Goal: Contribute content: Contribute content

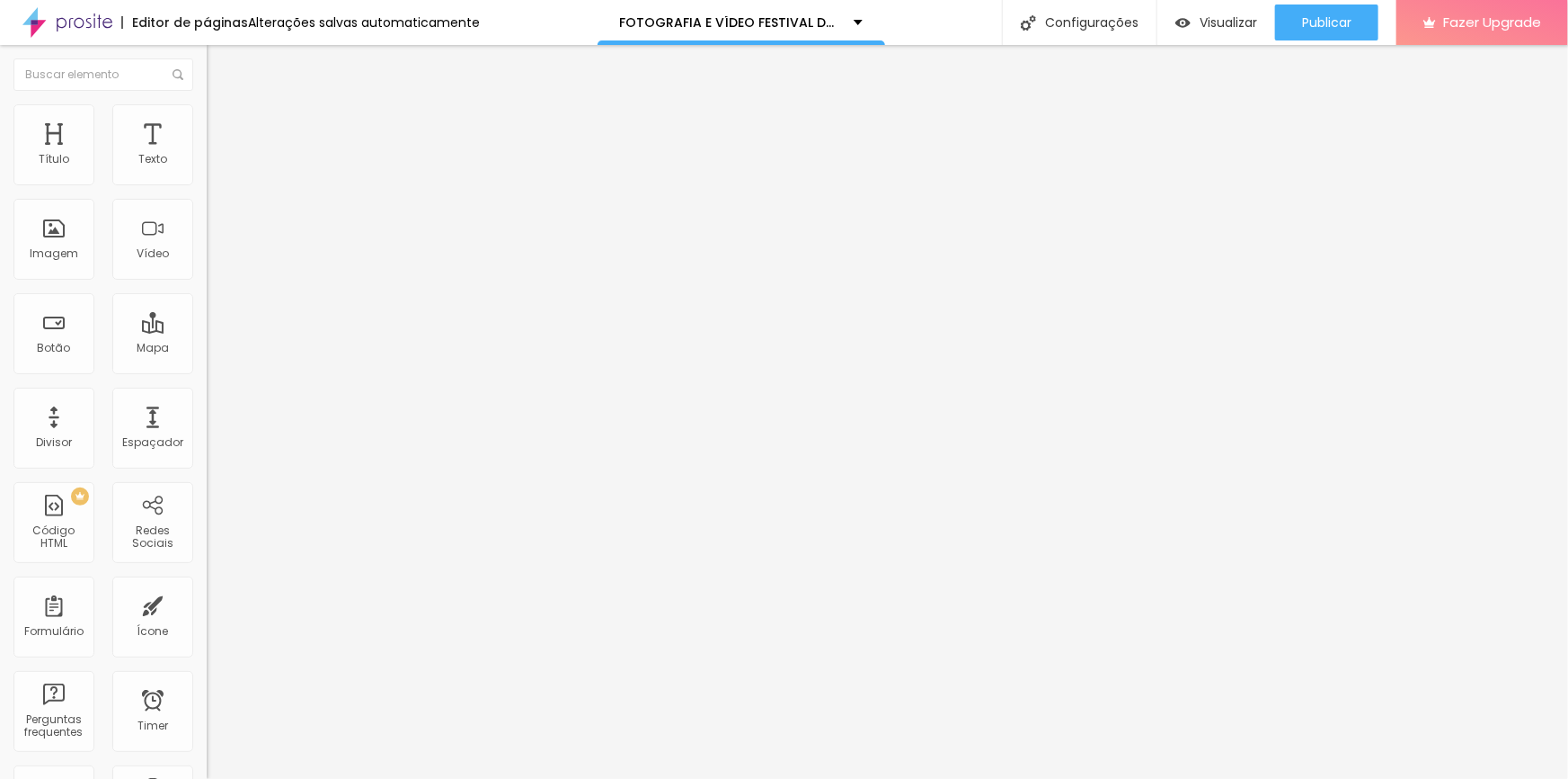
click at [206, 115] on img at bounding box center [214, 112] width 16 height 16
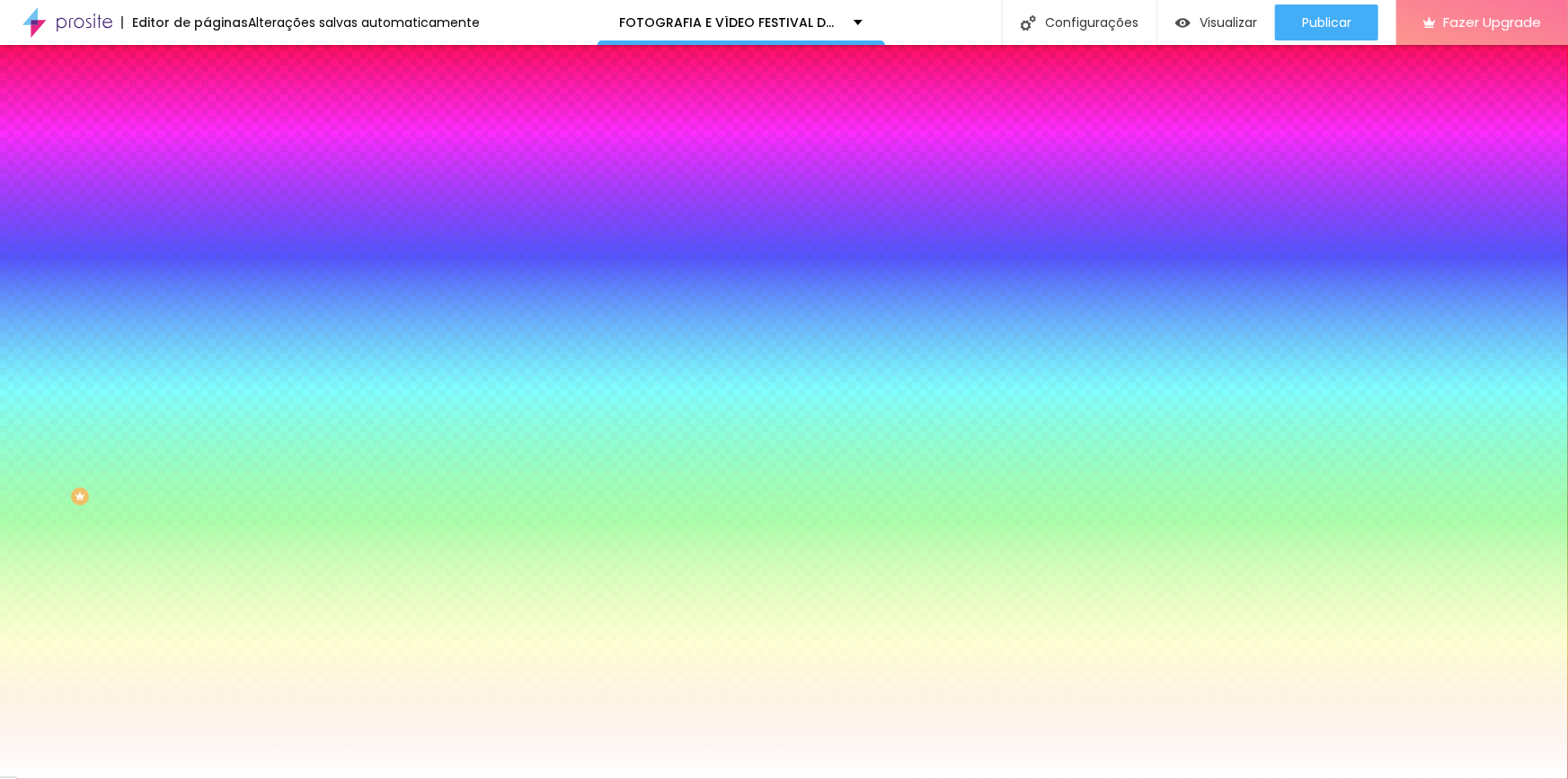
click at [206, 166] on span "Trocar imagem" at bounding box center [255, 158] width 98 height 15
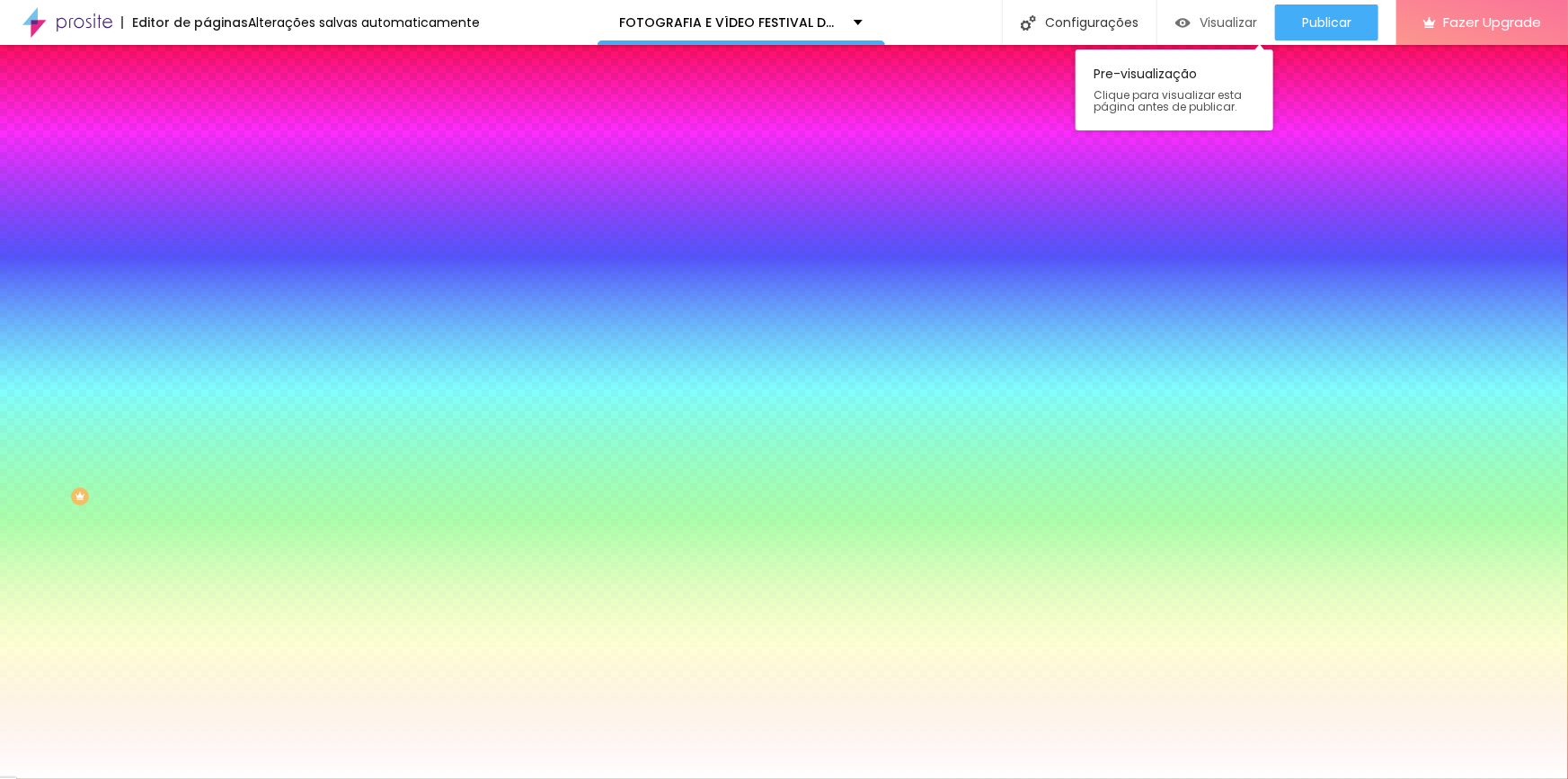
click at [1227, 24] on span "Visualizar" at bounding box center [1228, 22] width 58 height 14
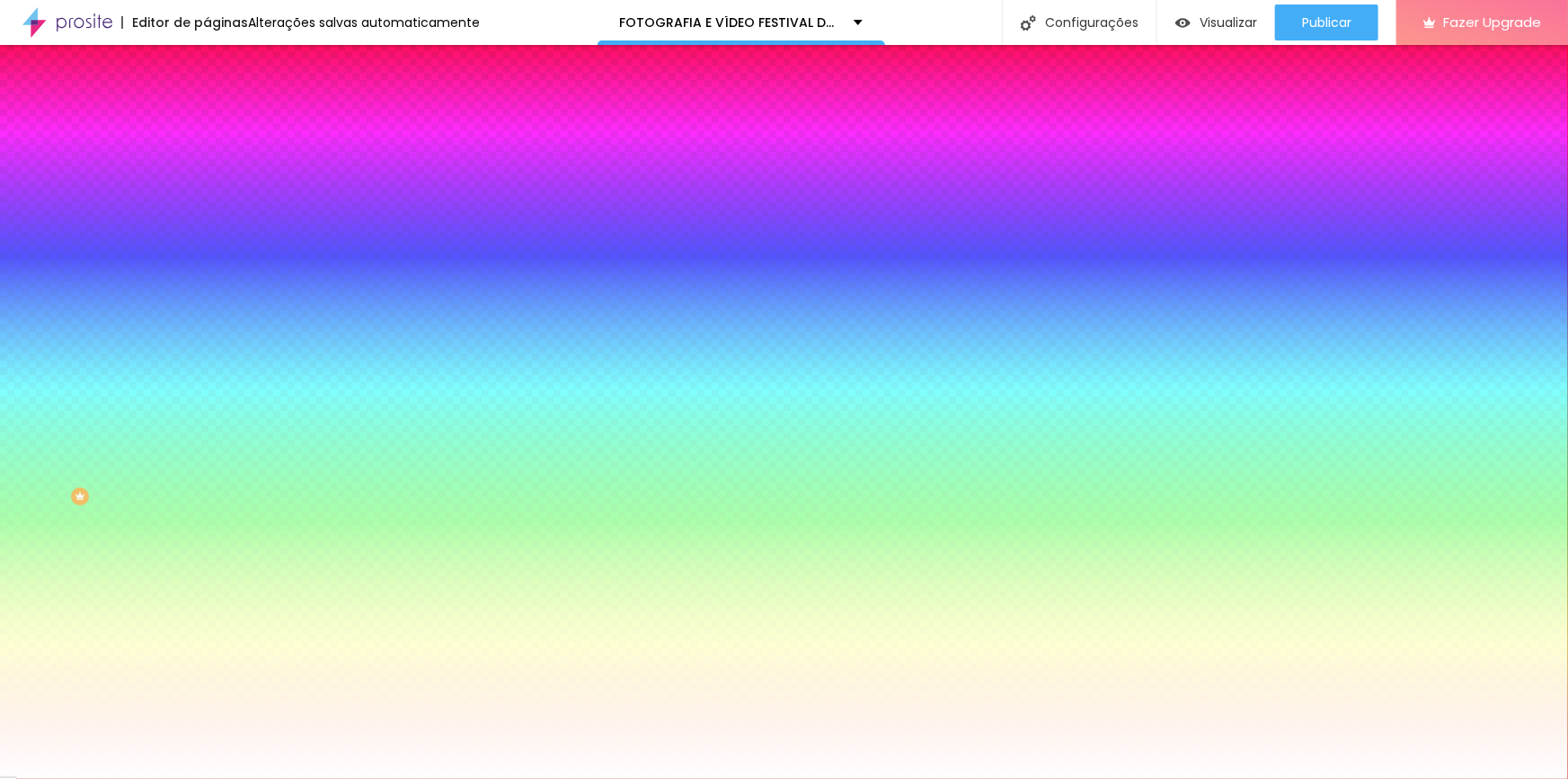
click at [206, 166] on span "Trocar imagem" at bounding box center [255, 158] width 98 height 15
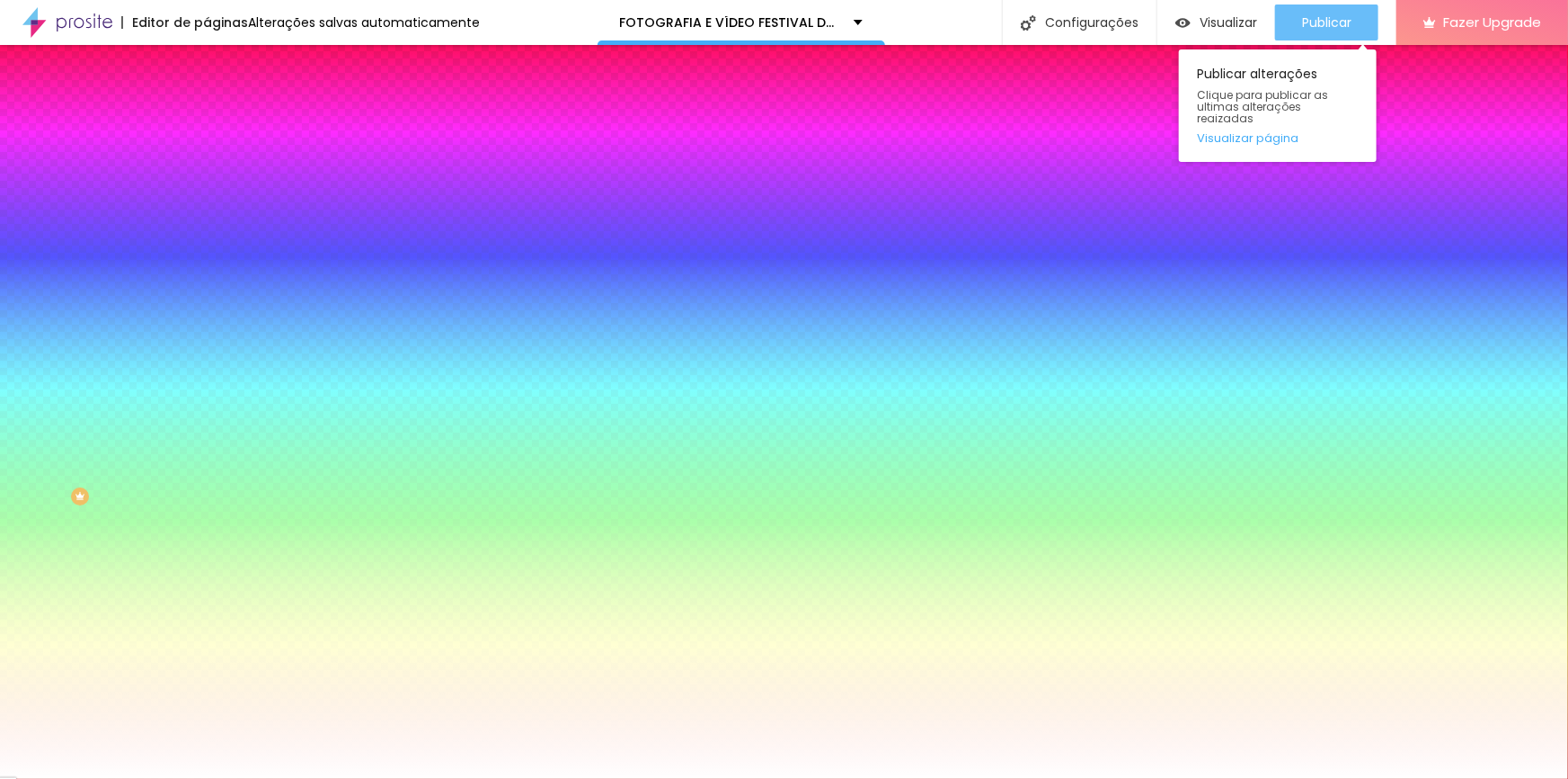
click at [1341, 9] on div "Publicar" at bounding box center [1327, 23] width 49 height 36
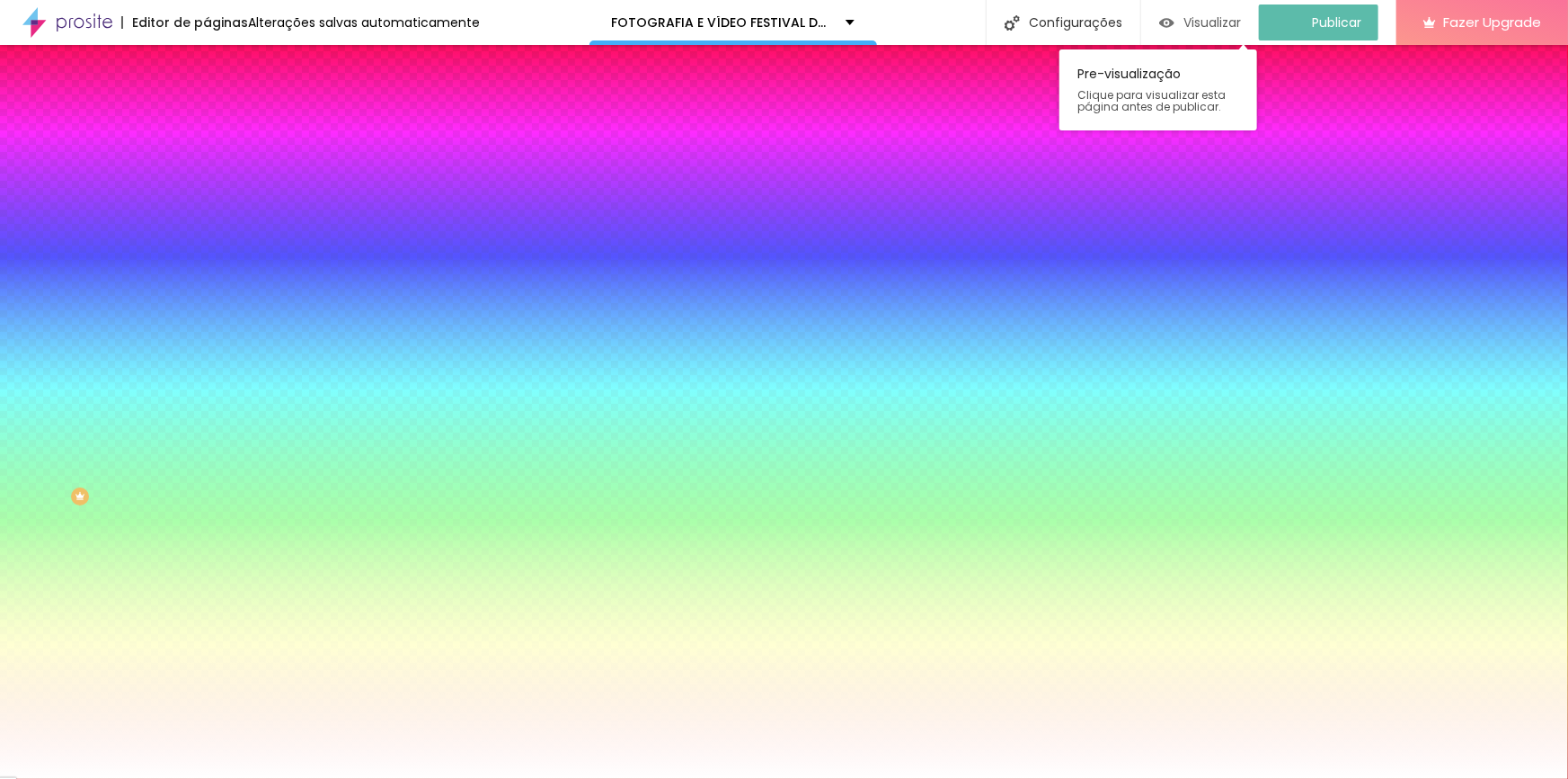
click at [1230, 21] on span "Visualizar" at bounding box center [1212, 22] width 58 height 14
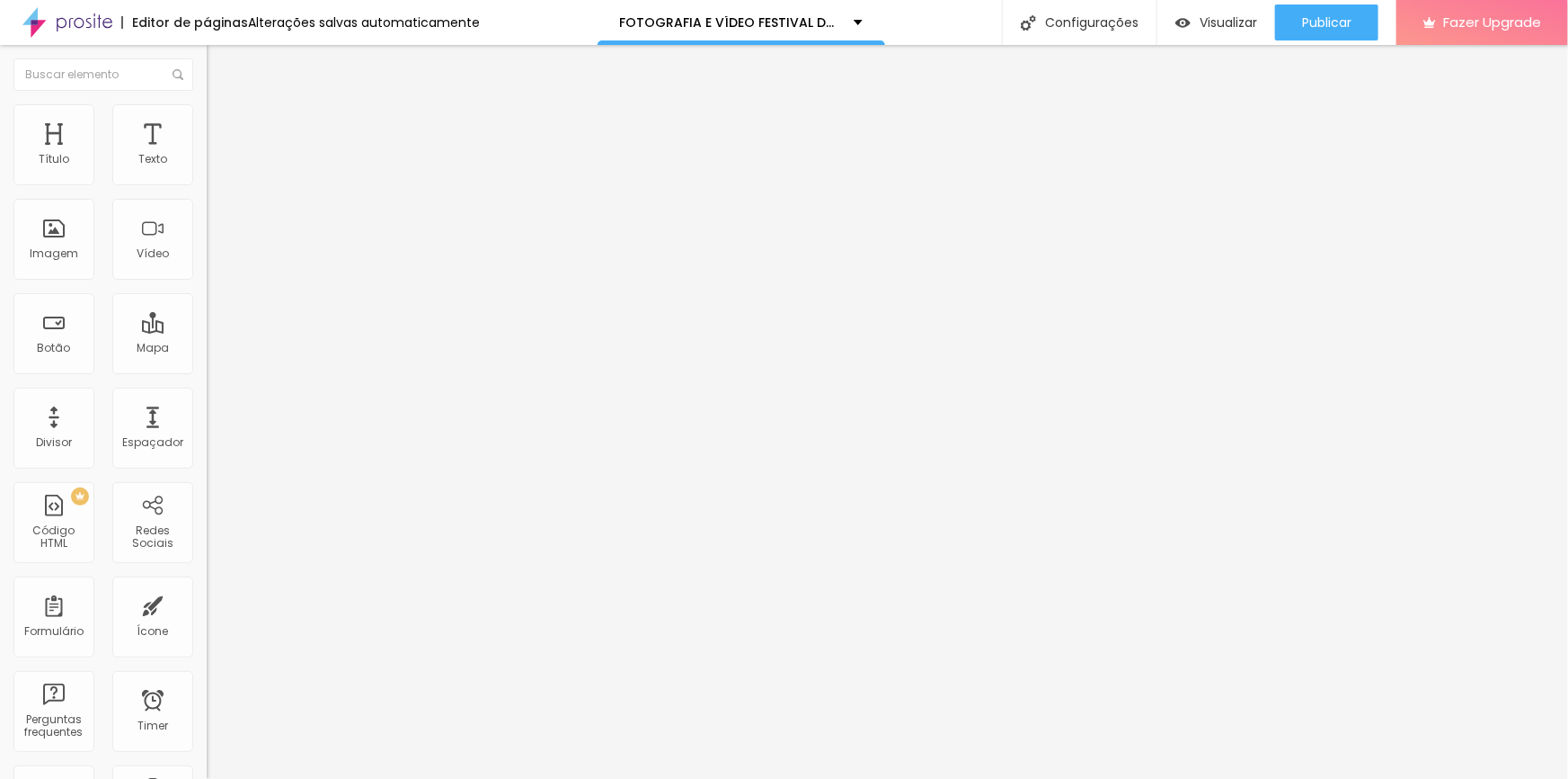
click at [206, 170] on span "Titulo 2" at bounding box center [236, 159] width 59 height 23
click at [206, 186] on span "Titulo 3" at bounding box center [231, 176] width 50 height 21
click at [222, 188] on span "Titulo 3" at bounding box center [247, 178] width 50 height 21
click at [206, 201] on span "Titulo 4" at bounding box center [230, 191] width 47 height 18
click at [222, 202] on span "Titulo 4" at bounding box center [246, 192] width 47 height 18
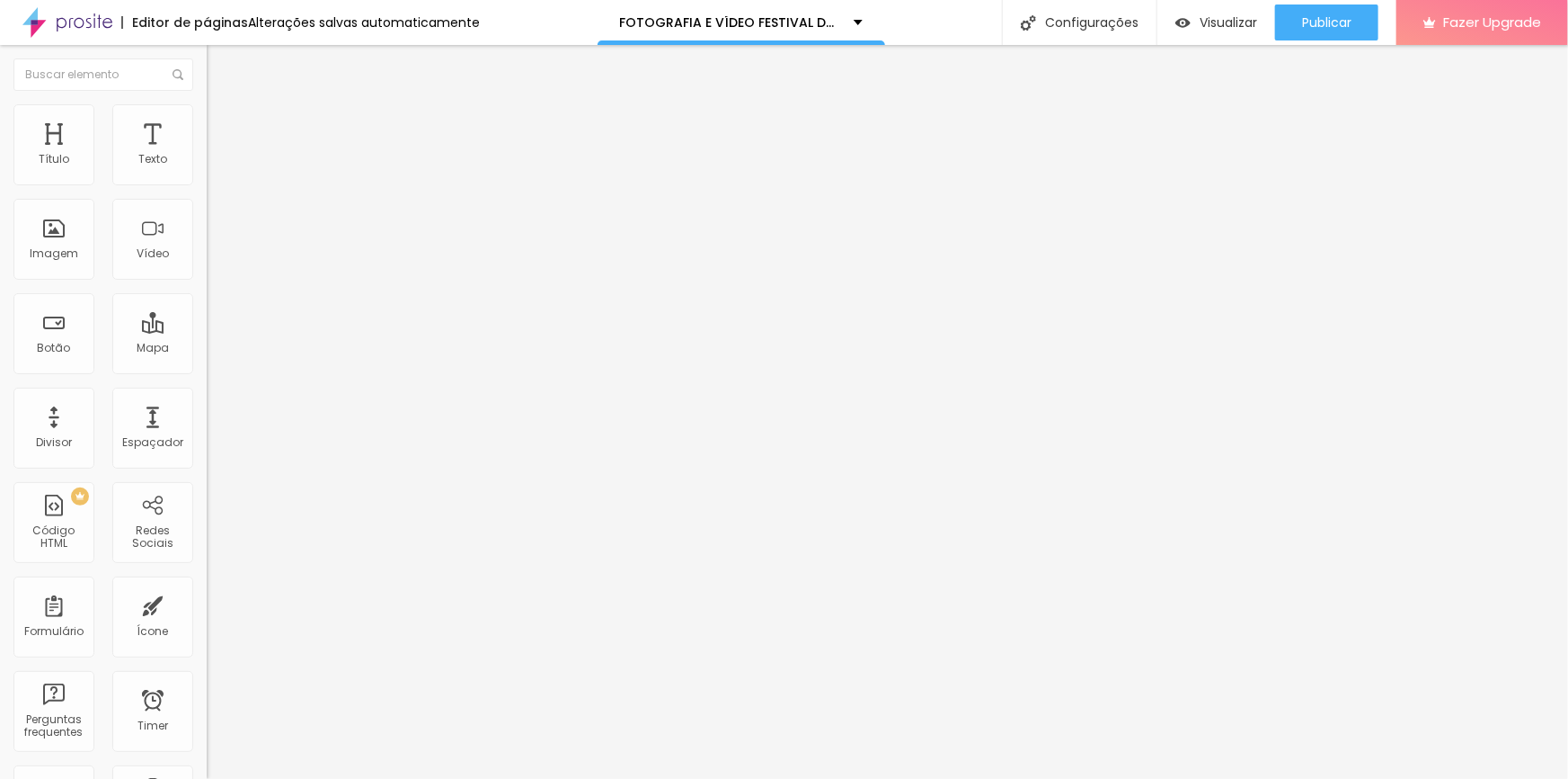
click at [206, 154] on span "Titulo 1" at bounding box center [236, 142] width 59 height 26
type input "30"
type input "29"
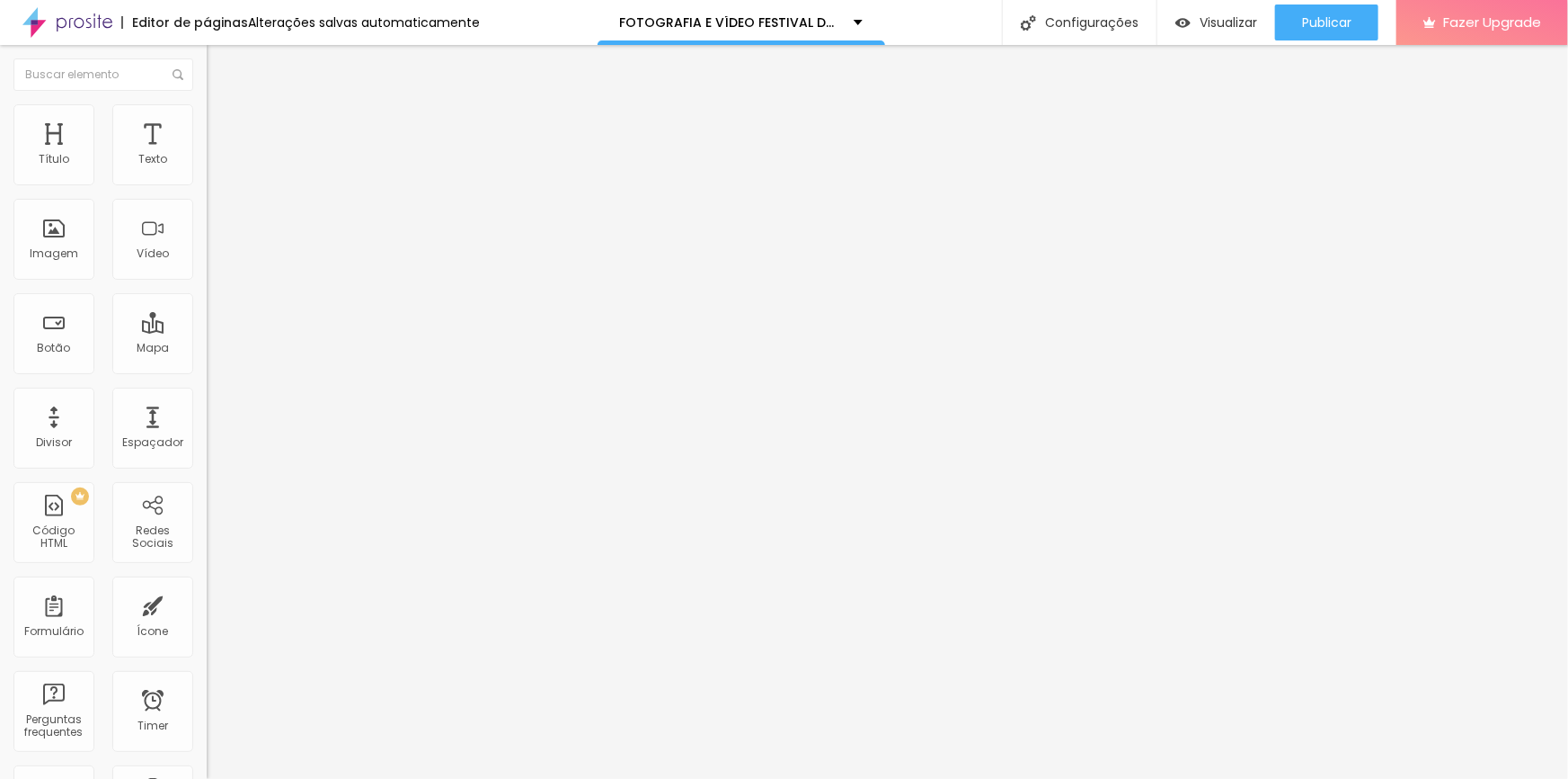
type input "28"
type input "27"
type input "26"
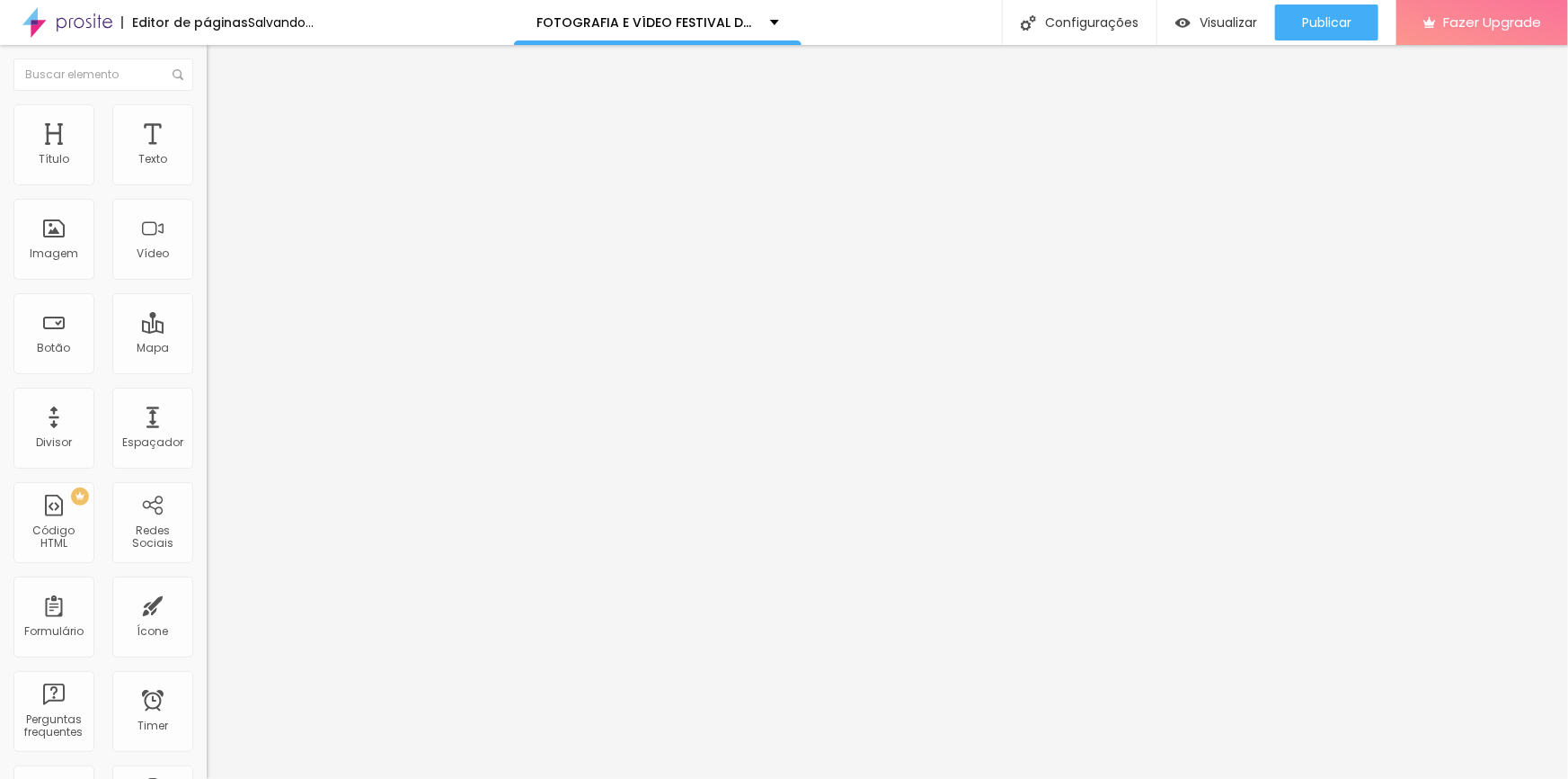
type input "26"
type input "25"
type input "24"
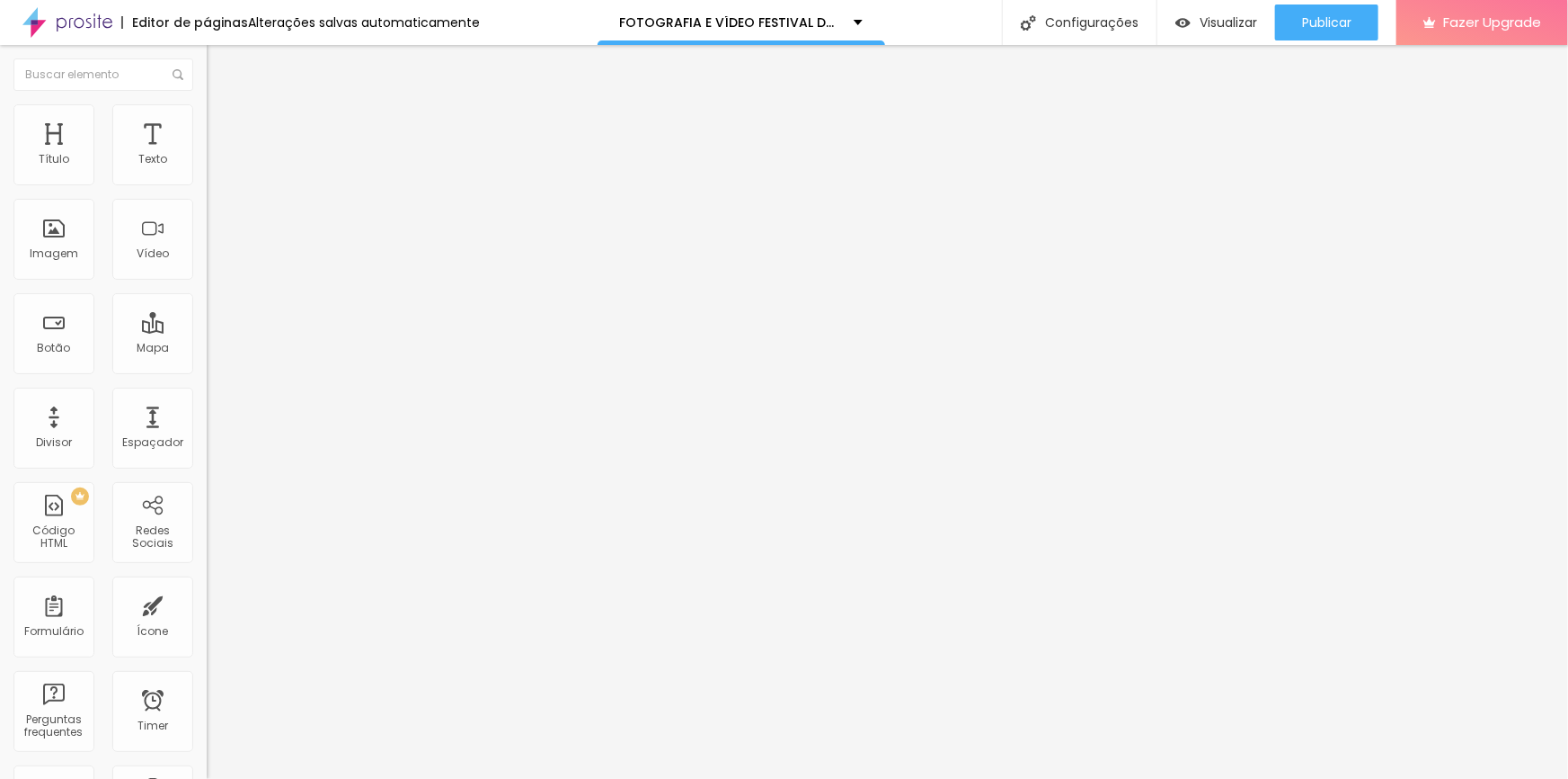
drag, startPoint x: 62, startPoint y: 379, endPoint x: 54, endPoint y: 378, distance: 8.1
type input "24"
click at [206, 424] on input "range" at bounding box center [264, 431] width 116 height 14
click at [223, 120] on span "Avançado" at bounding box center [253, 116] width 60 height 15
click at [220, 68] on img "button" at bounding box center [227, 65] width 14 height 14
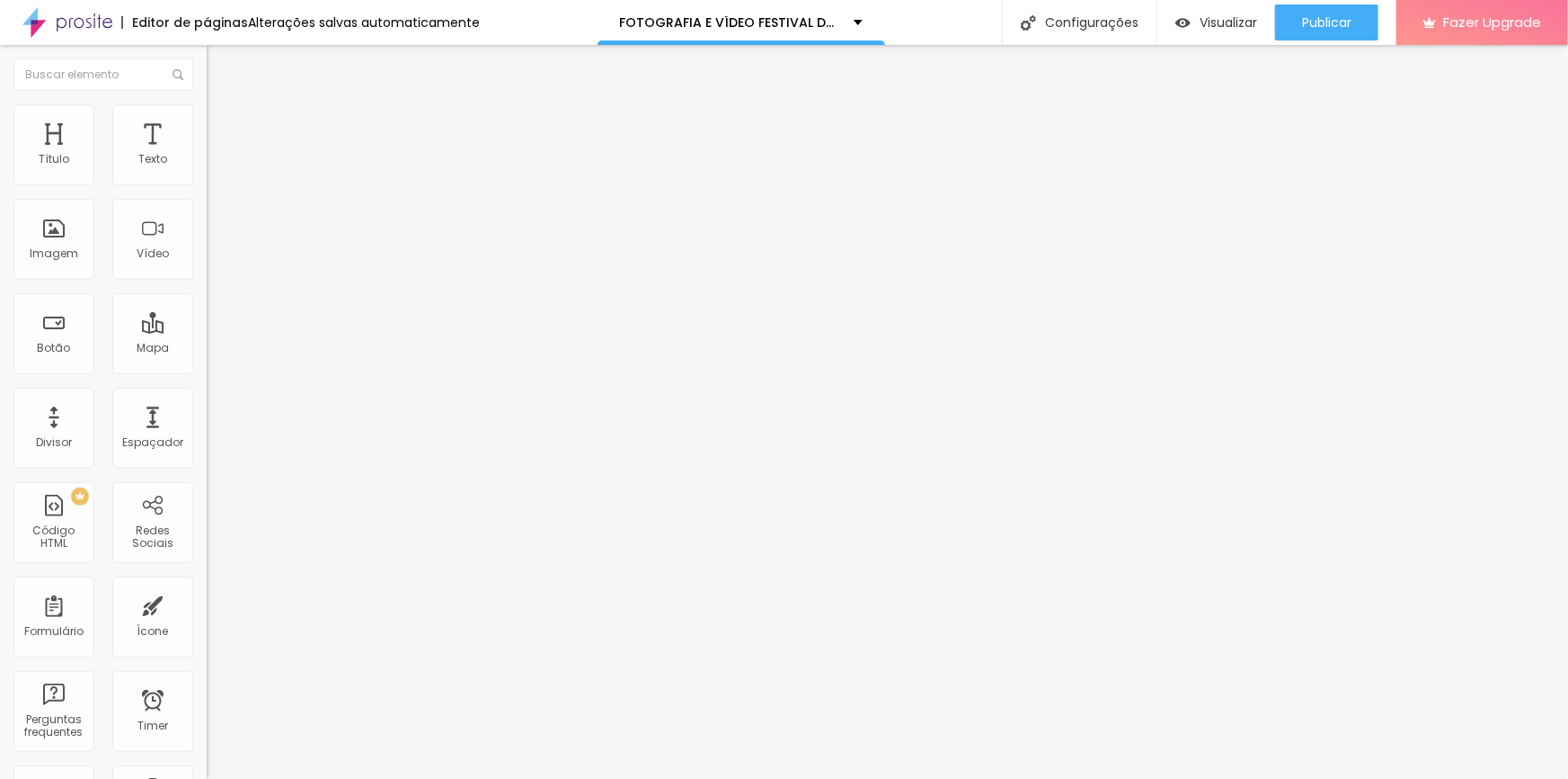
click at [220, 68] on img "button" at bounding box center [227, 65] width 14 height 14
click at [206, 115] on img at bounding box center [214, 112] width 16 height 16
click at [220, 71] on img "button" at bounding box center [227, 65] width 14 height 14
click at [220, 66] on img "button" at bounding box center [227, 65] width 14 height 14
click at [206, 169] on input "[URL][DOMAIN_NAME]" at bounding box center [314, 160] width 216 height 18
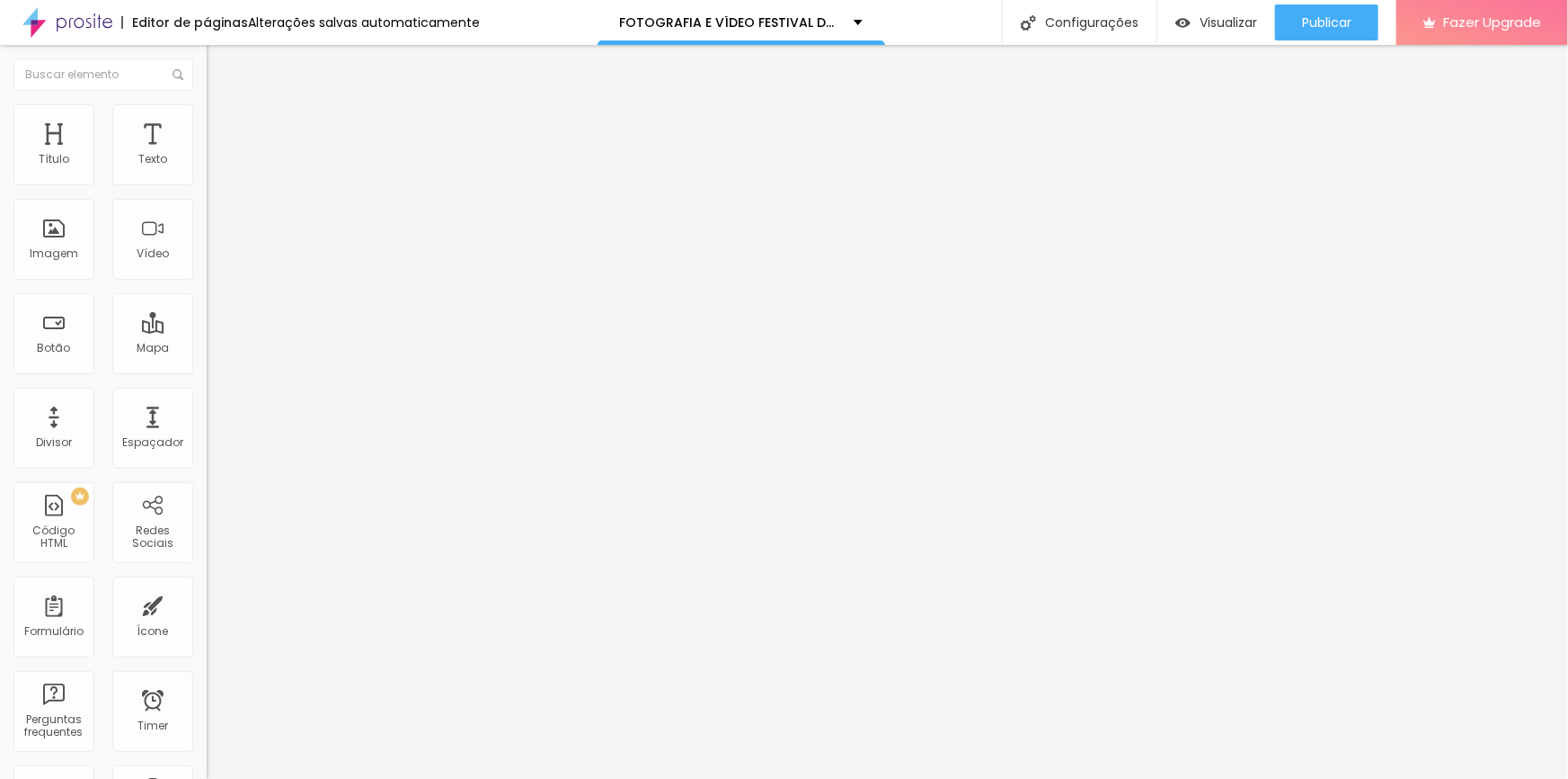
click at [223, 124] on span "Estilo" at bounding box center [237, 116] width 27 height 15
click at [206, 122] on li "Avançado" at bounding box center [309, 131] width 206 height 18
click at [223, 106] on span "Conteúdo" at bounding box center [251, 98] width 56 height 15
click at [206, 416] on div "Editar Vídeo Conteúdo Estilo Avançado URL do vídeo Alinhamento Proporção 4:3 St…" at bounding box center [309, 411] width 206 height 734
click at [206, 154] on span "Adicionar imagem" at bounding box center [264, 147] width 116 height 15
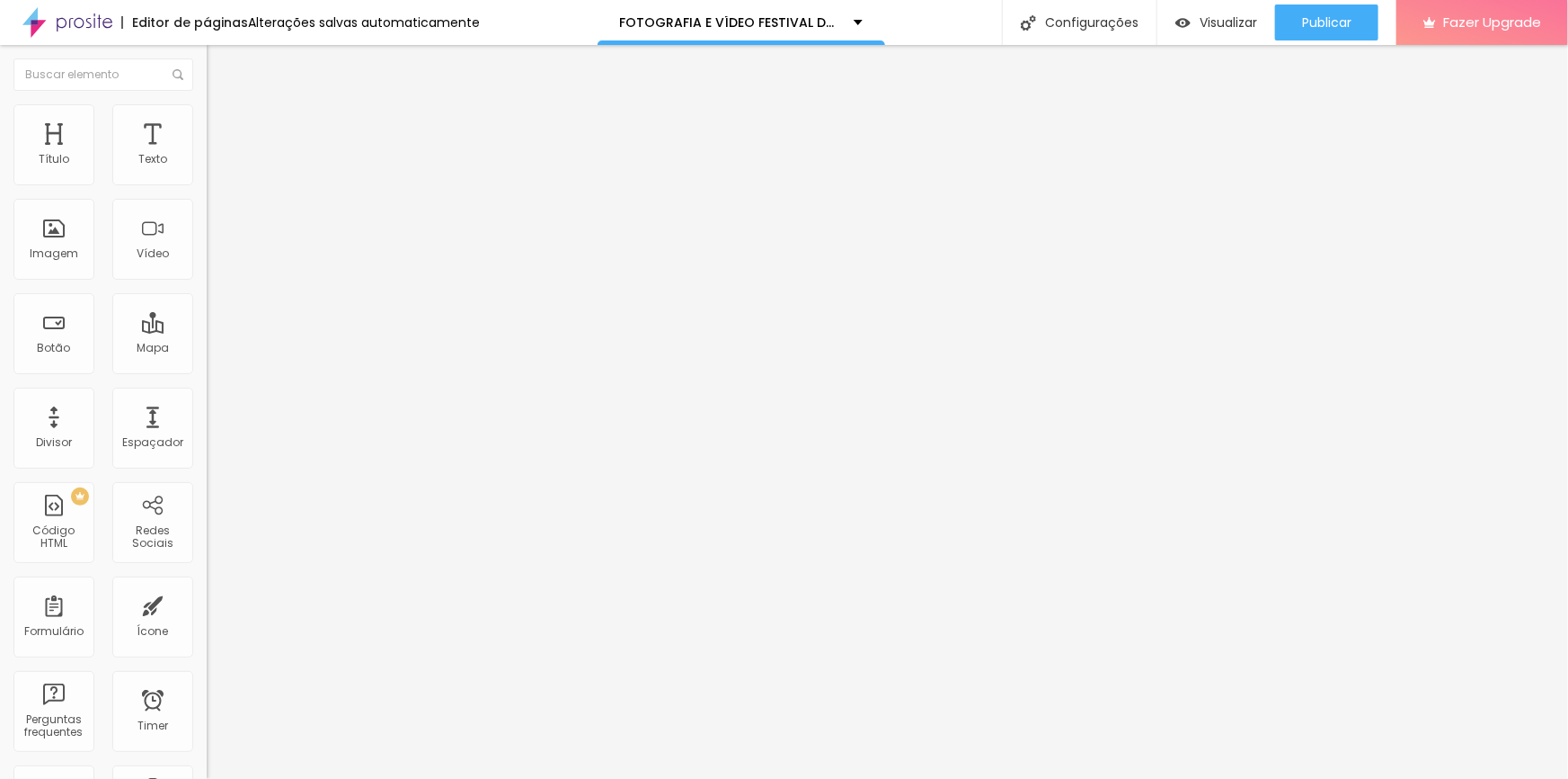
click at [223, 120] on span "Estilo" at bounding box center [237, 116] width 27 height 15
click at [223, 127] on span "Avançado" at bounding box center [253, 134] width 60 height 15
click at [206, 102] on img at bounding box center [214, 94] width 16 height 16
click at [206, 281] on span "Original" at bounding box center [228, 274] width 44 height 15
click at [206, 303] on span "Padrão" at bounding box center [226, 295] width 41 height 15
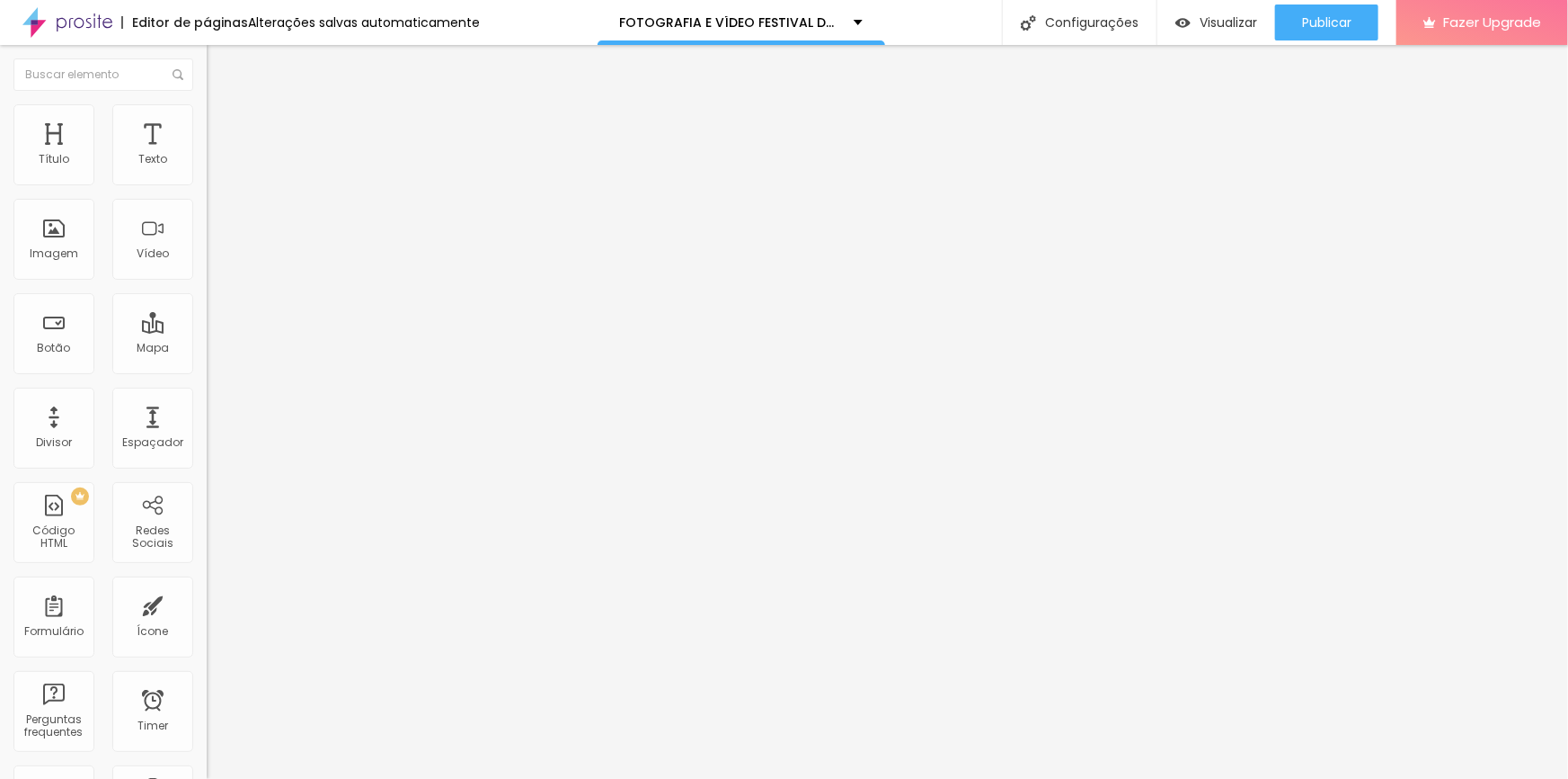
click at [206, 116] on li "Estilo" at bounding box center [309, 113] width 206 height 18
type input "3"
type input "18"
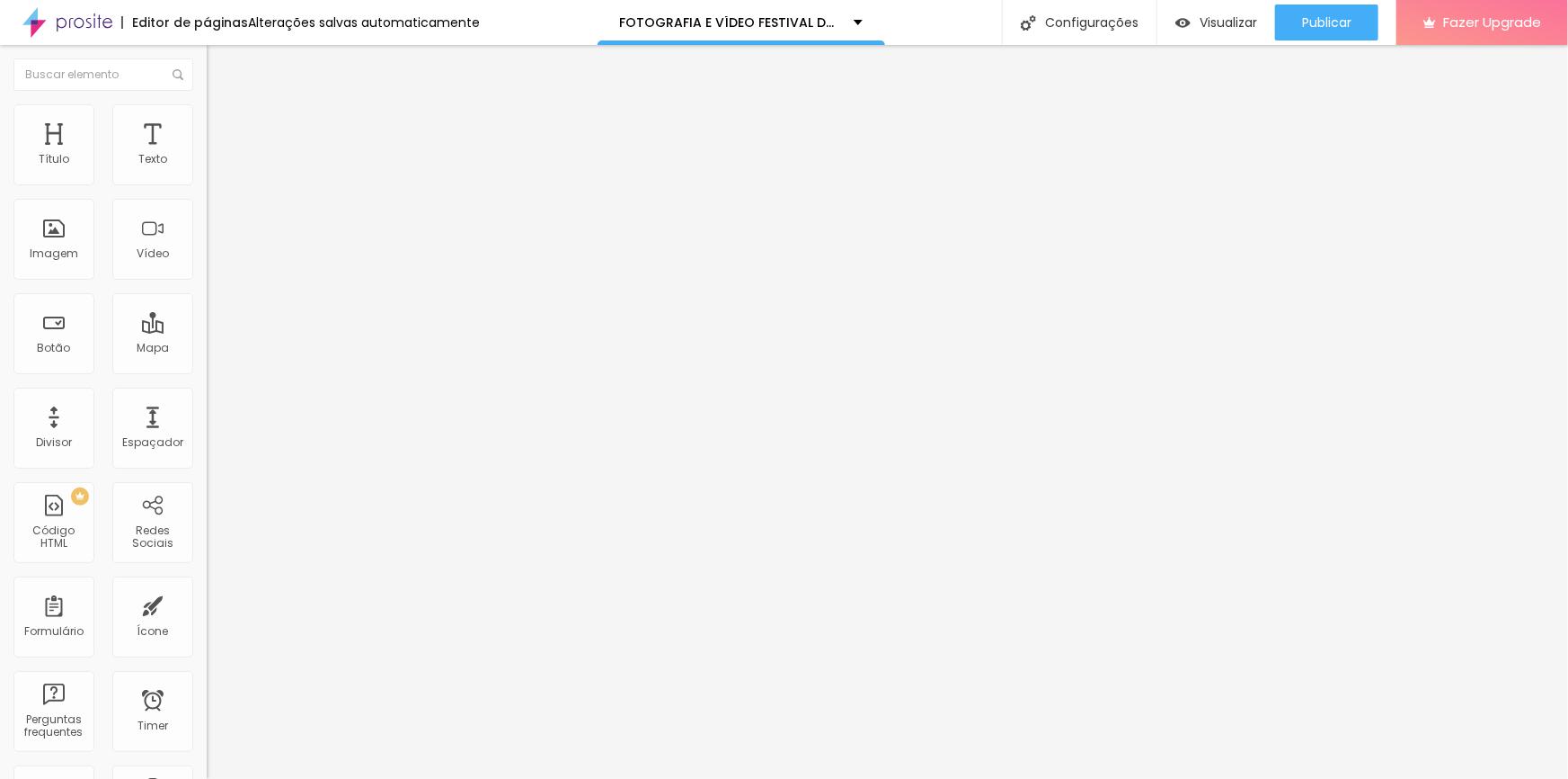
type input "39"
type input "47"
type input "59"
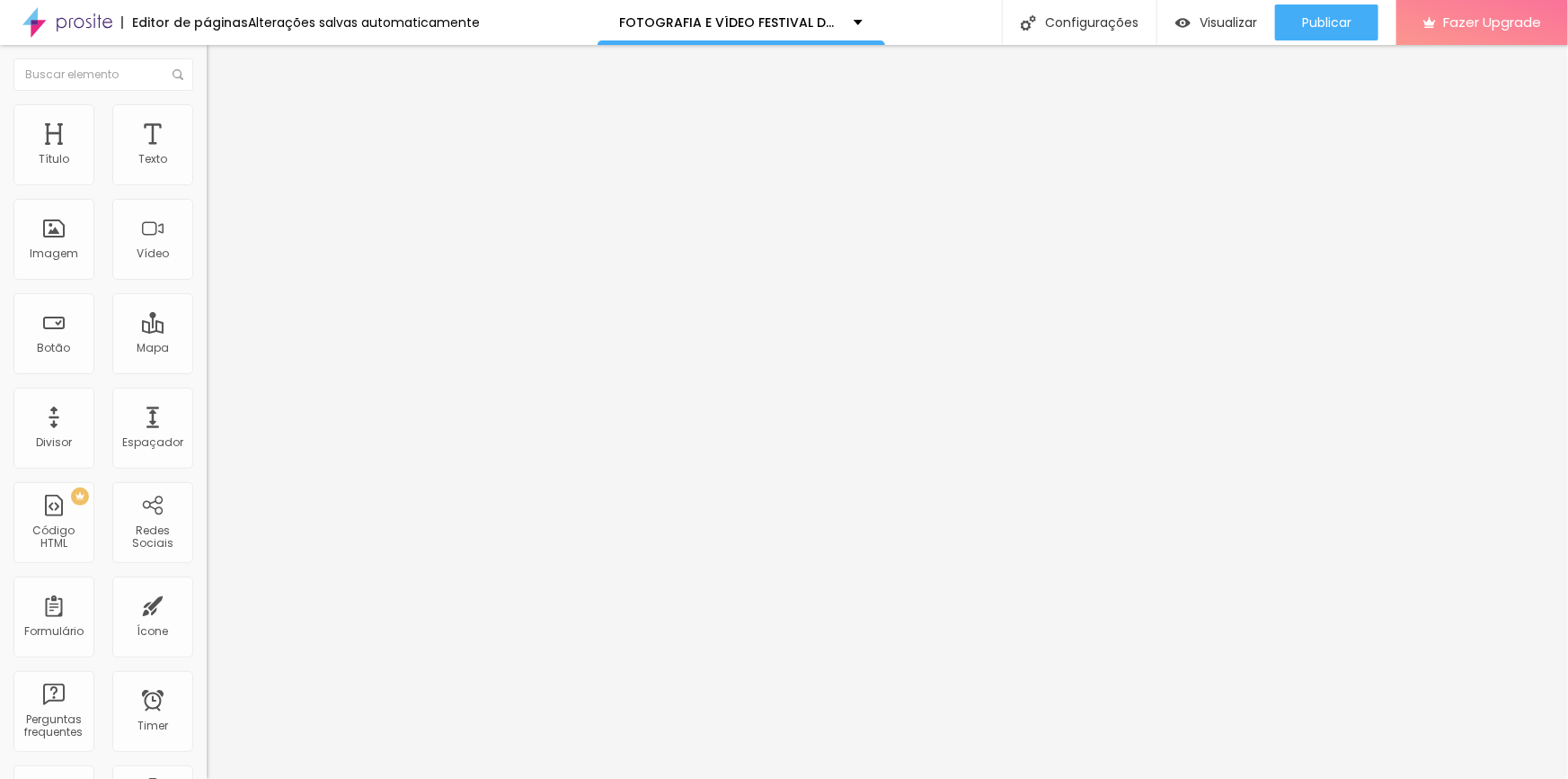
type input "59"
type input "62"
type input "65"
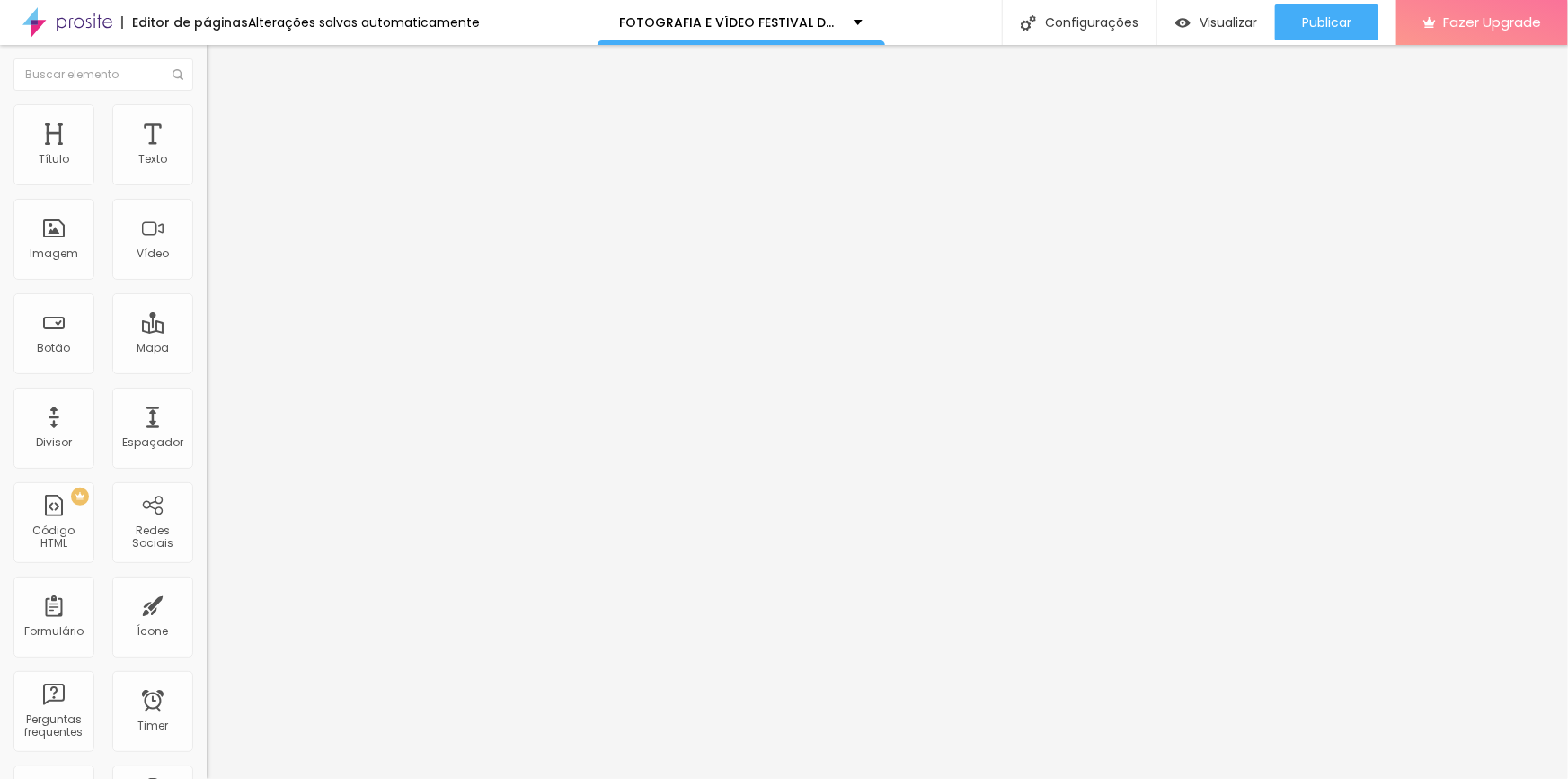
type input "71"
type input "75"
type input "77"
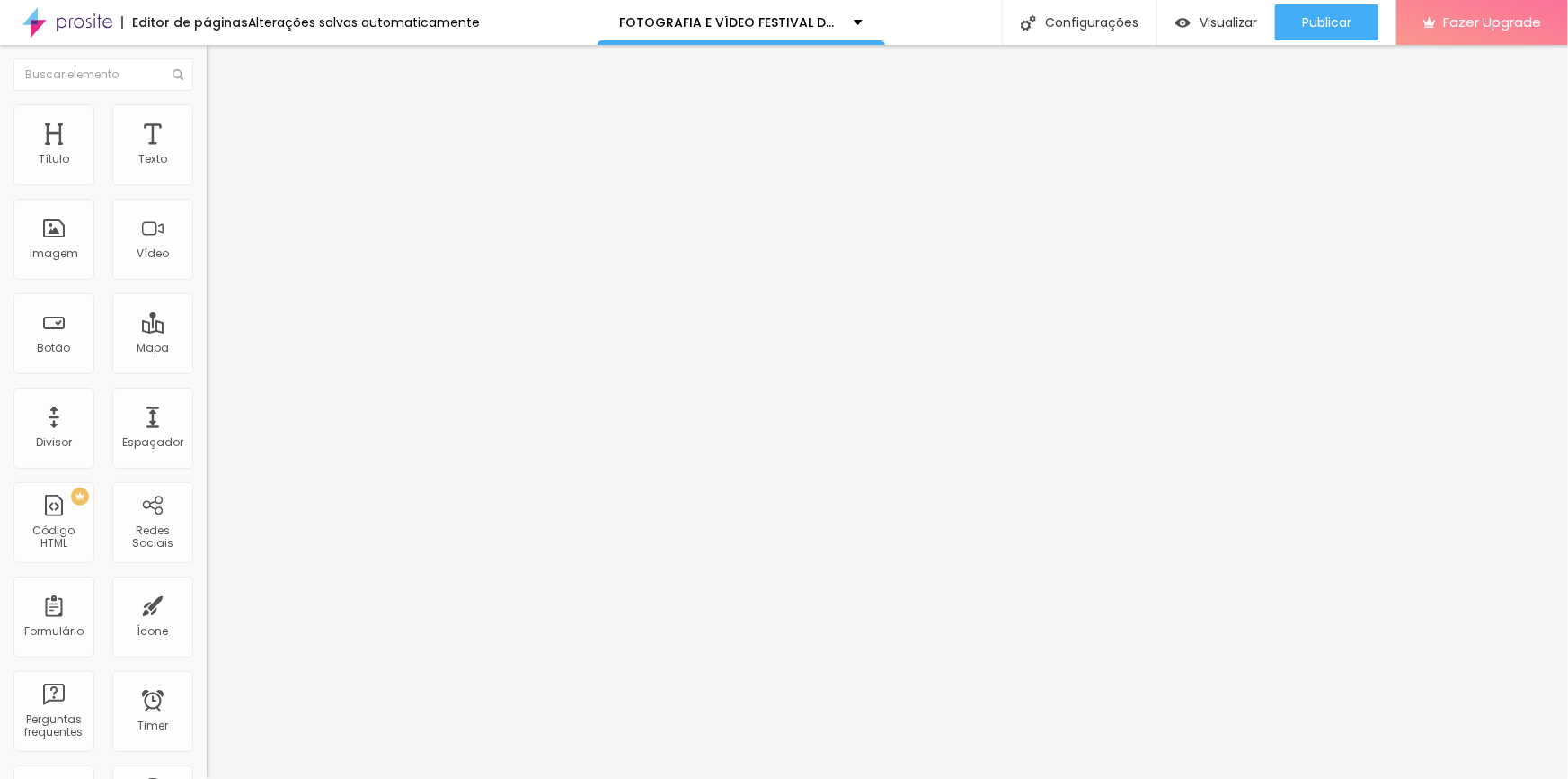
type input "77"
type input "78"
type input "80"
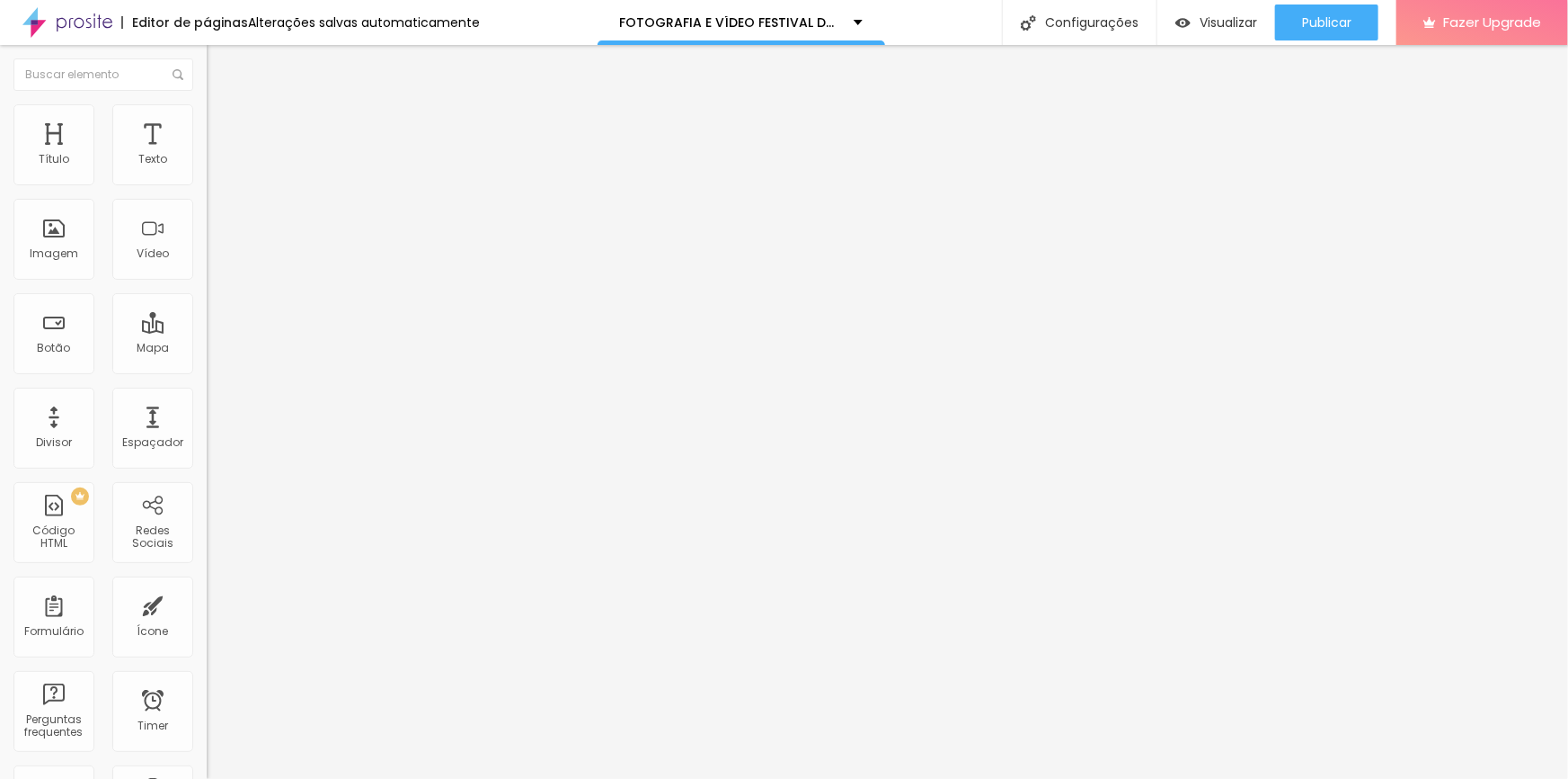
type input "81"
type input "83"
type input "78"
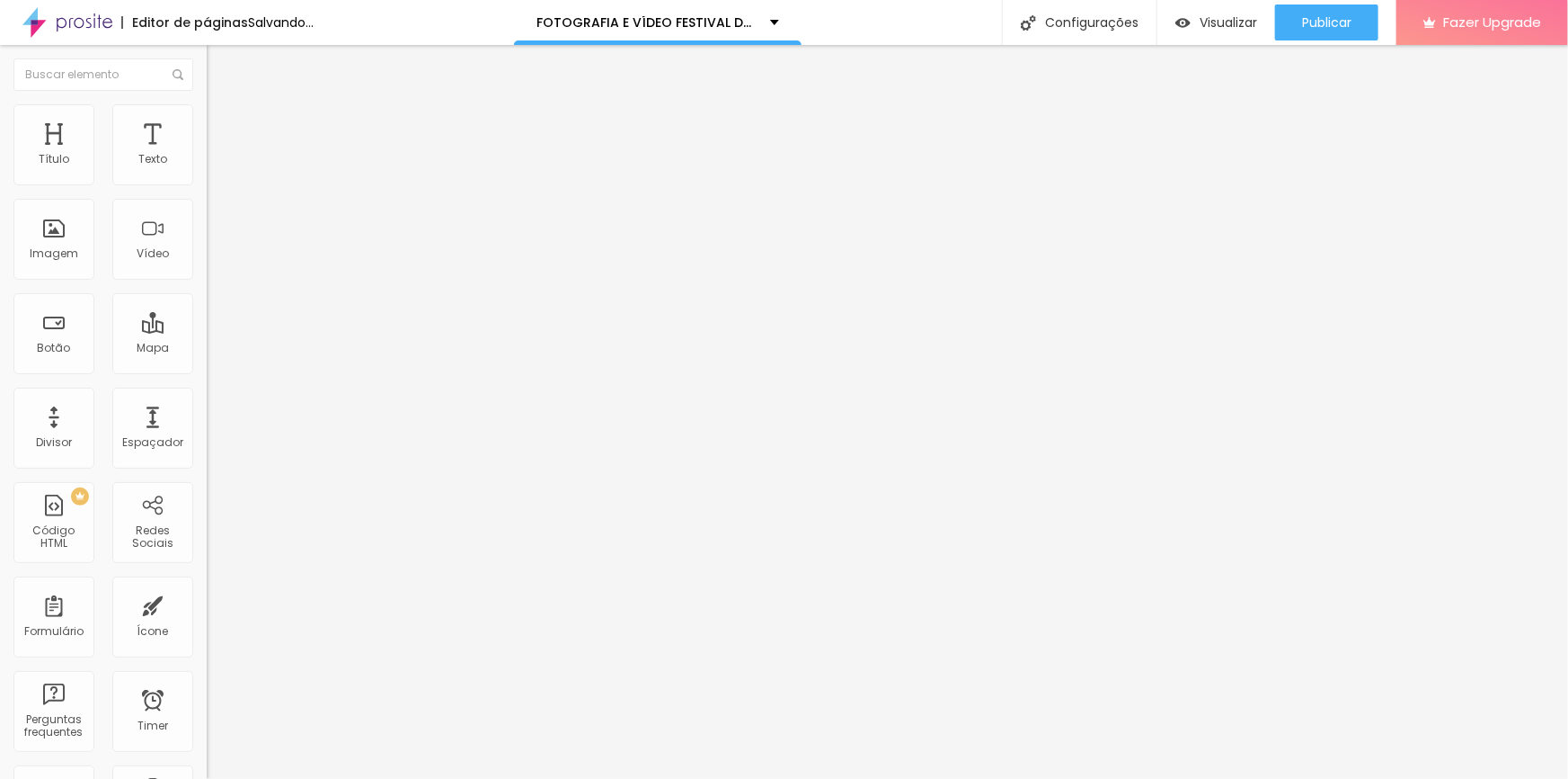
type input "78"
type input "71"
type input "54"
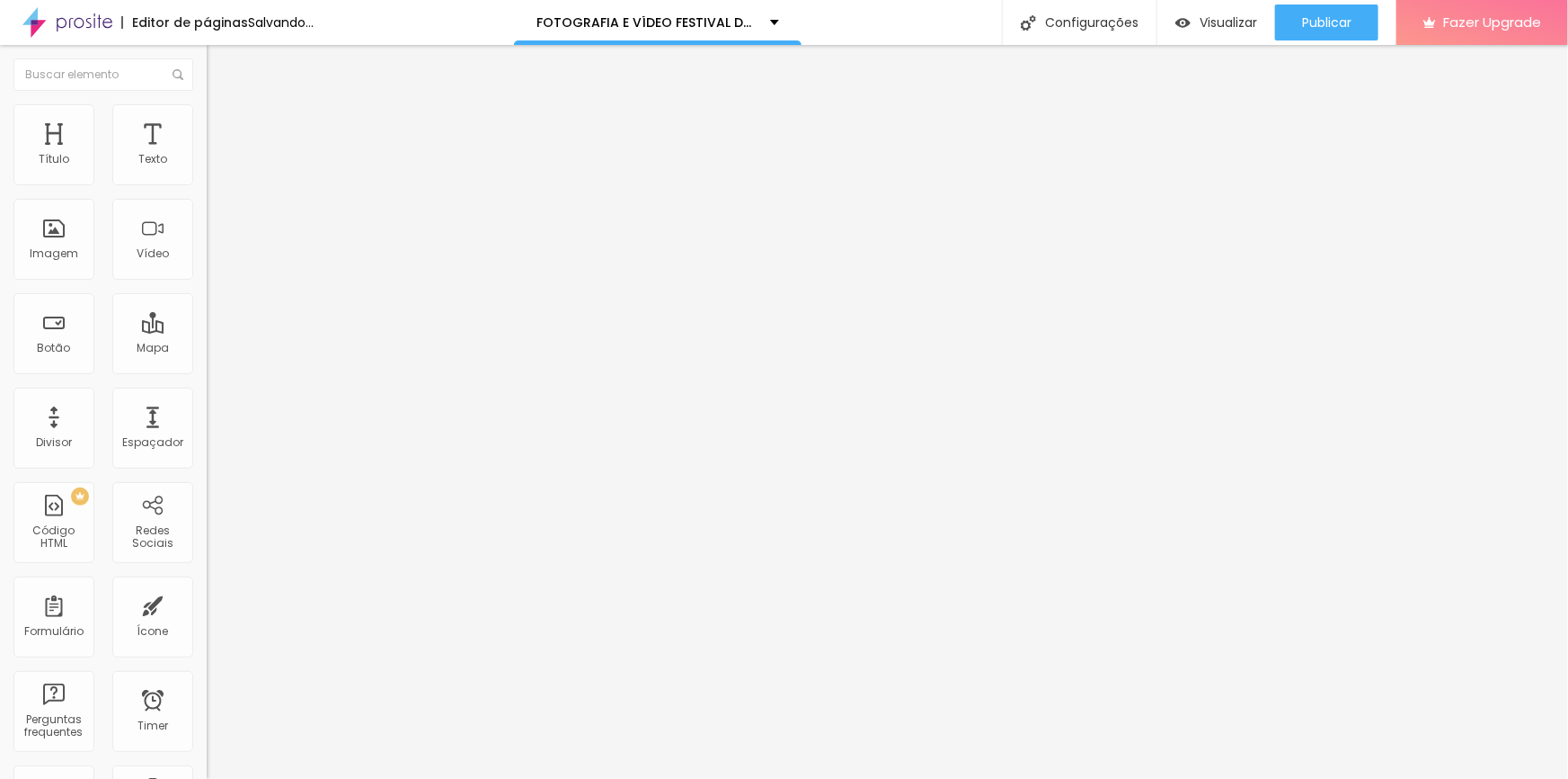
type input "47"
type input "39"
type input "32"
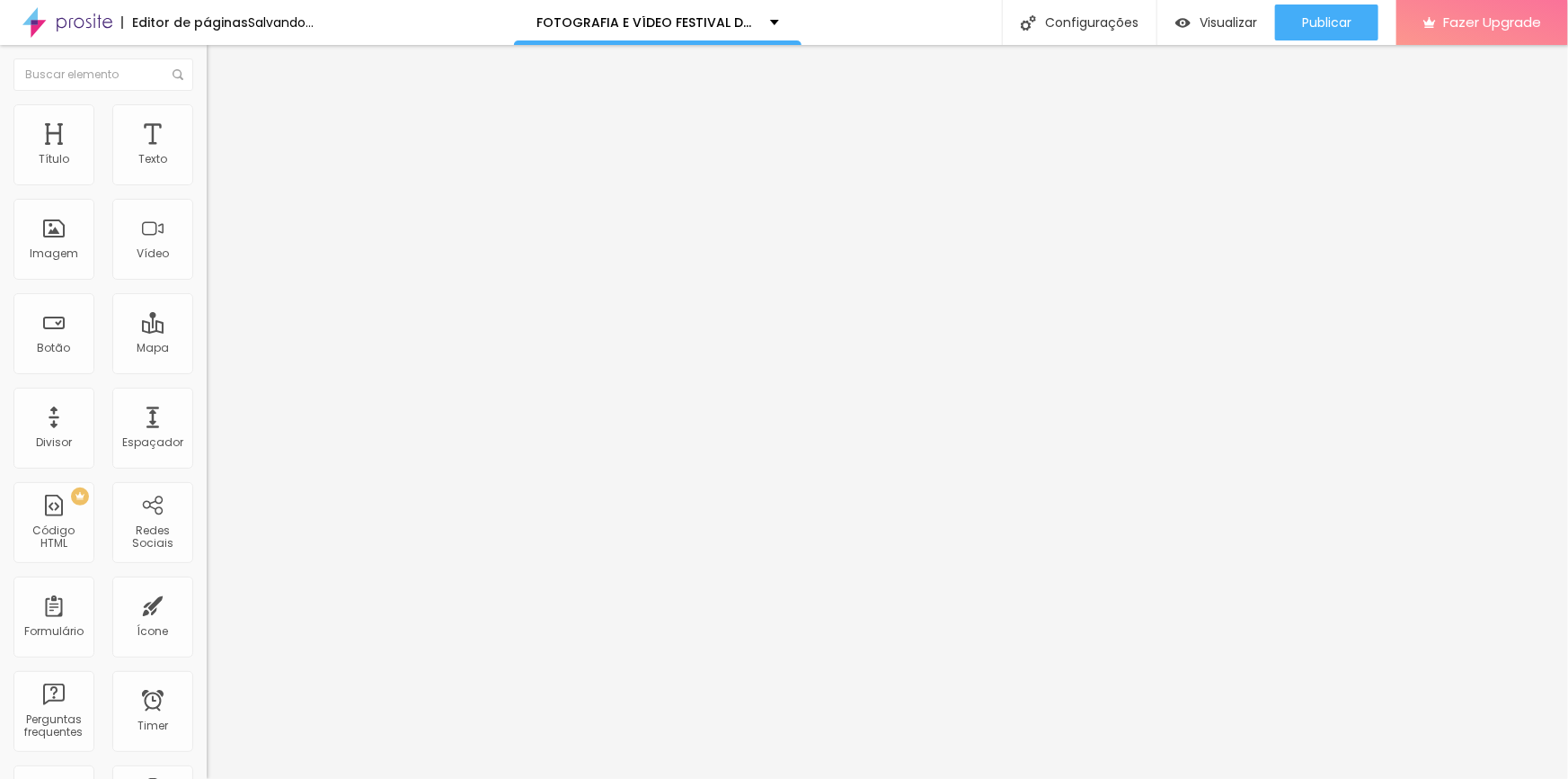
type input "32"
type input "2"
type input "0"
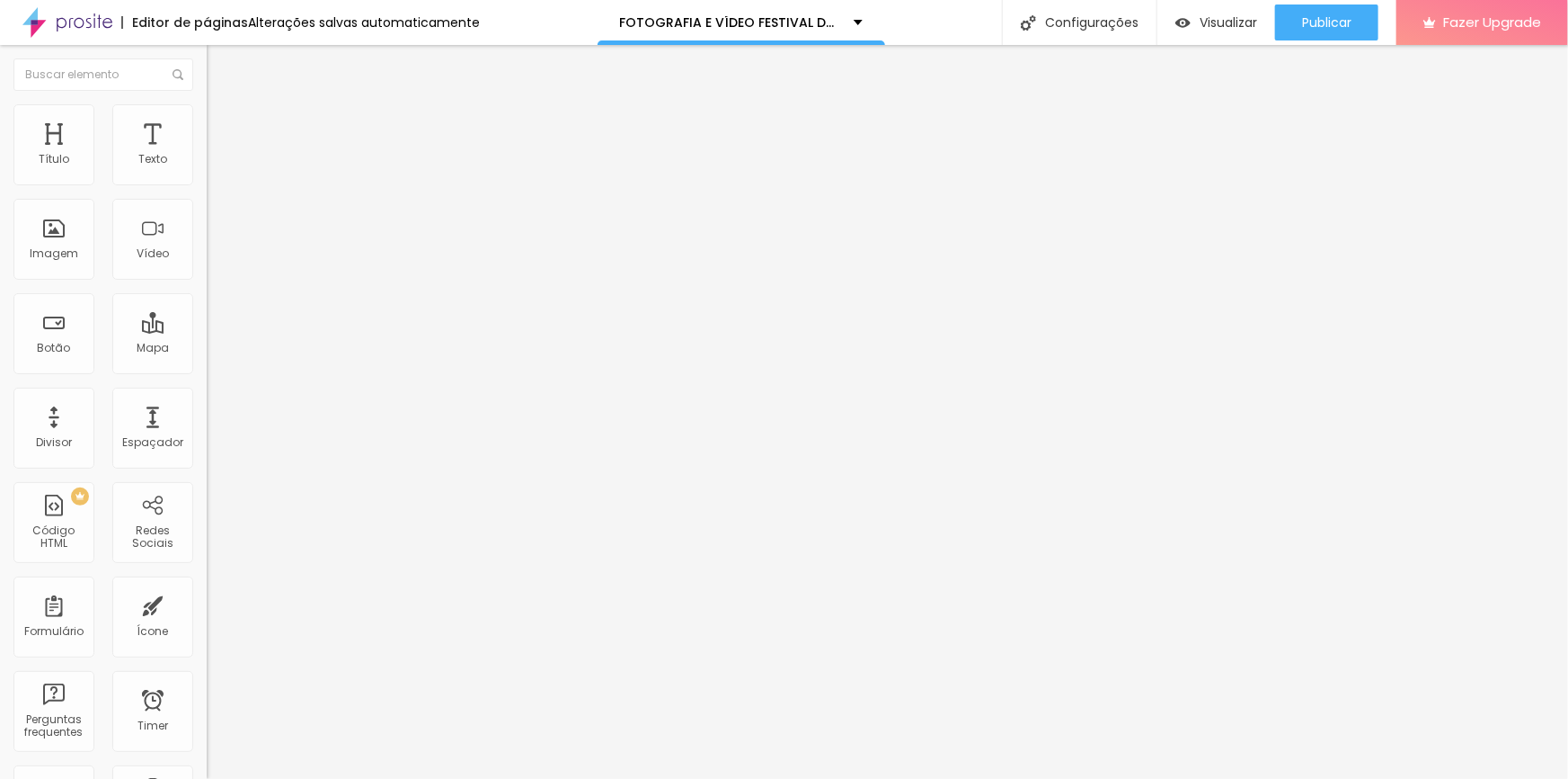
drag, startPoint x: 39, startPoint y: 227, endPoint x: 22, endPoint y: 224, distance: 17.3
click at [206, 395] on input "range" at bounding box center [264, 401] width 116 height 14
click at [206, 449] on span "DESATIVADO" at bounding box center [238, 456] width 65 height 15
click at [214, 486] on icon "button" at bounding box center [219, 490] width 10 height 10
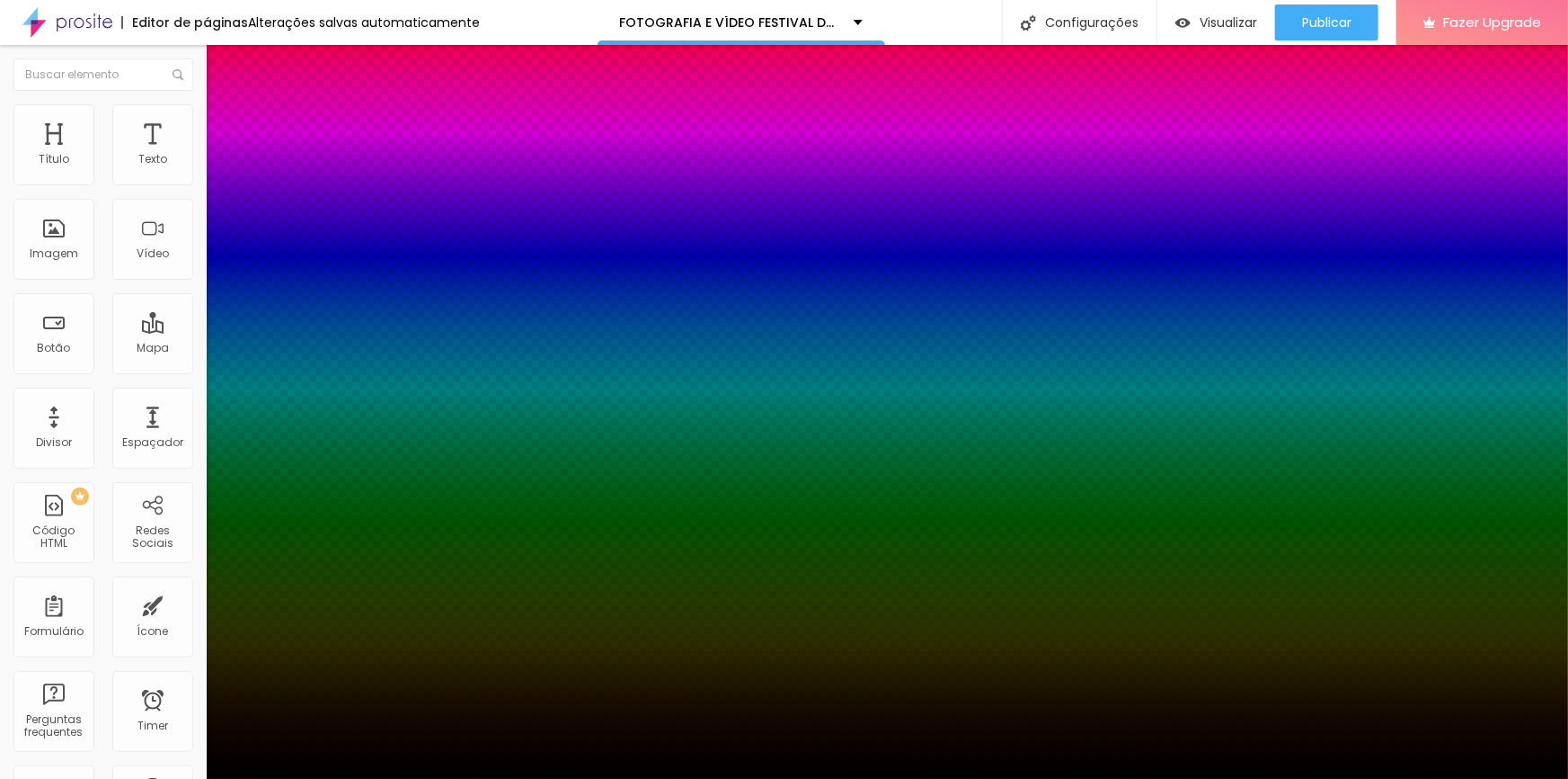
click at [330, 778] on div at bounding box center [784, 789] width 1568 height 0
click at [317, 778] on div at bounding box center [784, 789] width 1568 height 0
type input "0"
drag, startPoint x: 298, startPoint y: 488, endPoint x: 288, endPoint y: 487, distance: 10.0
type input "0"
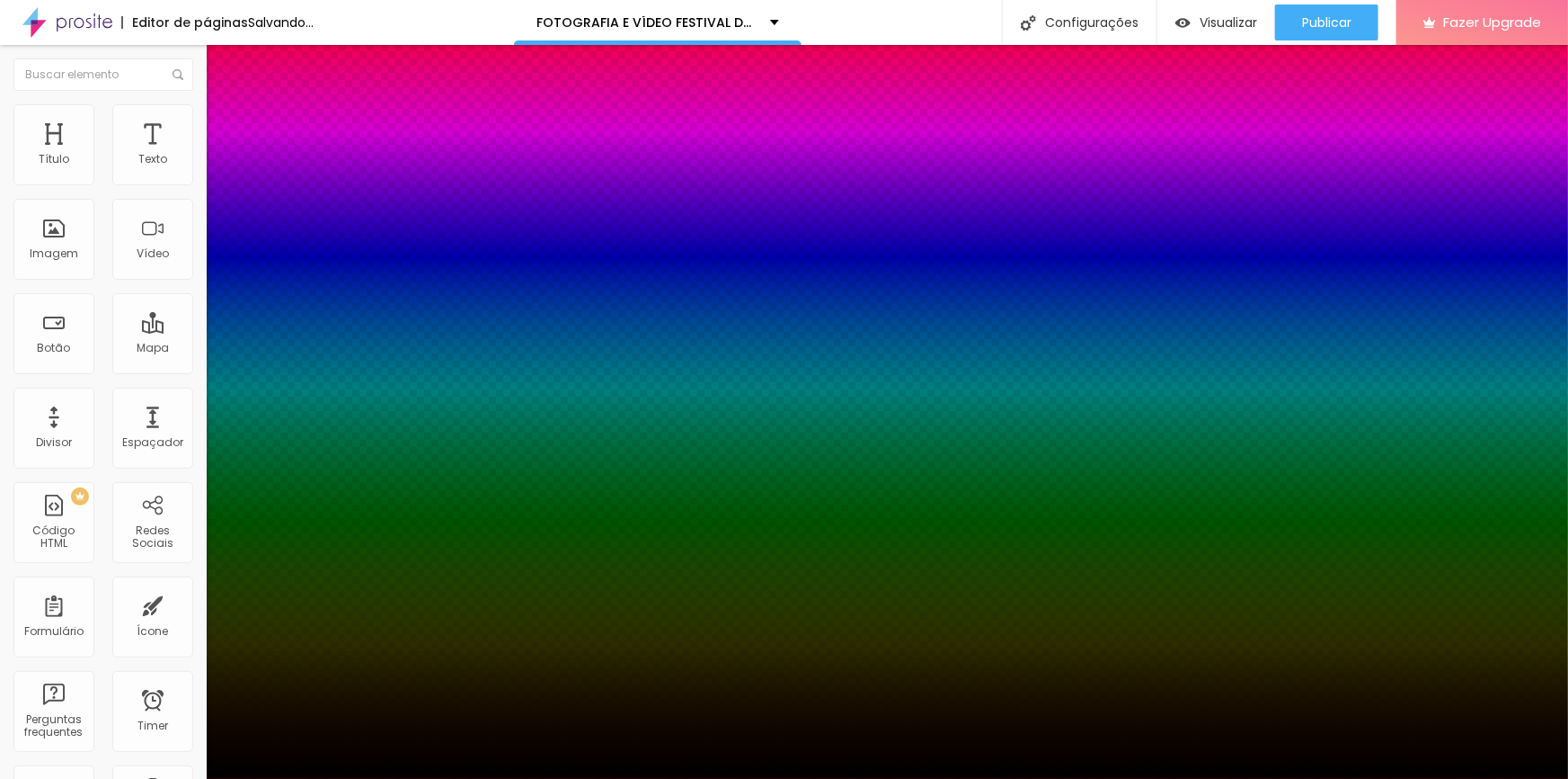
click at [100, 778] on div at bounding box center [784, 779] width 1568 height 0
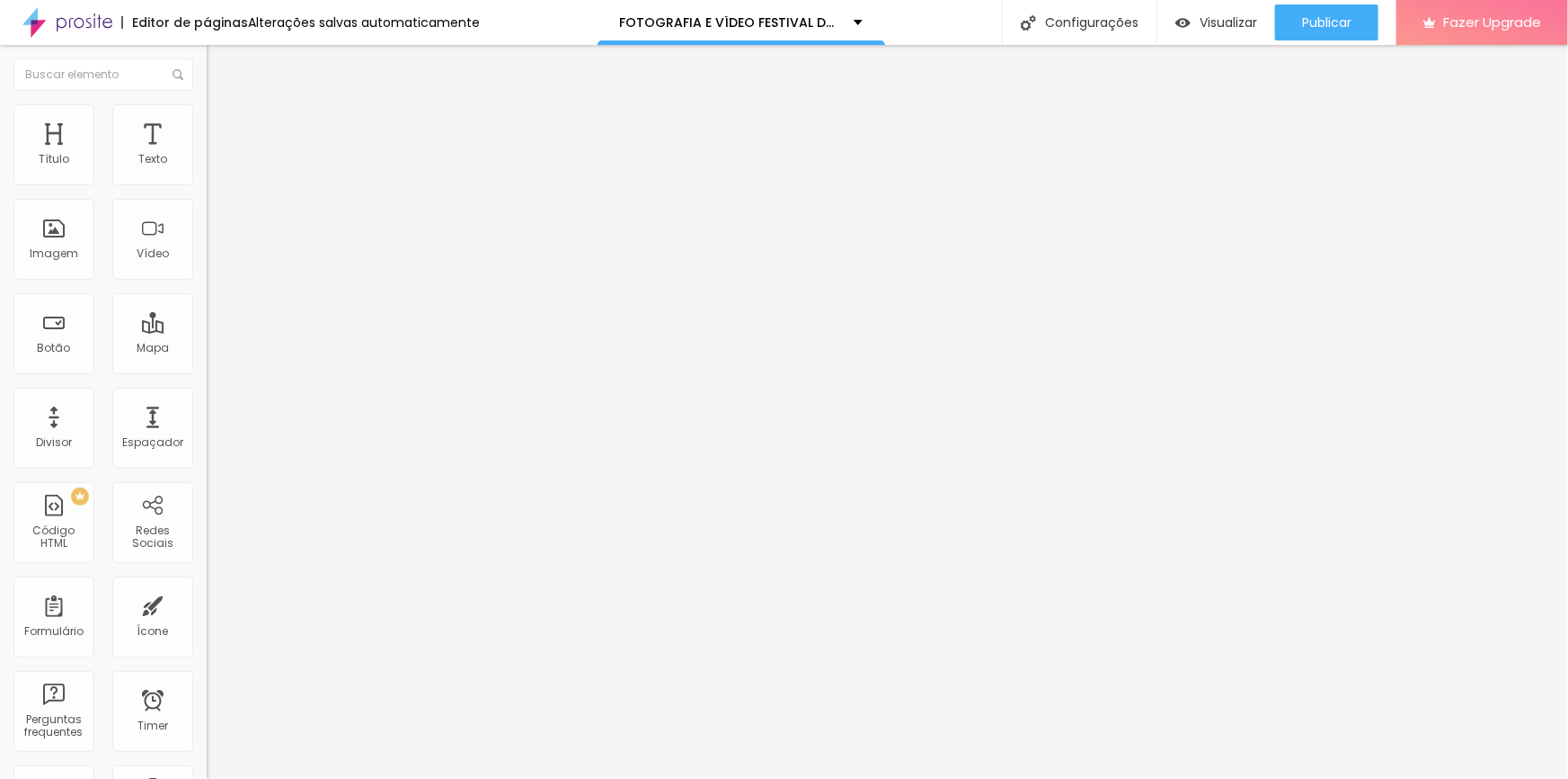
type input "95"
type input "90"
type input "85"
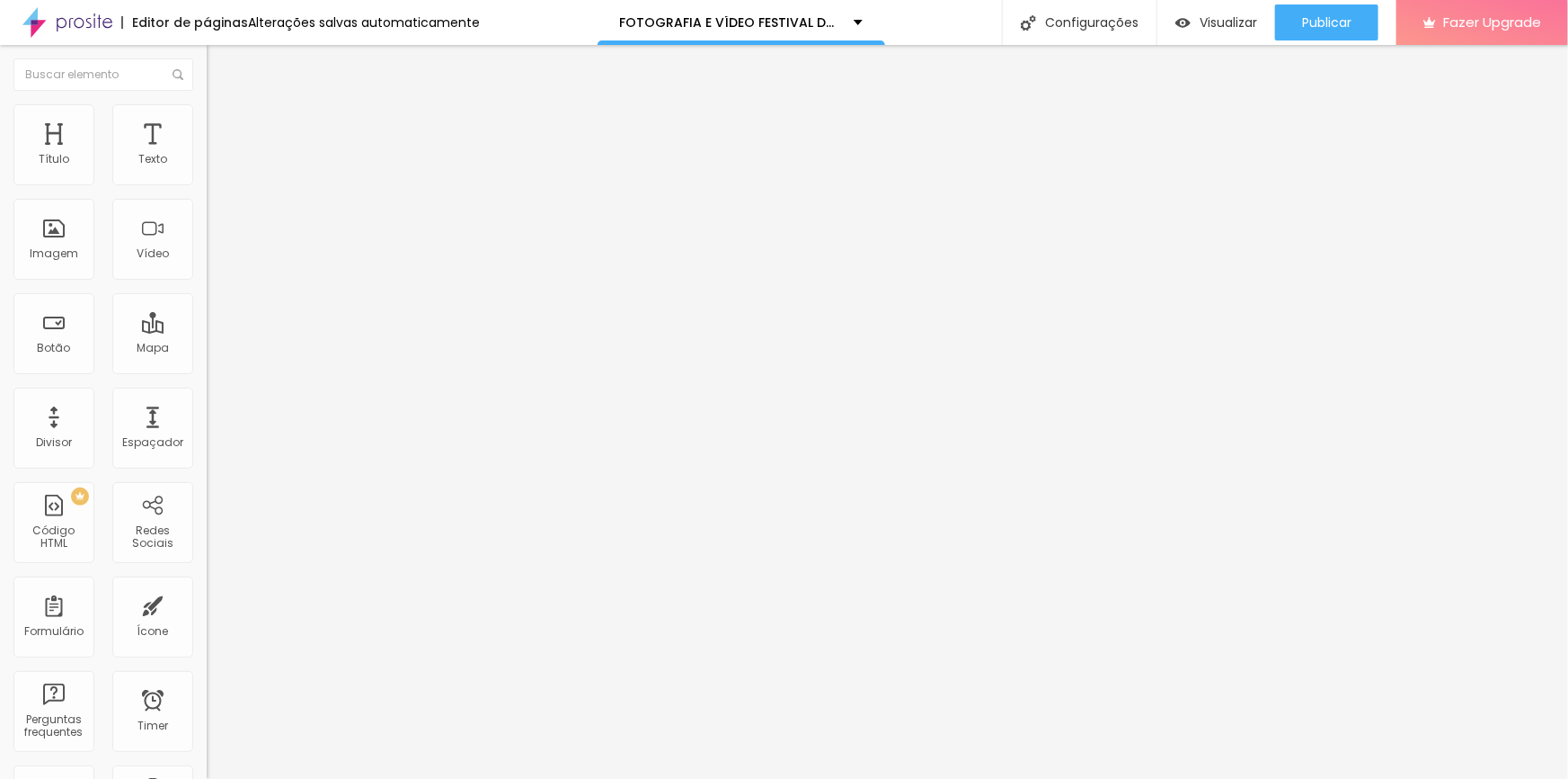
type input "85"
type input "90"
type input "100"
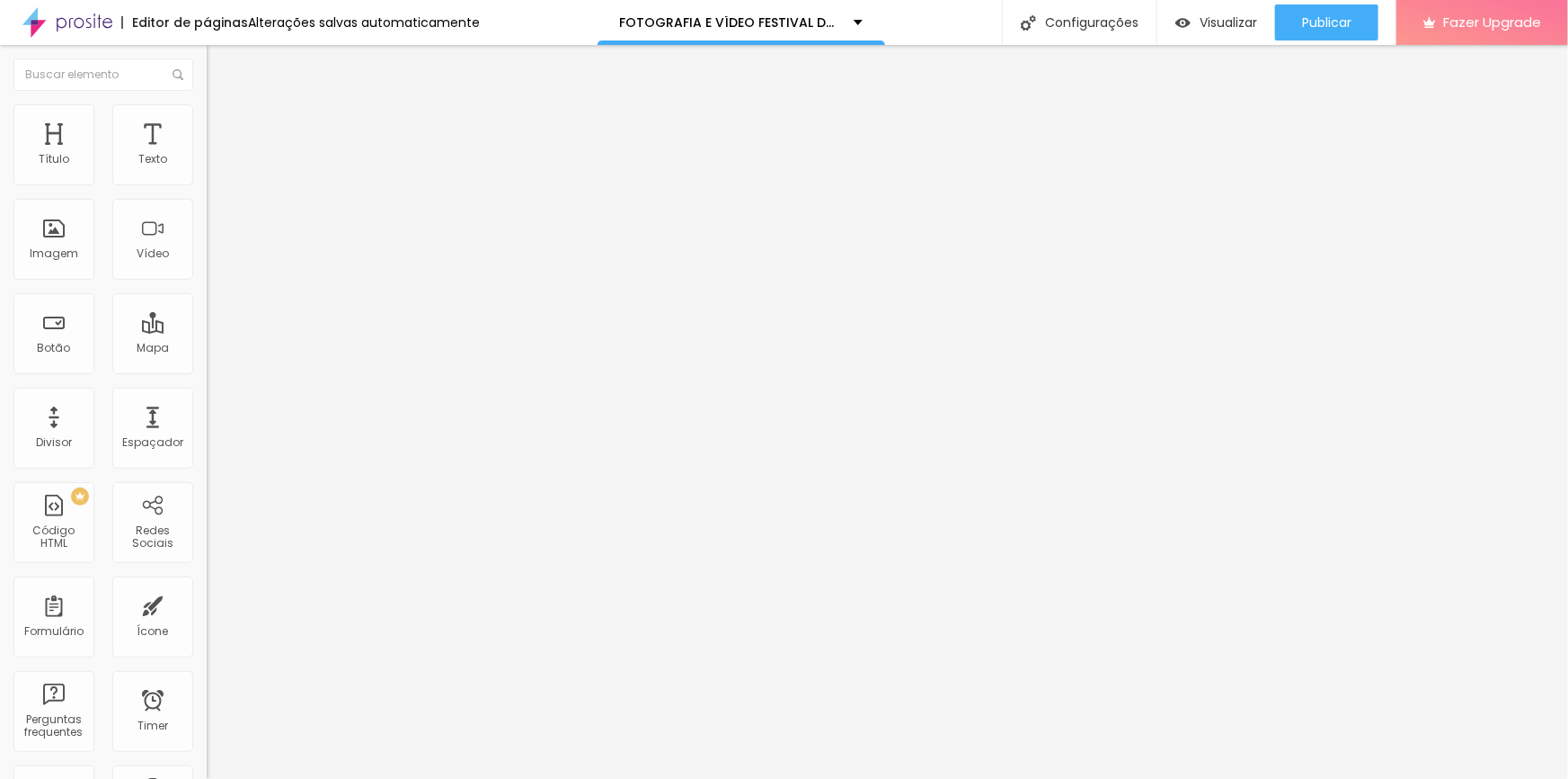
drag, startPoint x: 168, startPoint y: 191, endPoint x: 285, endPoint y: 204, distance: 117.7
click at [285, 185] on input "range" at bounding box center [264, 177] width 116 height 14
click at [223, 106] on span "Conteúdo" at bounding box center [251, 98] width 56 height 15
click at [206, 152] on div "Trocar imagem" at bounding box center [309, 146] width 206 height 12
click at [206, 558] on div "Editar Imagem Conteúdo Estilo Avançado Trocar imagem Descrição da imagem (Alt) …" at bounding box center [309, 411] width 206 height 734
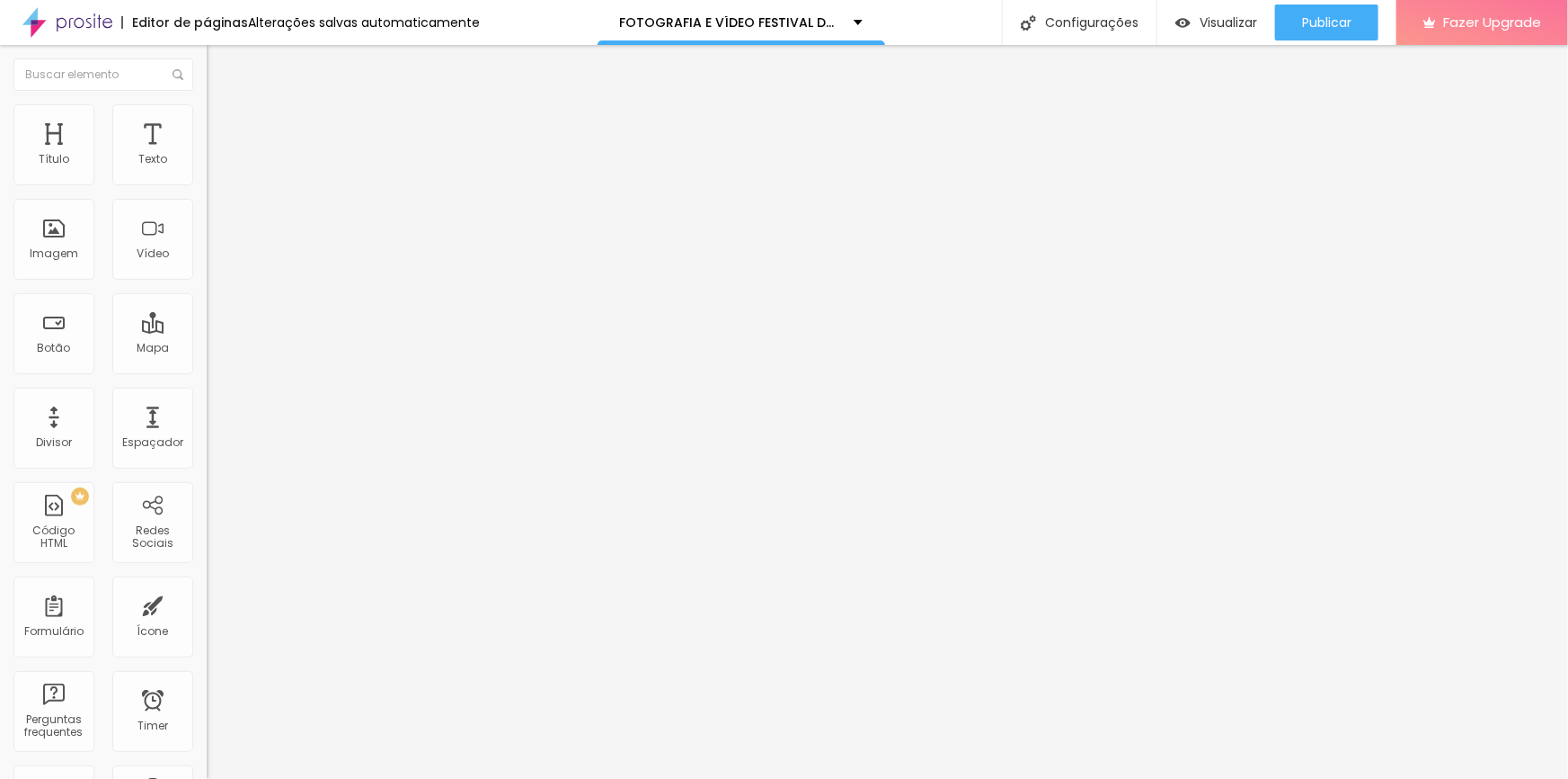
click at [206, 154] on span "Trocar imagem" at bounding box center [255, 147] width 98 height 15
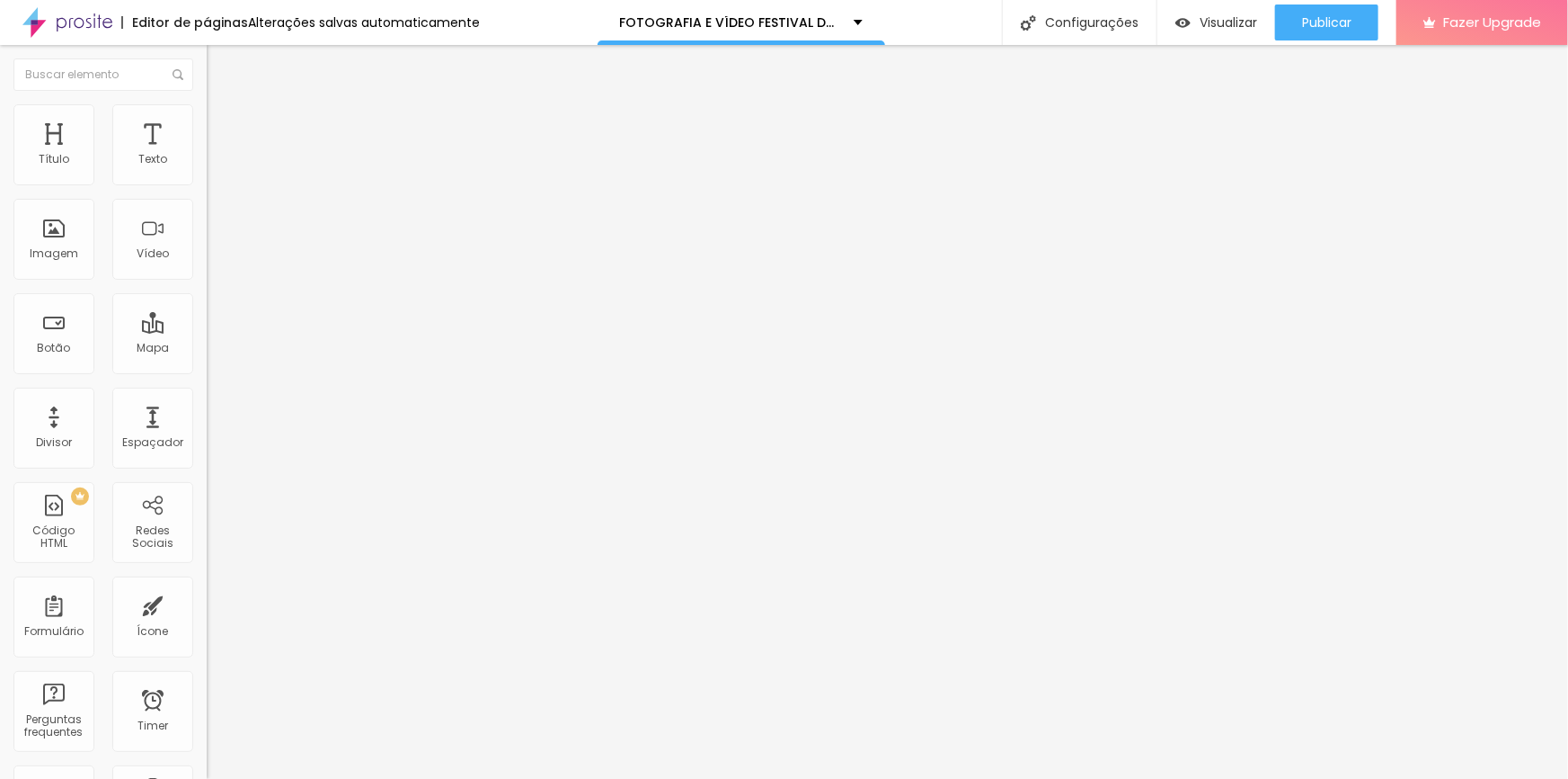
click at [206, 154] on span "Trocar imagem" at bounding box center [255, 147] width 98 height 15
click at [206, 190] on span "Editar perguntas" at bounding box center [257, 183] width 102 height 15
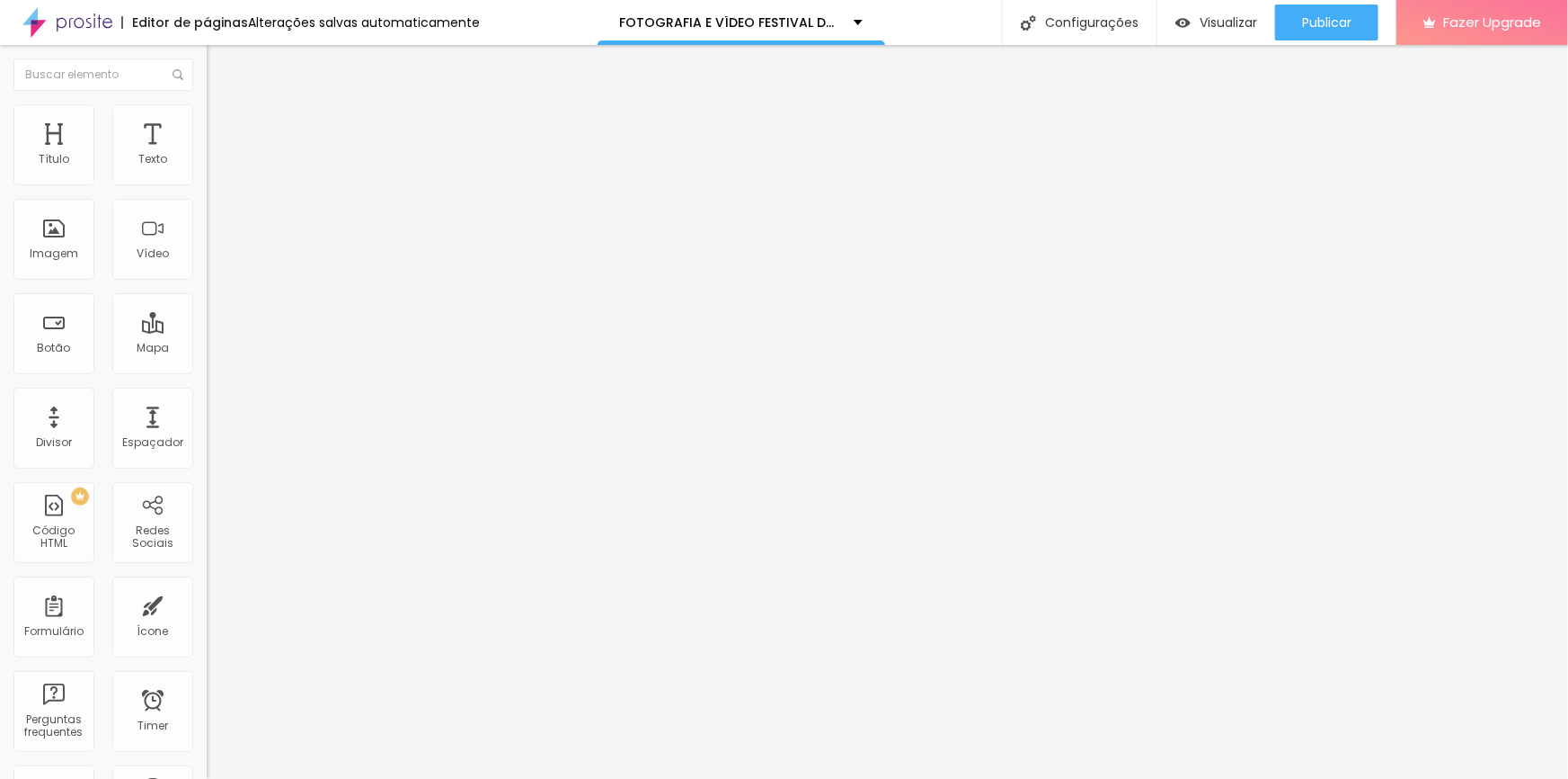
drag, startPoint x: 727, startPoint y: 288, endPoint x: 549, endPoint y: 288, distance: 178.0
drag, startPoint x: 700, startPoint y: 455, endPoint x: 548, endPoint y: 453, distance: 152.0
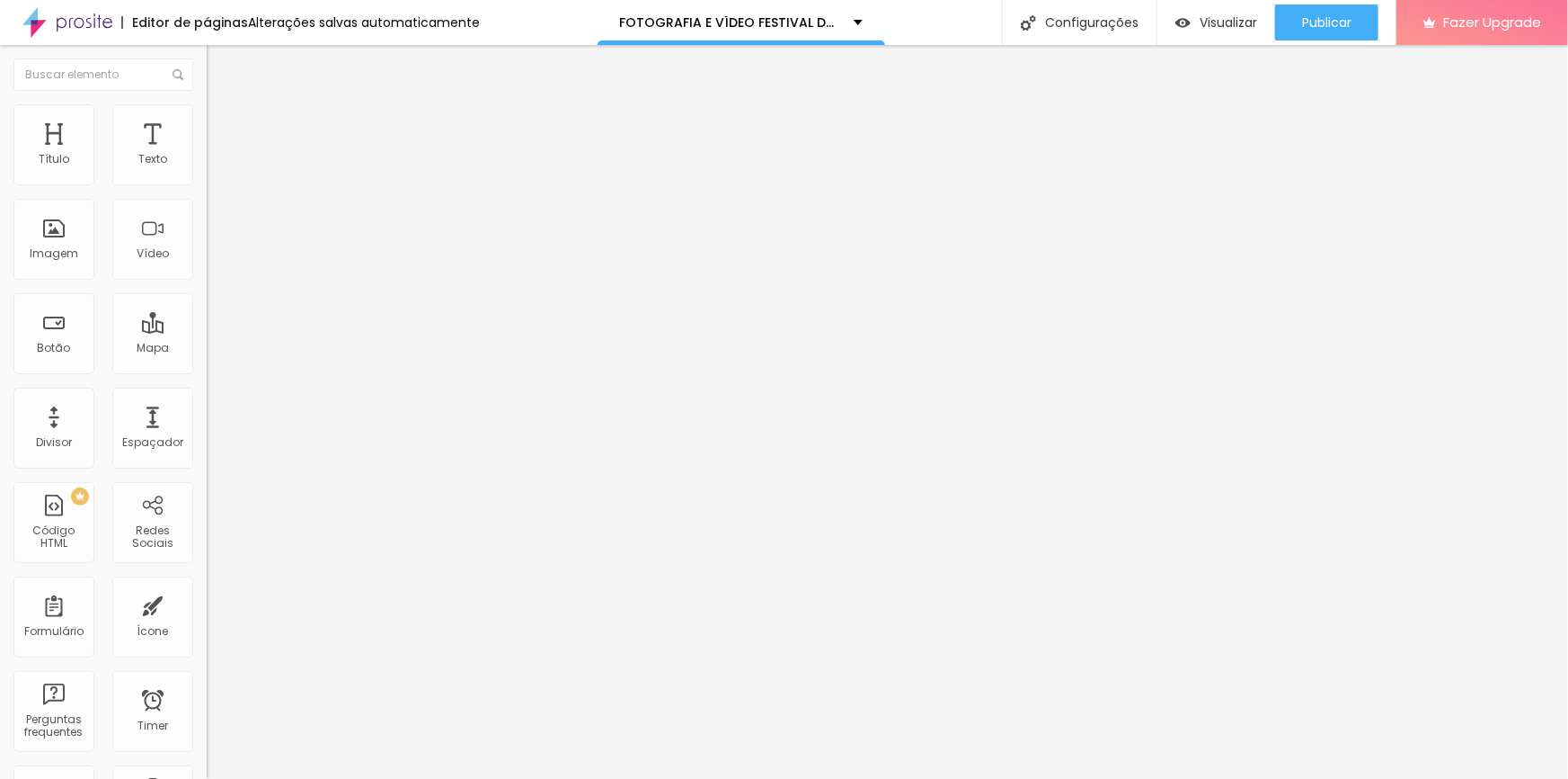
drag, startPoint x: 630, startPoint y: 287, endPoint x: 746, endPoint y: 288, distance: 116.0
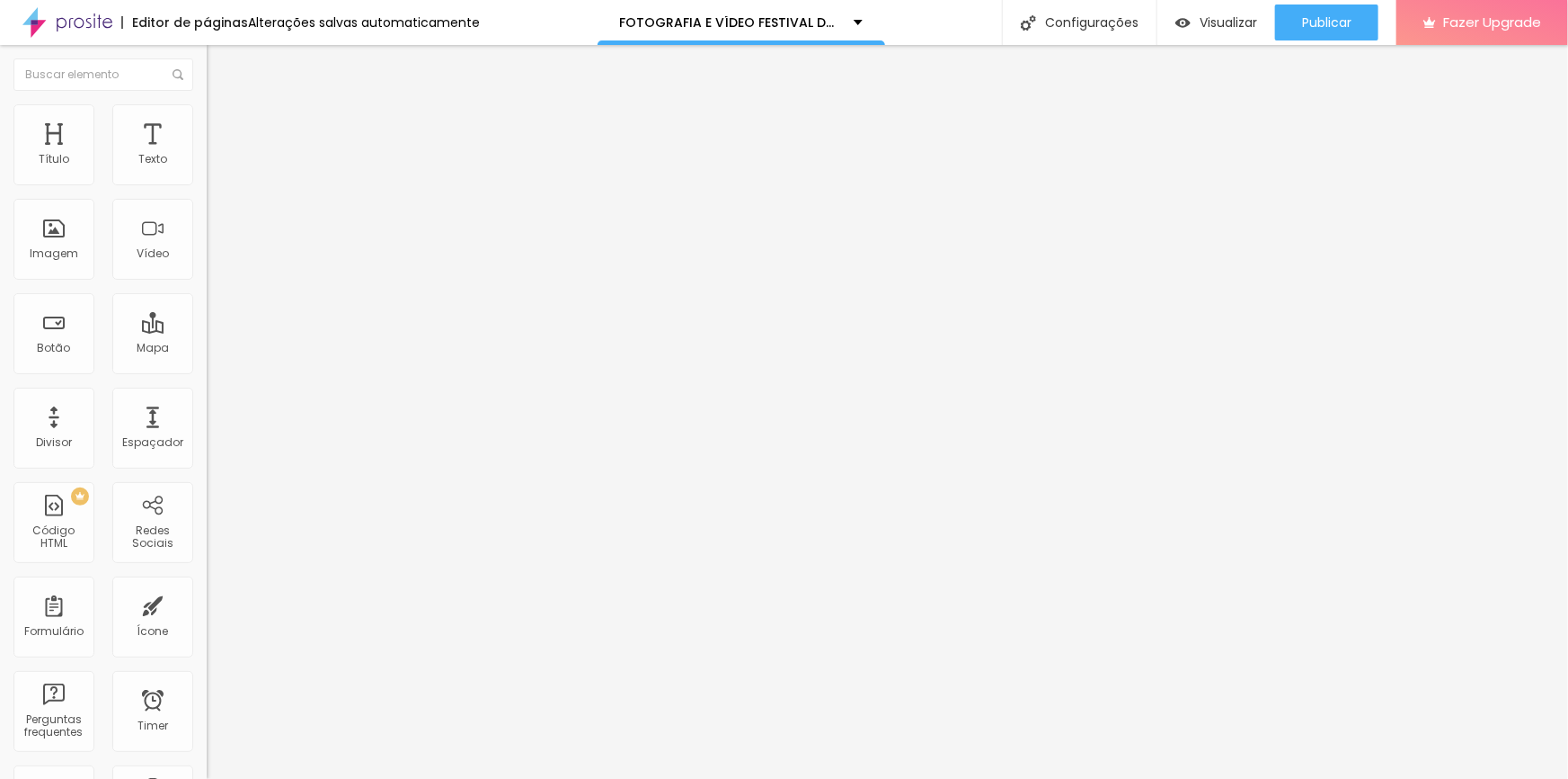
drag, startPoint x: 760, startPoint y: 457, endPoint x: 555, endPoint y: 449, distance: 205.2
drag, startPoint x: 601, startPoint y: 451, endPoint x: 564, endPoint y: 449, distance: 37.1
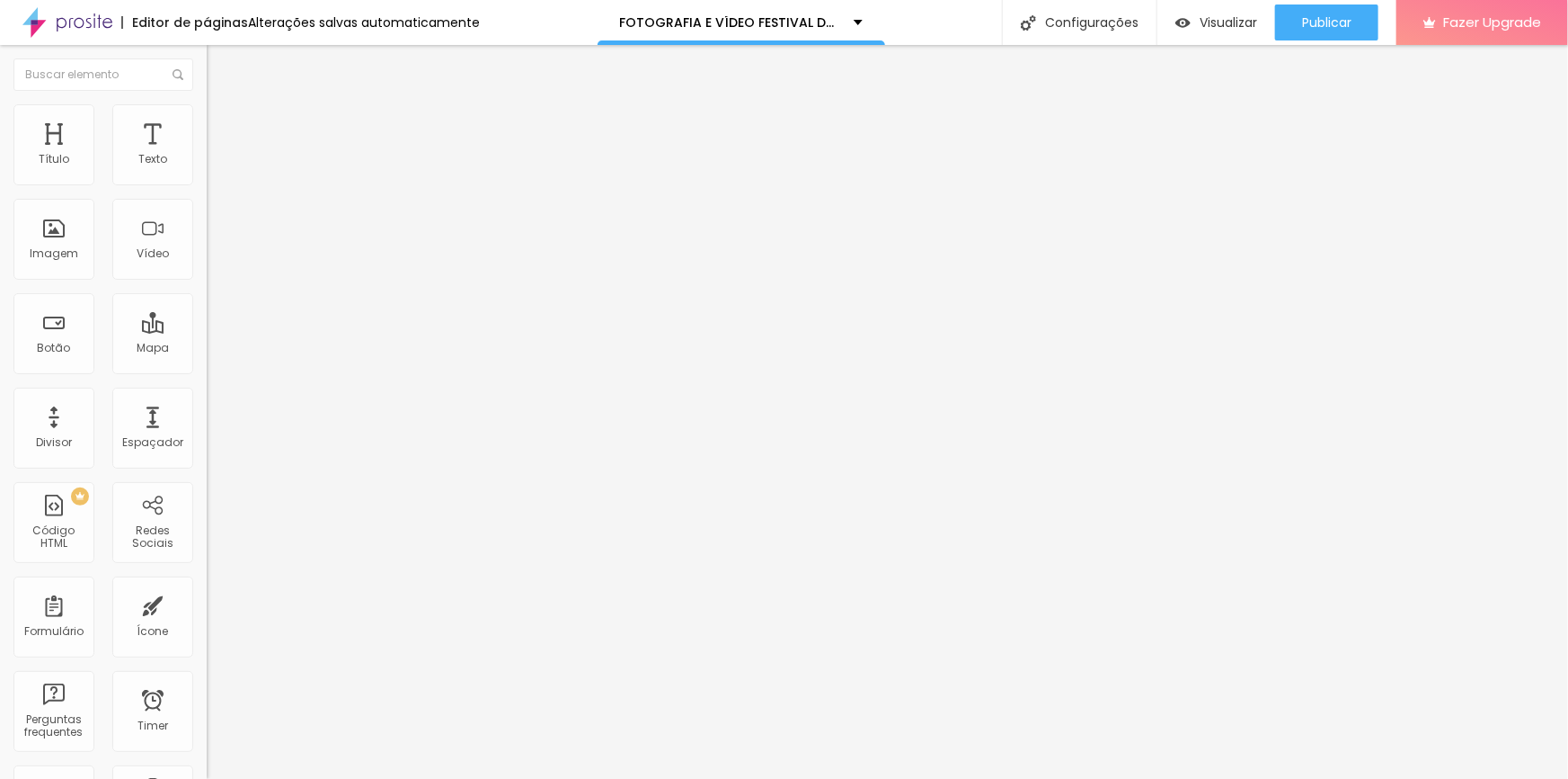
drag, startPoint x: 573, startPoint y: 478, endPoint x: 674, endPoint y: 476, distance: 101.0
drag, startPoint x: 1066, startPoint y: 480, endPoint x: 1088, endPoint y: 494, distance: 26.1
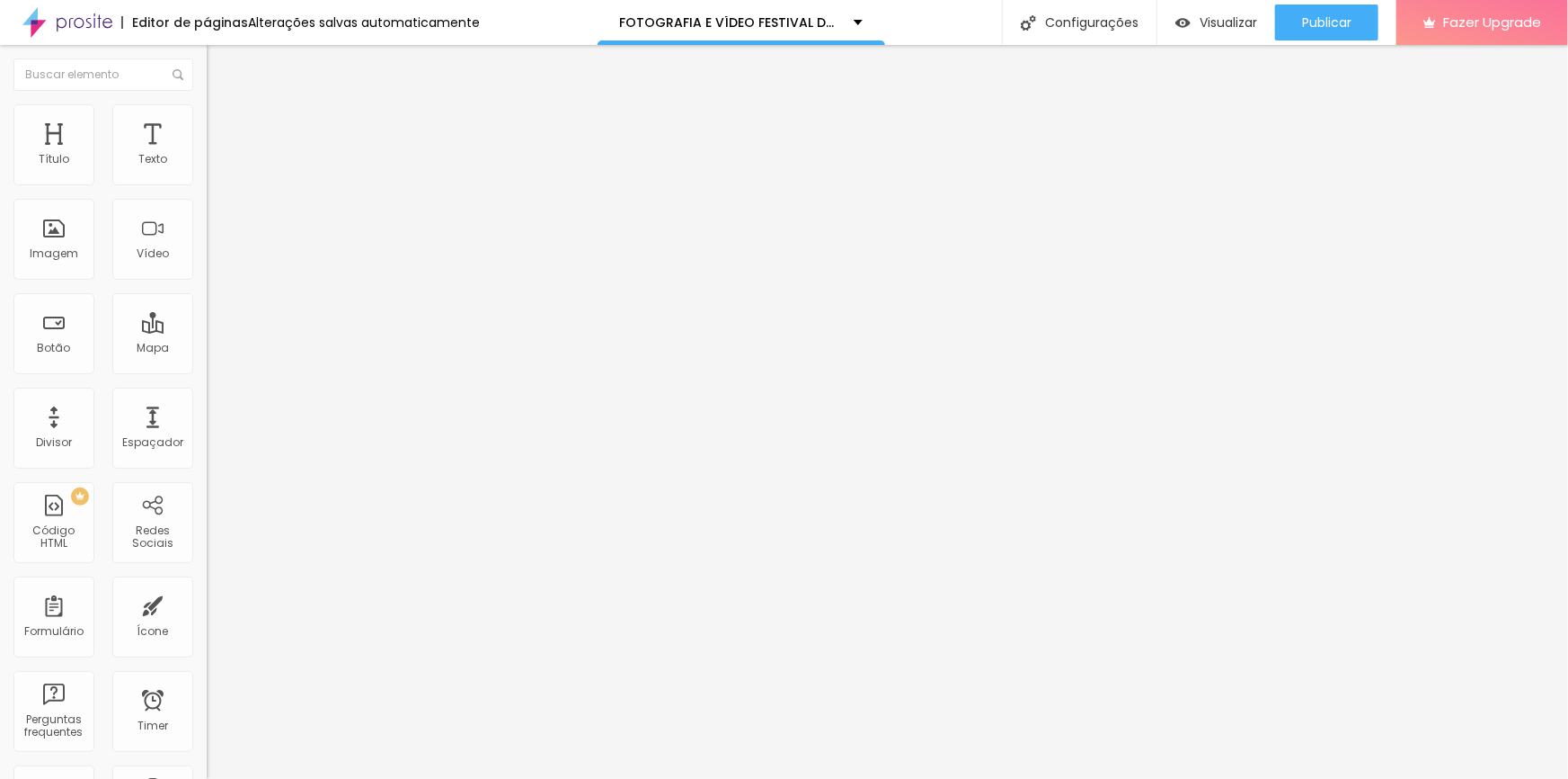
click at [206, 190] on span "Editar perguntas" at bounding box center [257, 183] width 102 height 15
drag, startPoint x: 721, startPoint y: 289, endPoint x: 525, endPoint y: 295, distance: 196.1
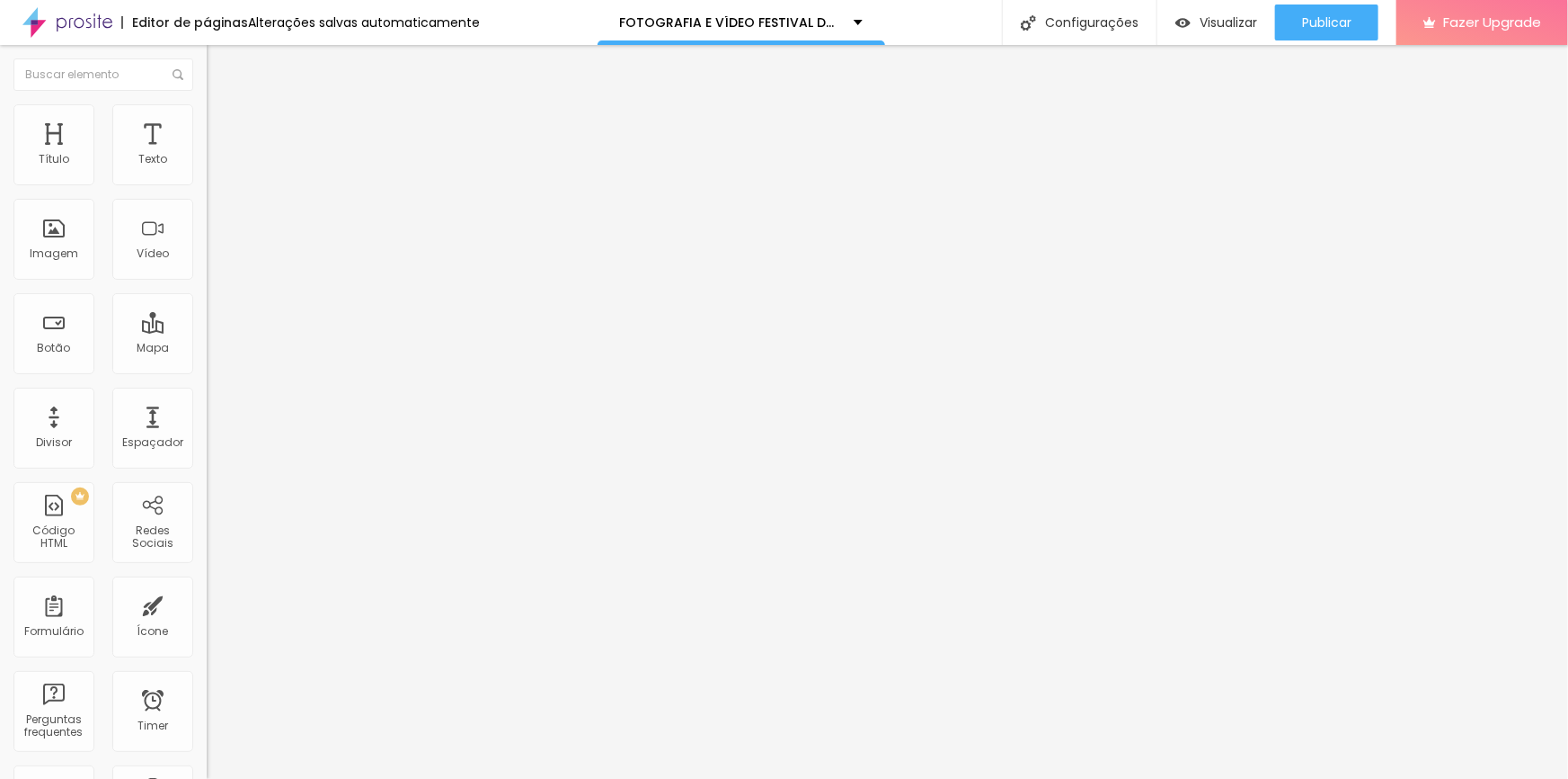
drag, startPoint x: 715, startPoint y: 454, endPoint x: 541, endPoint y: 453, distance: 174.0
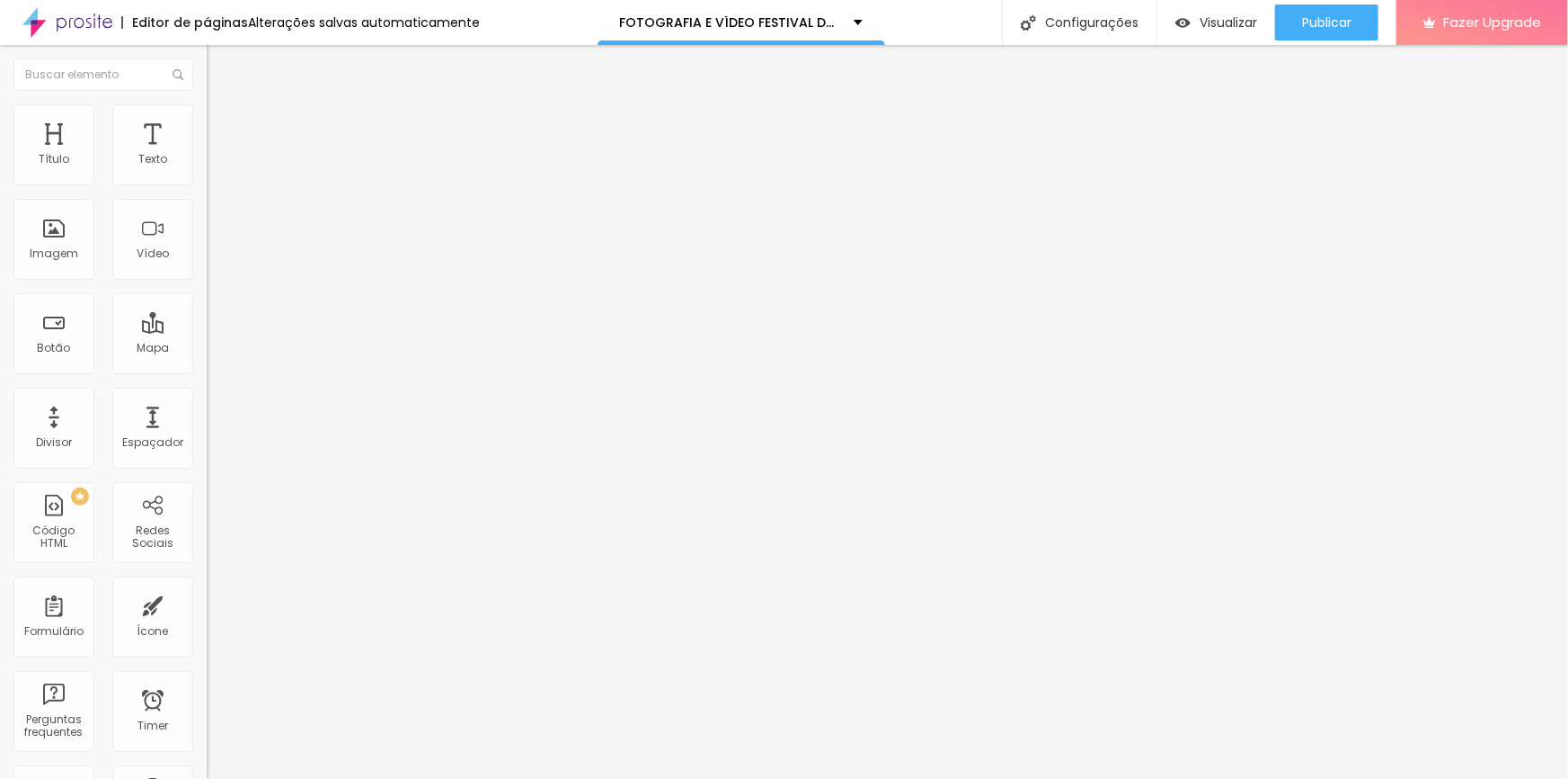
drag, startPoint x: 570, startPoint y: 452, endPoint x: 772, endPoint y: 456, distance: 202.0
click at [206, 190] on span "Editar perguntas" at bounding box center [257, 183] width 102 height 15
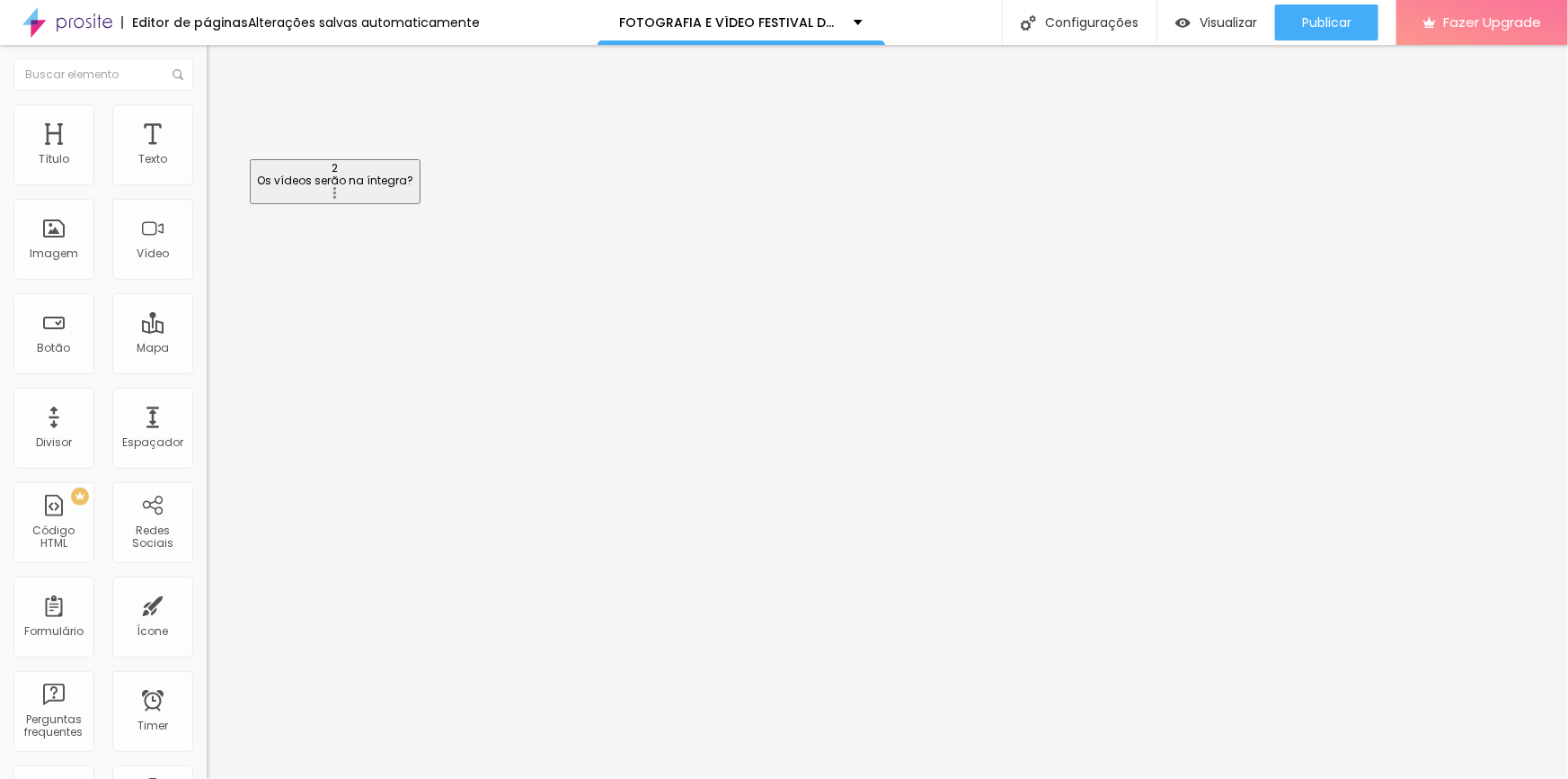
drag, startPoint x: 385, startPoint y: 204, endPoint x: 385, endPoint y: 174, distance: 30.0
drag, startPoint x: 570, startPoint y: 456, endPoint x: 1211, endPoint y: 457, distance: 641.0
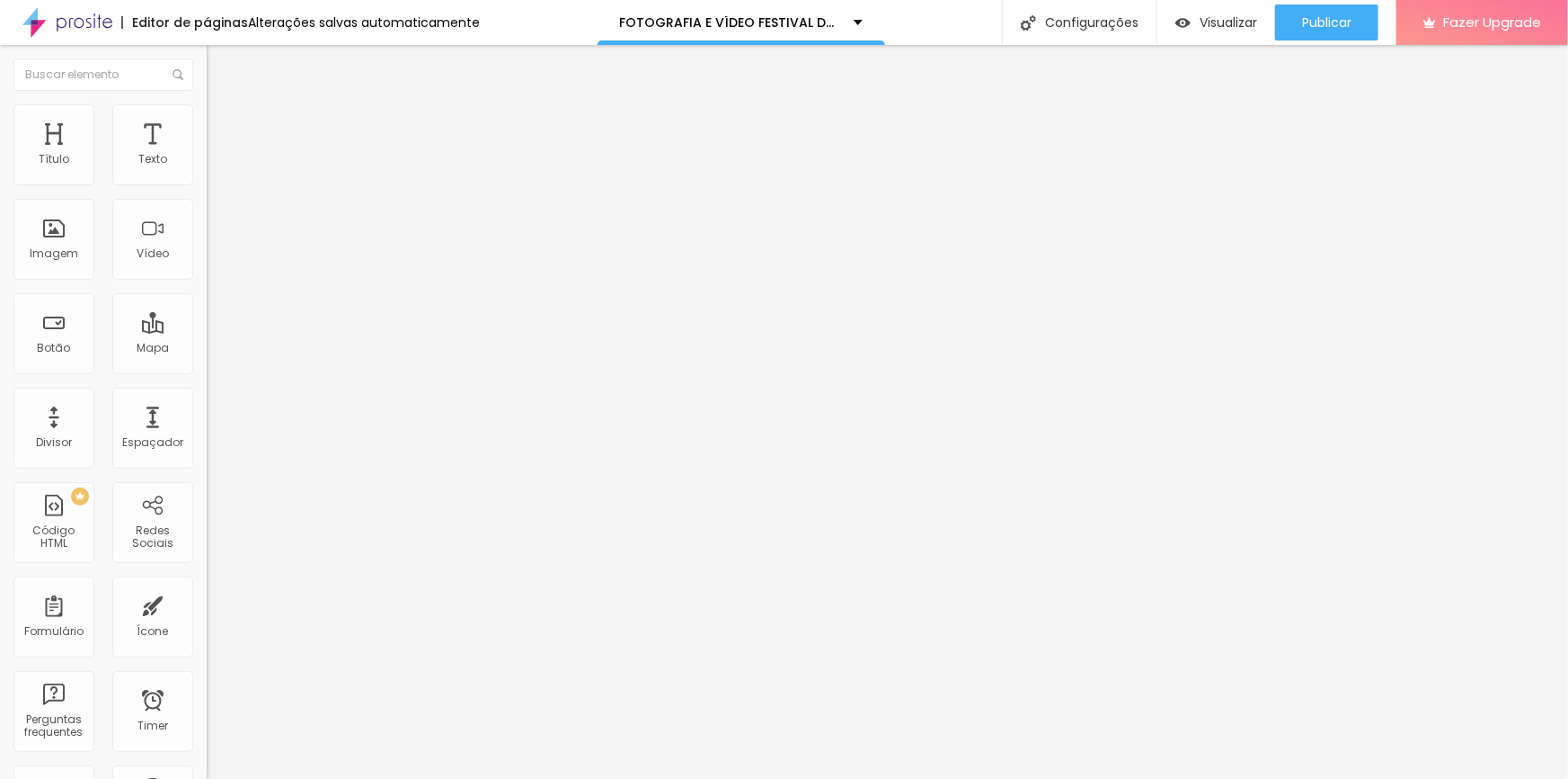
click at [206, 190] on span "Editar perguntas" at bounding box center [257, 183] width 102 height 15
drag, startPoint x: 737, startPoint y: 288, endPoint x: 551, endPoint y: 284, distance: 186.0
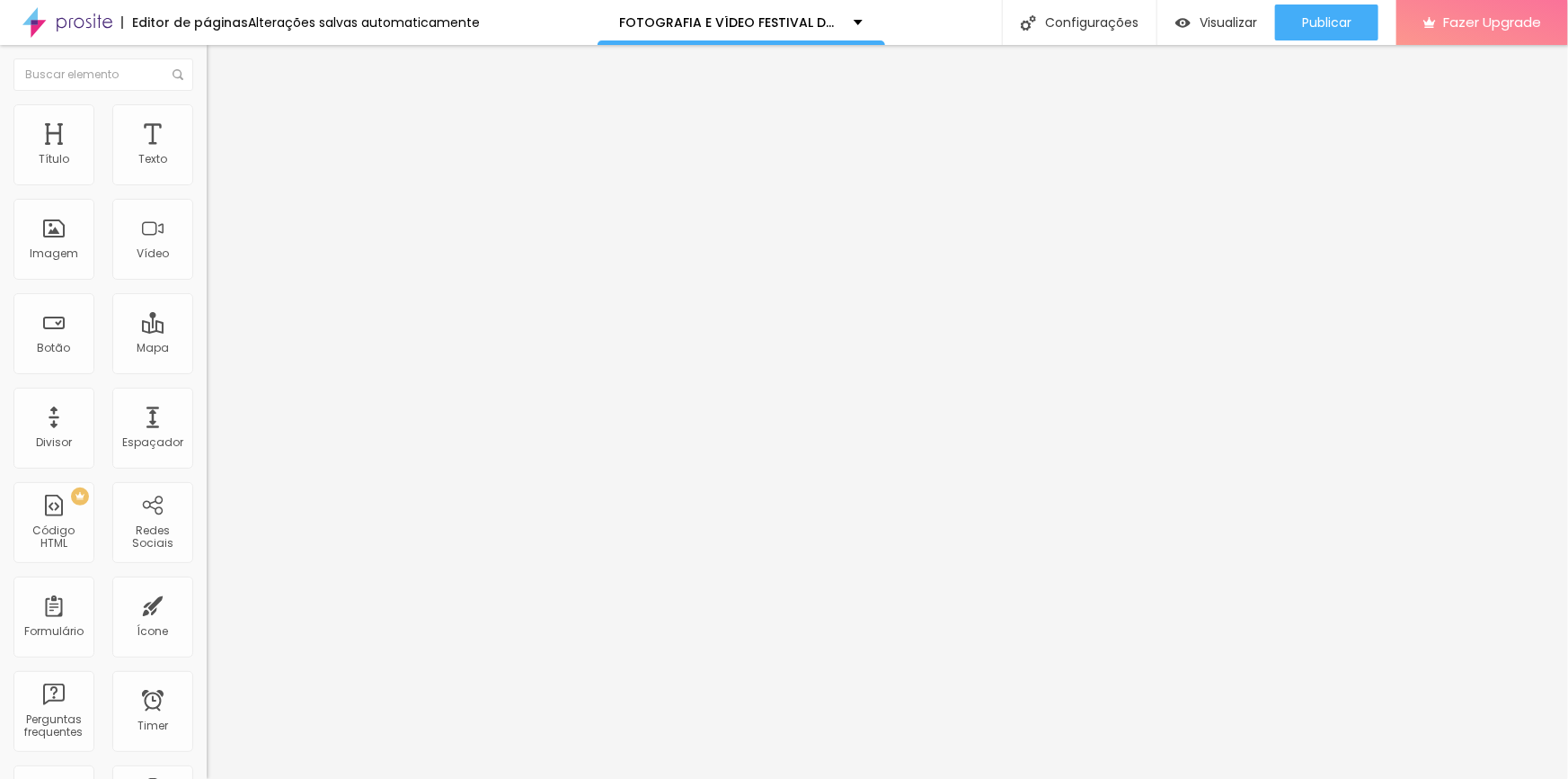
drag, startPoint x: 729, startPoint y: 457, endPoint x: 539, endPoint y: 448, distance: 190.2
drag, startPoint x: 569, startPoint y: 456, endPoint x: 875, endPoint y: 453, distance: 306.0
drag, startPoint x: 721, startPoint y: 480, endPoint x: 778, endPoint y: 478, distance: 57.0
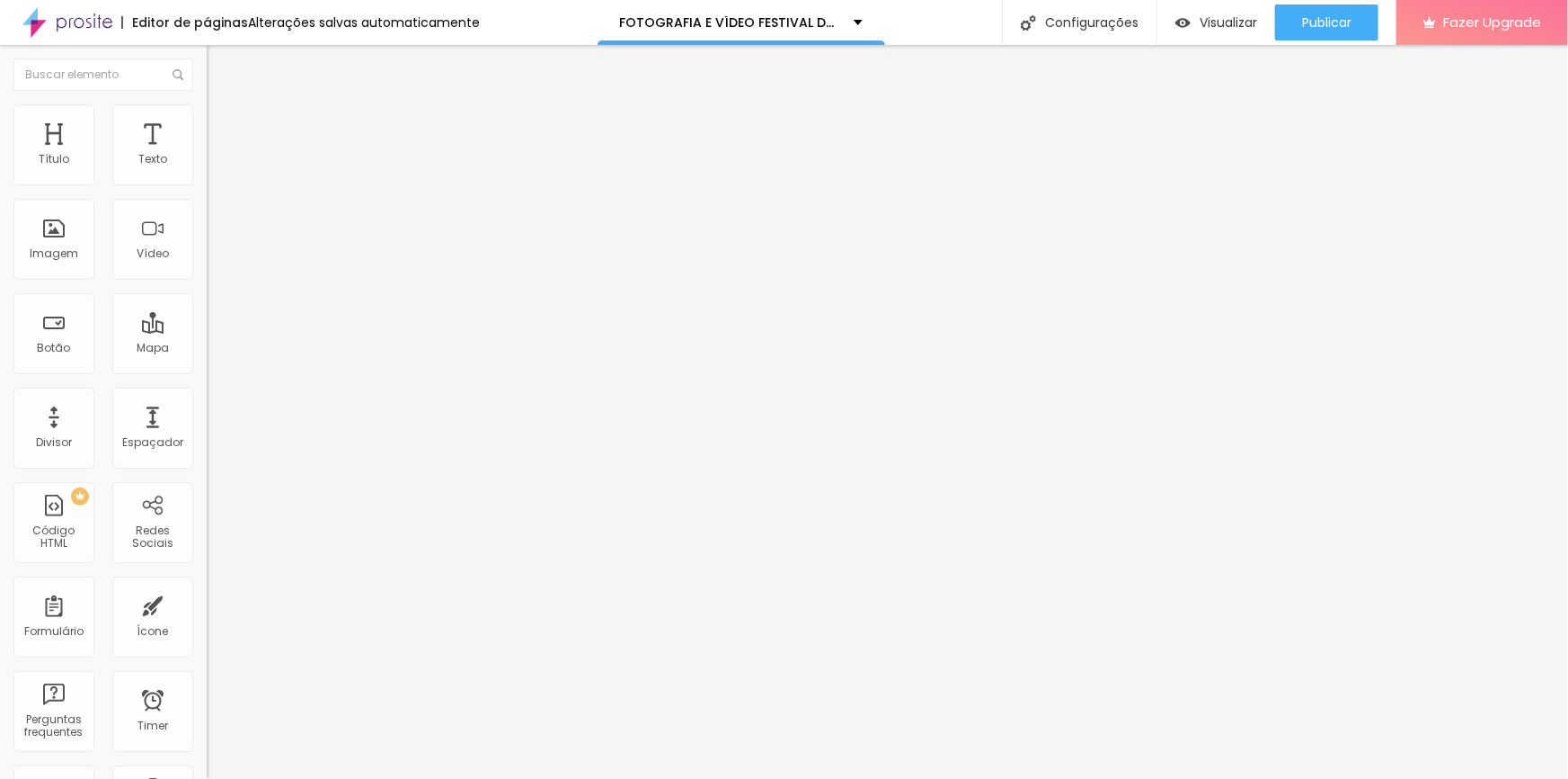
drag, startPoint x: 571, startPoint y: 479, endPoint x: 860, endPoint y: 484, distance: 289.0
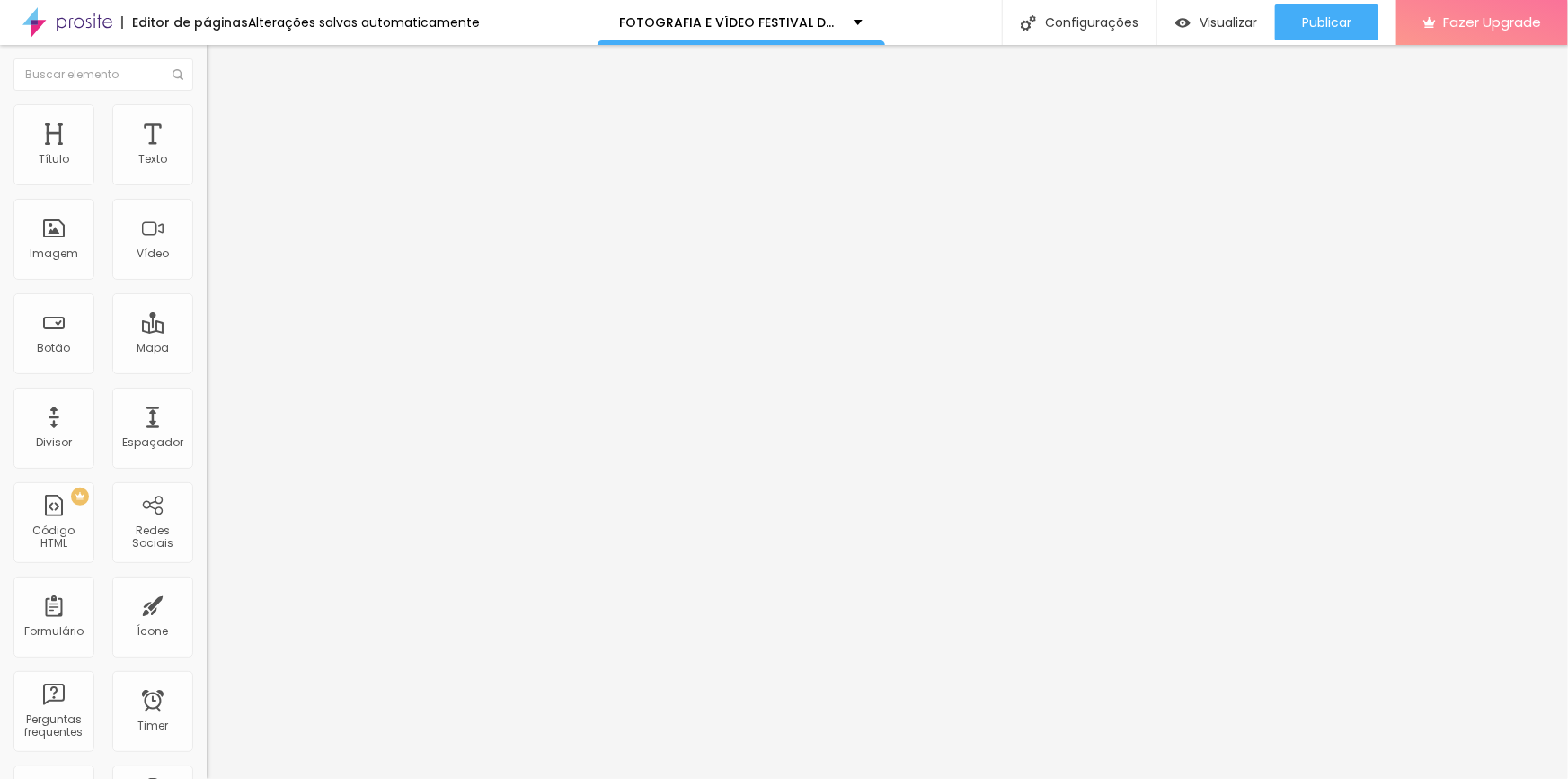
click at [206, 190] on span "Editar perguntas" at bounding box center [257, 183] width 102 height 15
drag, startPoint x: 651, startPoint y: 286, endPoint x: 708, endPoint y: 292, distance: 57.3
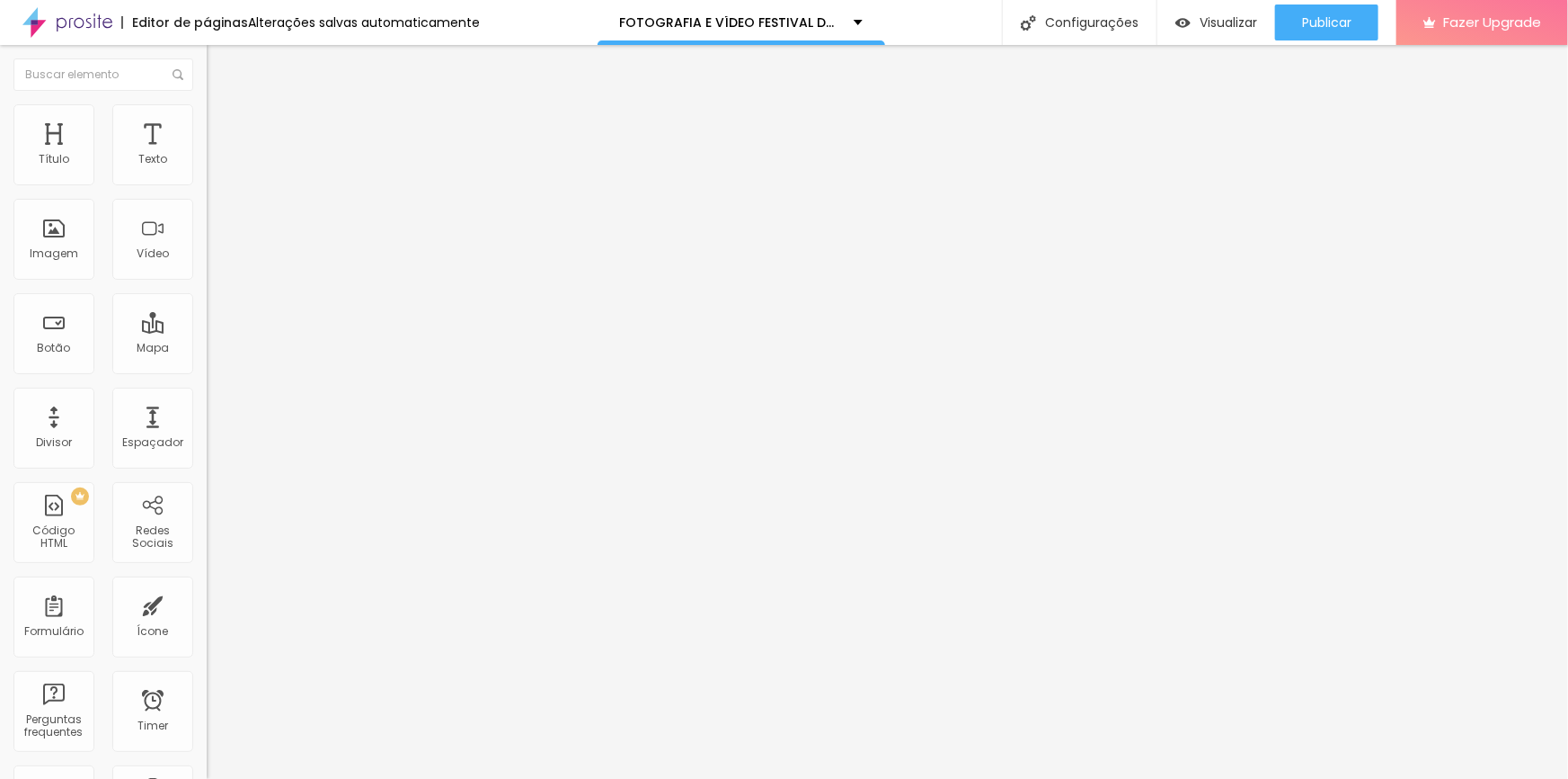
click at [206, 190] on span "Editar perguntas" at bounding box center [257, 183] width 102 height 15
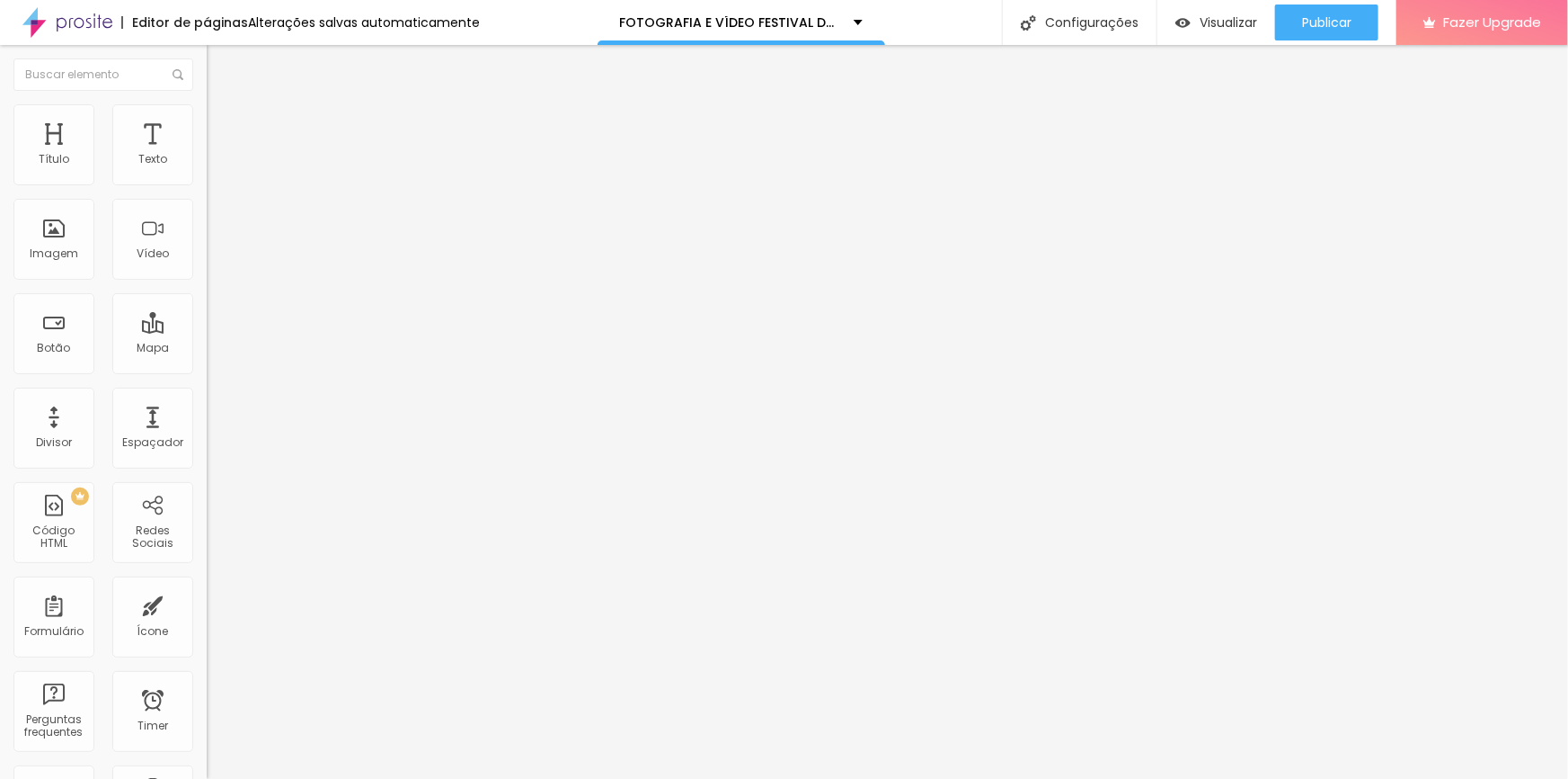
drag, startPoint x: 762, startPoint y: 291, endPoint x: 557, endPoint y: 290, distance: 205.0
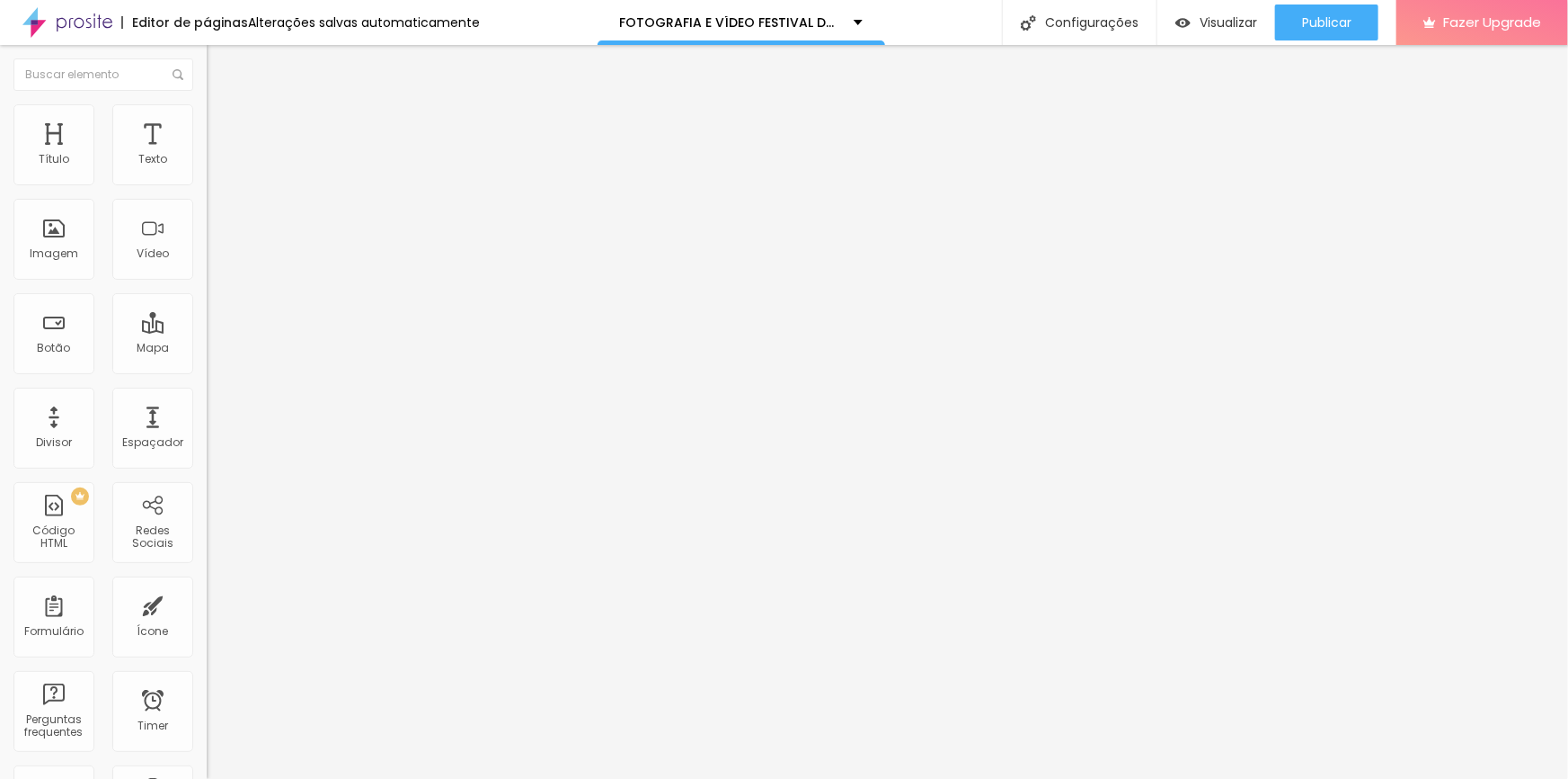
drag, startPoint x: 751, startPoint y: 457, endPoint x: 537, endPoint y: 449, distance: 214.1
drag, startPoint x: 808, startPoint y: 454, endPoint x: 730, endPoint y: 468, distance: 79.2
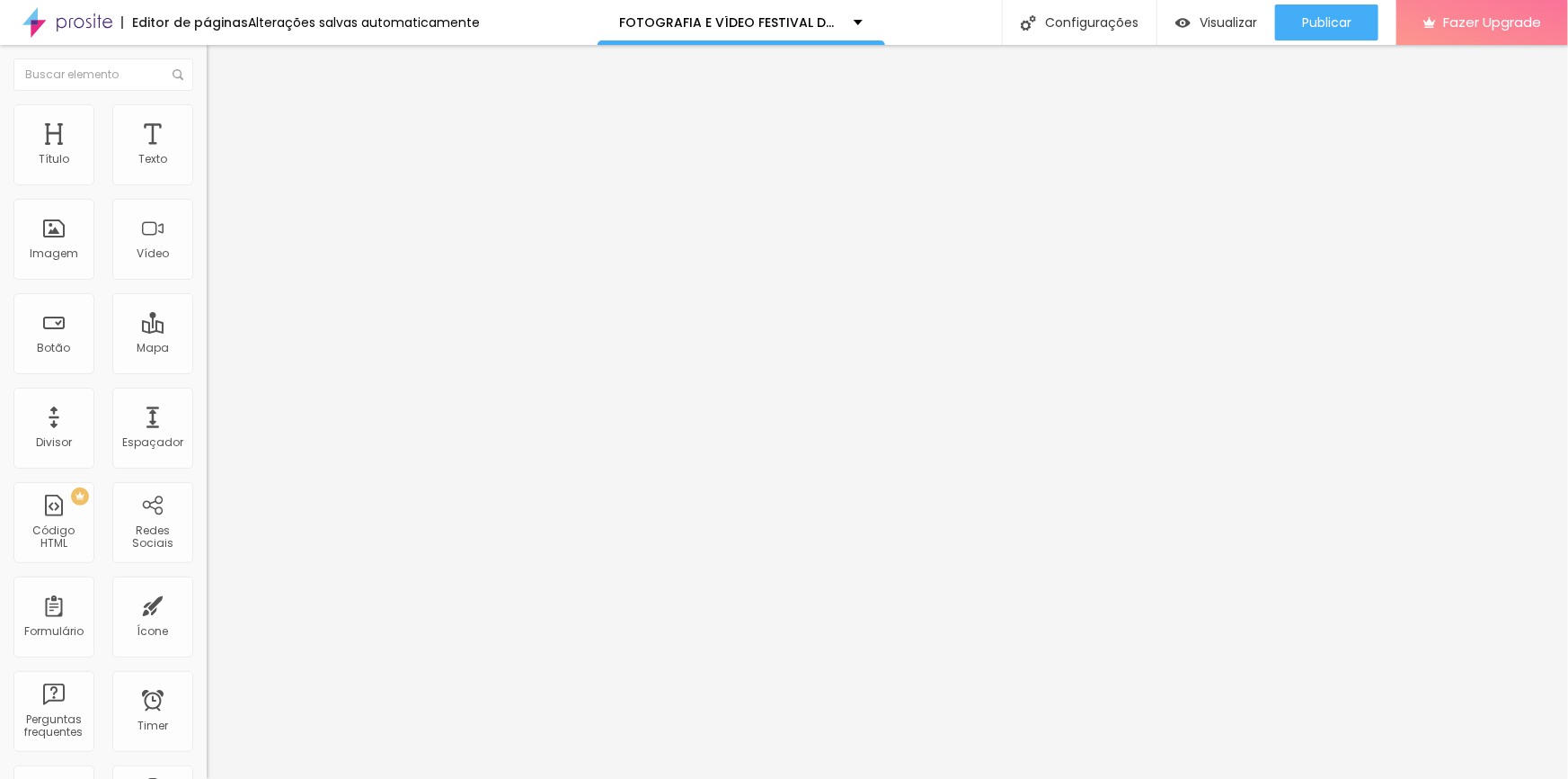
click at [206, 133] on li "Estilo" at bounding box center [309, 127] width 206 height 18
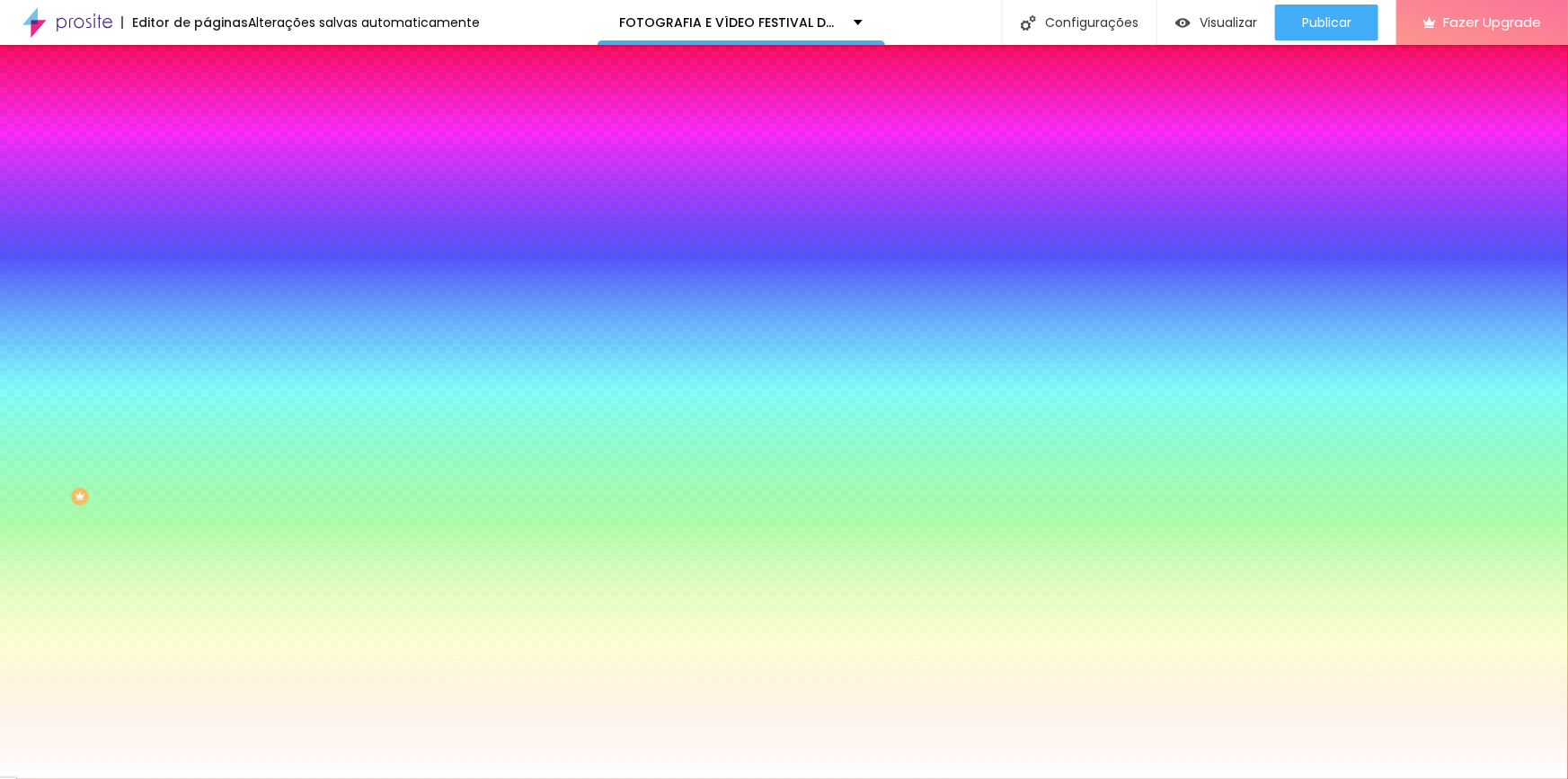
click at [216, 465] on icon "button" at bounding box center [220, 469] width 8 height 8
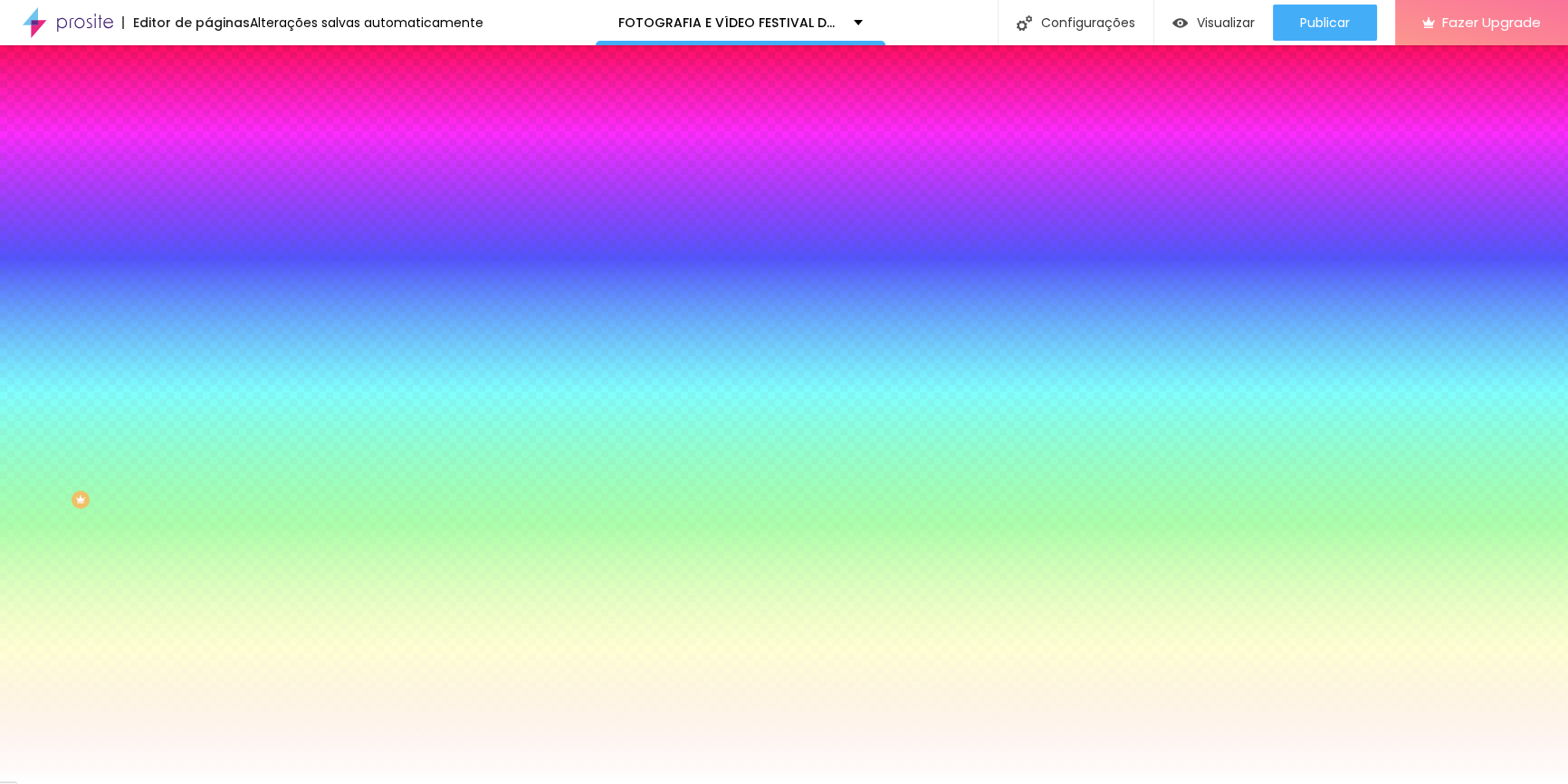
select select "Amaranth"
type input "19"
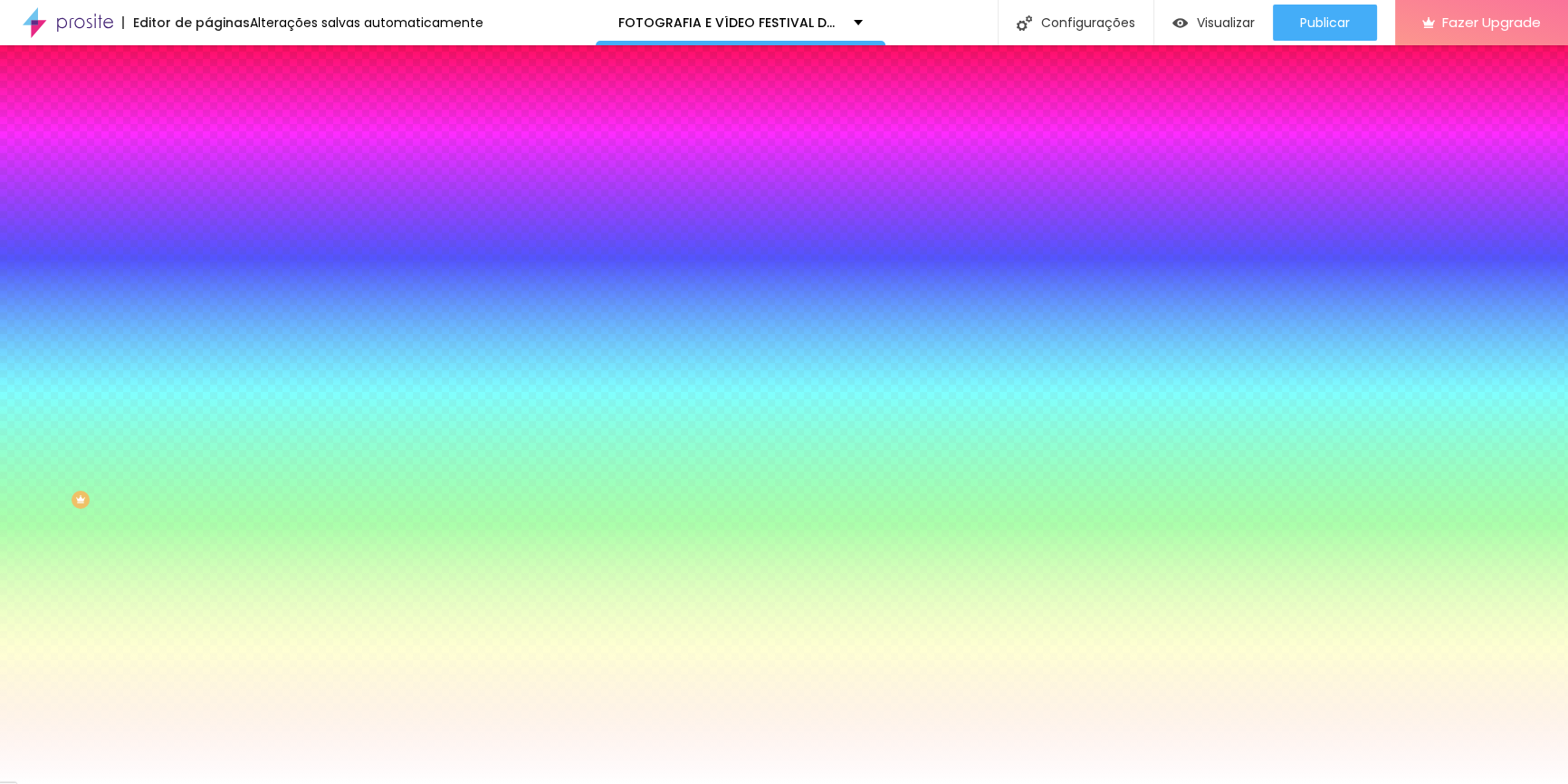
type input "19"
click at [73, 783] on div at bounding box center [784, 784] width 1568 height 0
click at [215, 587] on icon "button" at bounding box center [220, 581] width 10 height 10
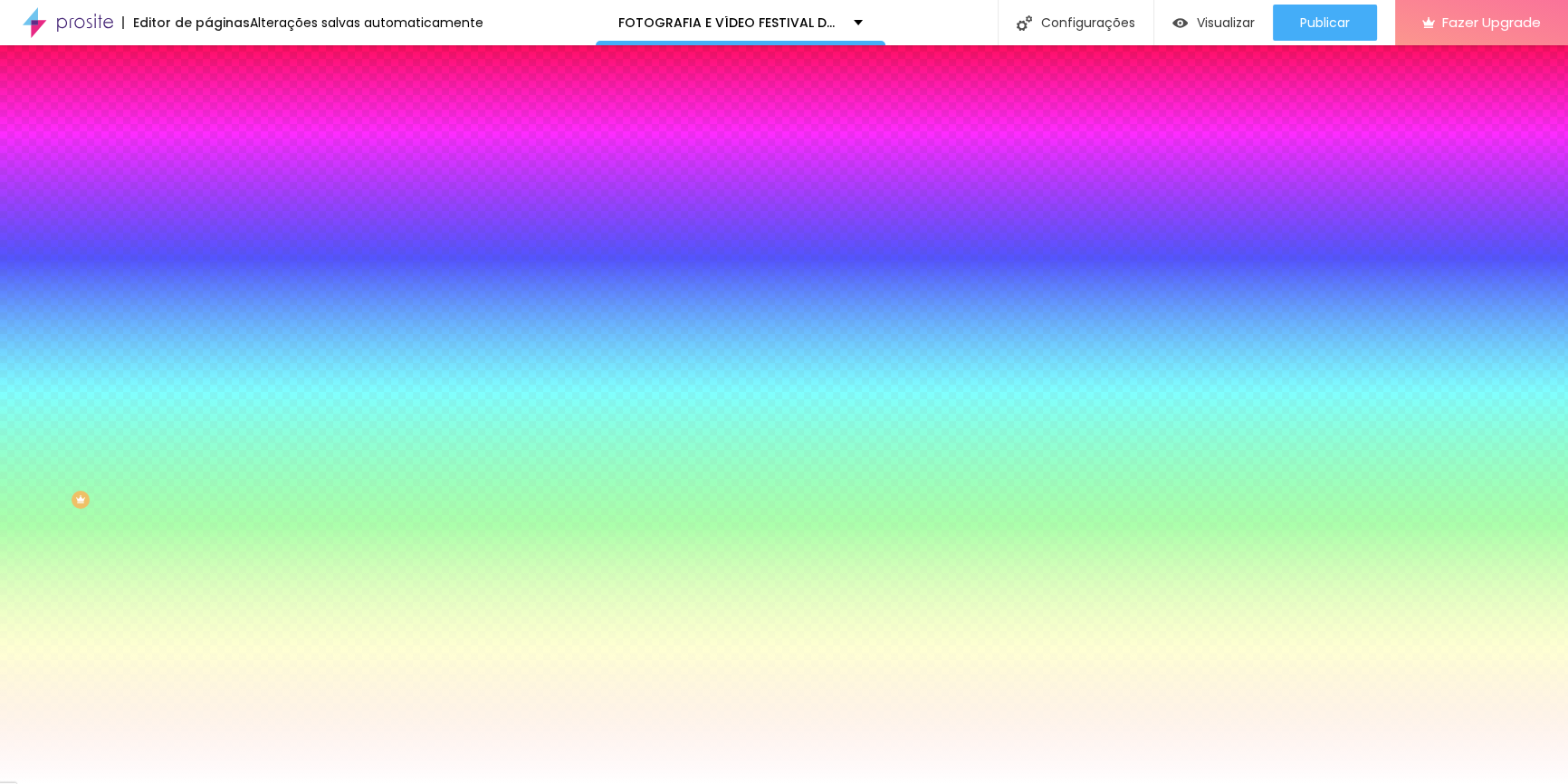
select select "Archivo-Regular"
type input "15"
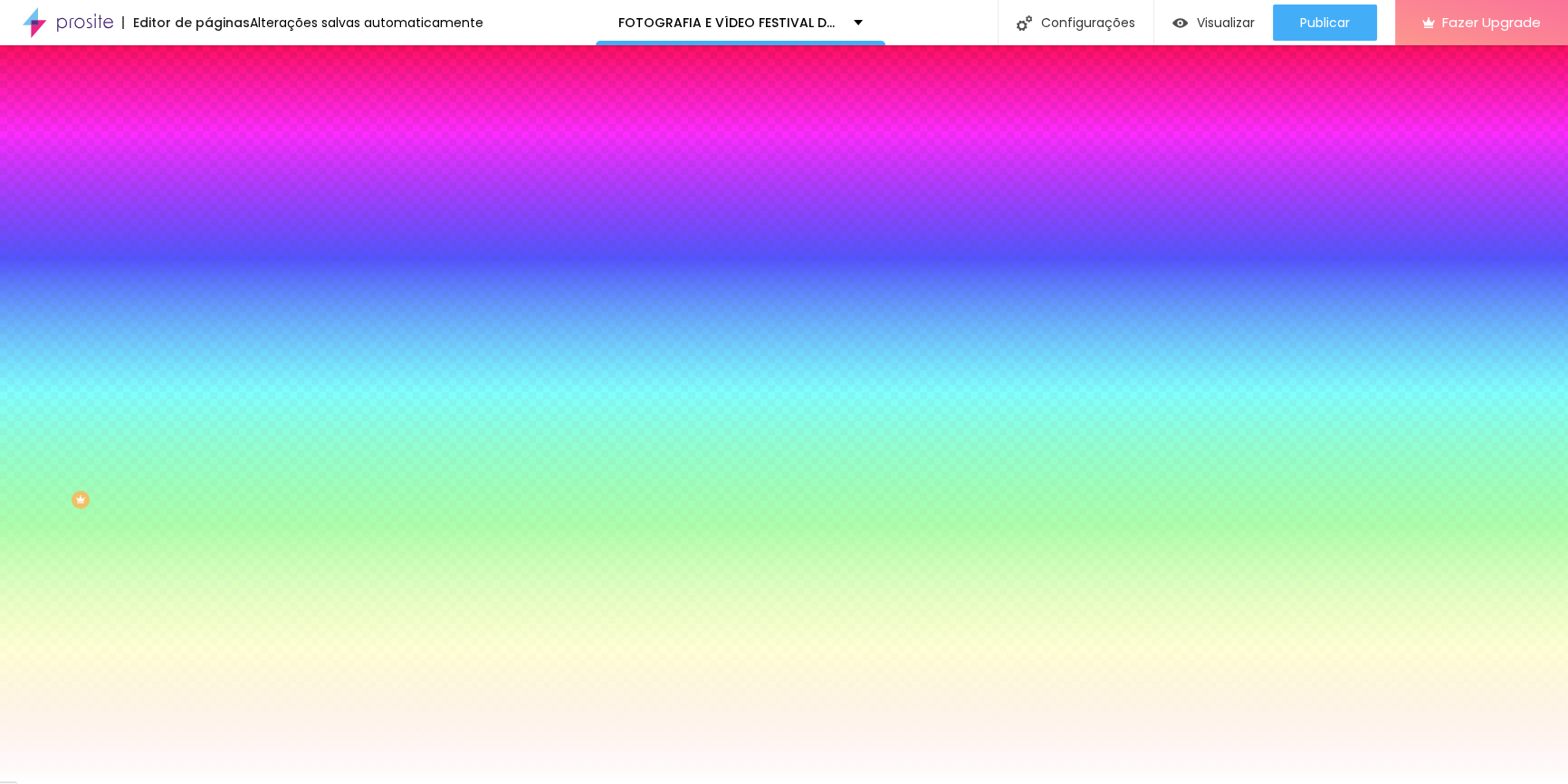
click at [151, 783] on div at bounding box center [784, 784] width 1568 height 0
click at [208, 231] on button at bounding box center [220, 240] width 26 height 19
radio input "false"
radio input "true"
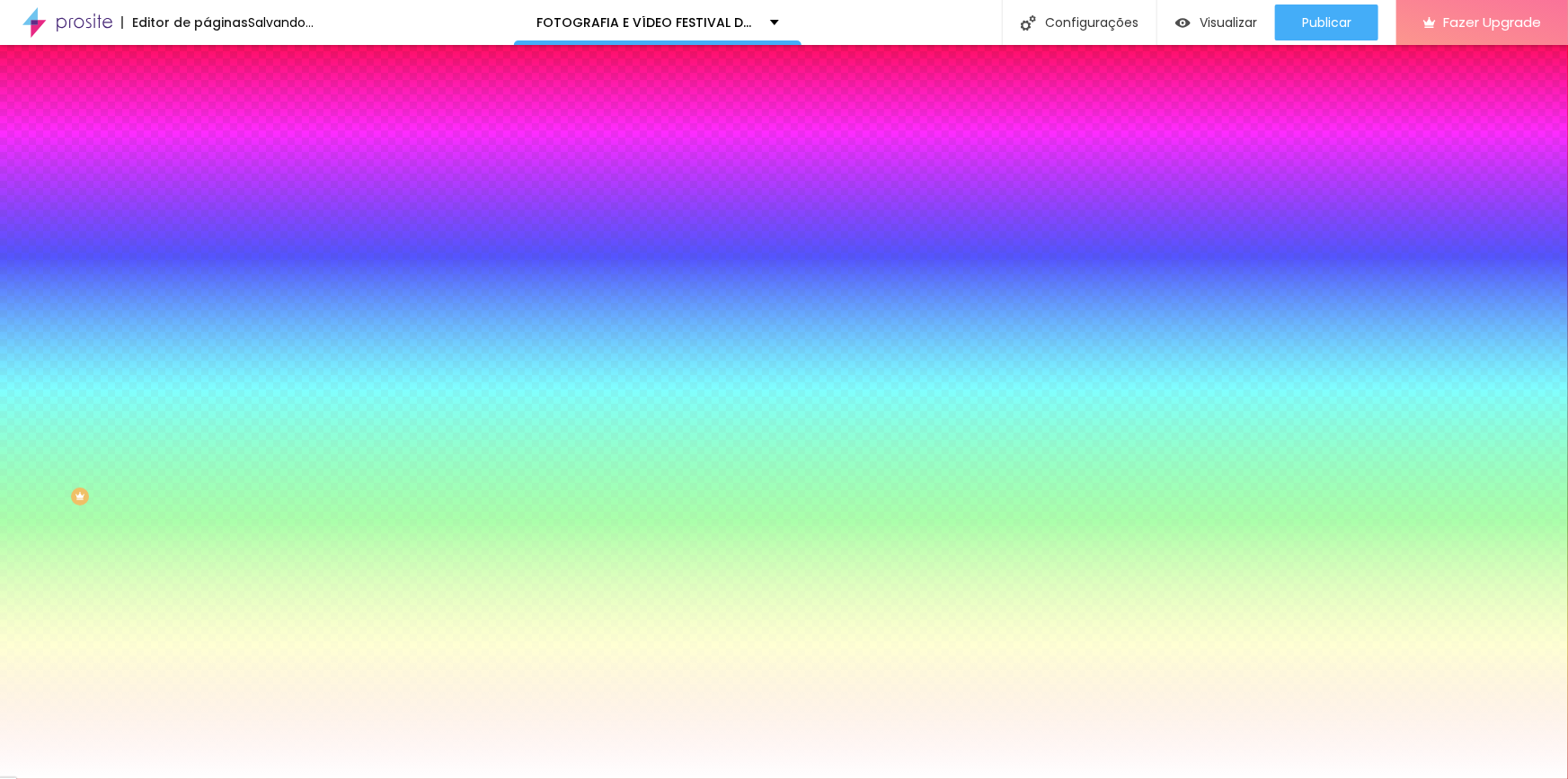
click at [206, 229] on button at bounding box center [219, 239] width 26 height 19
radio input "true"
radio input "false"
click at [206, 229] on button at bounding box center [219, 239] width 26 height 19
radio input "false"
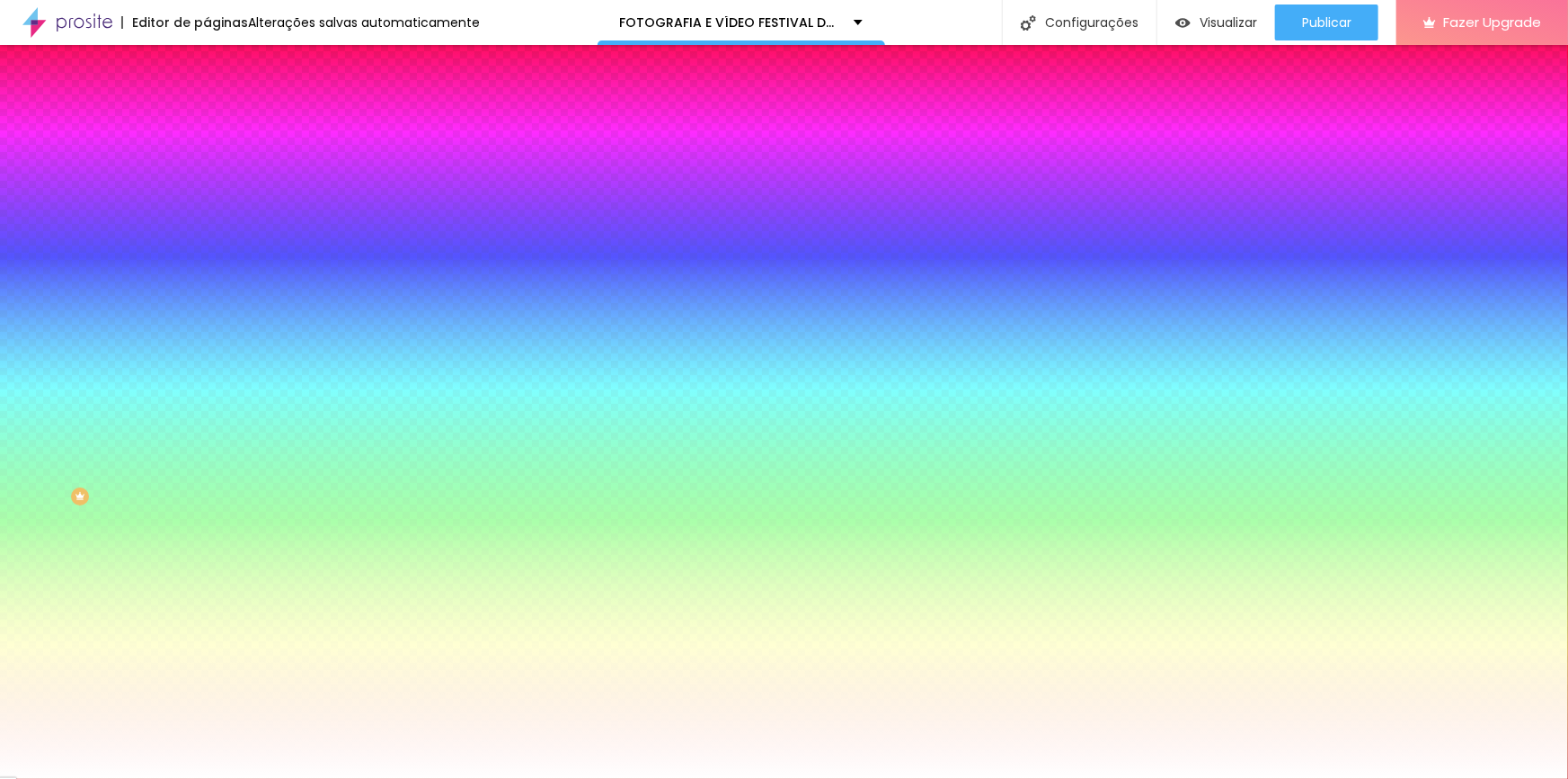
radio input "true"
click at [206, 229] on button at bounding box center [219, 239] width 26 height 19
radio input "true"
radio input "false"
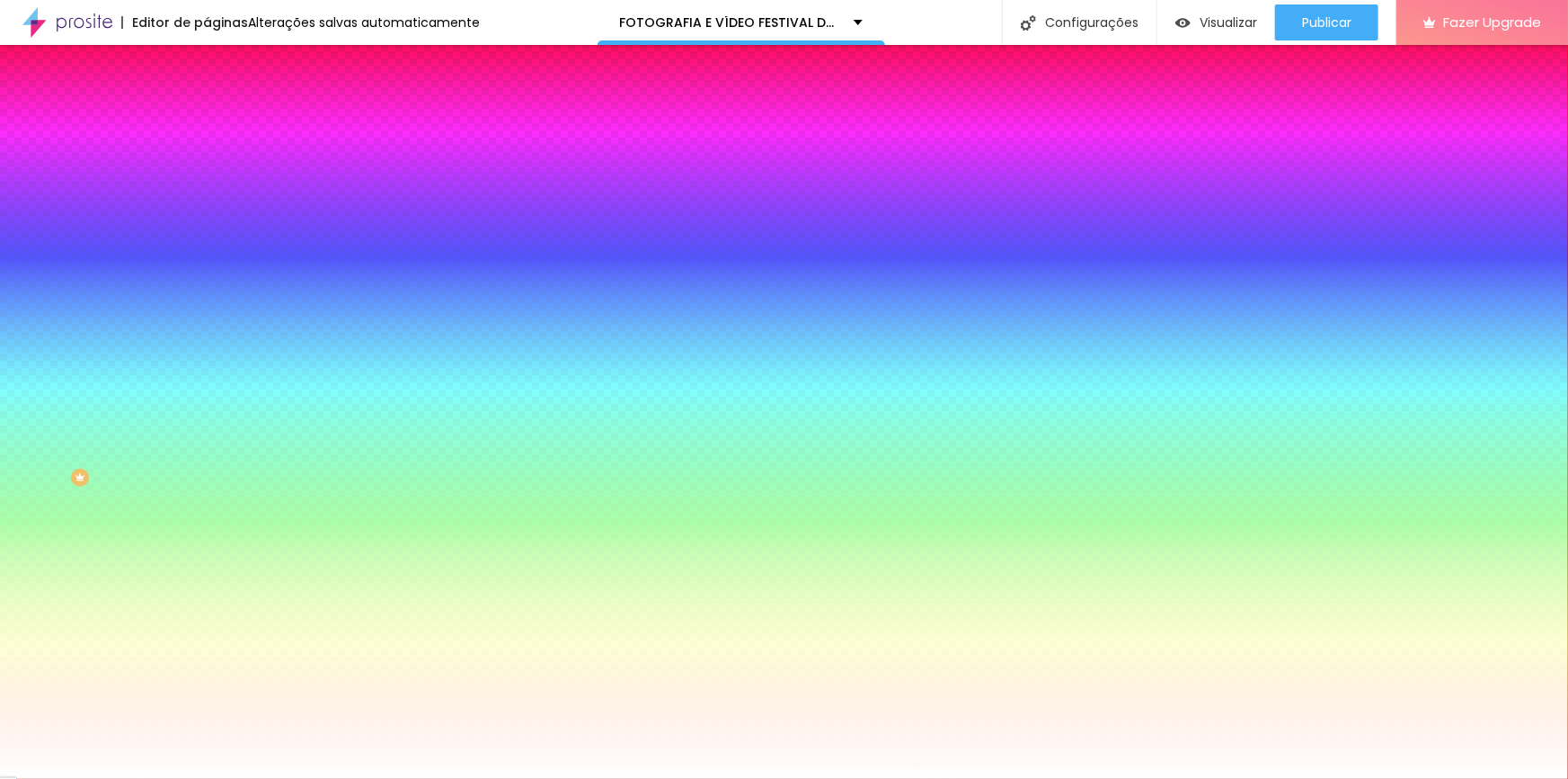
click at [206, 653] on span "Seta" at bounding box center [219, 645] width 26 height 15
click at [206, 491] on div at bounding box center [309, 491] width 206 height 0
click at [143, 620] on div at bounding box center [784, 389] width 1568 height 779
click at [44, 504] on div at bounding box center [784, 389] width 1568 height 779
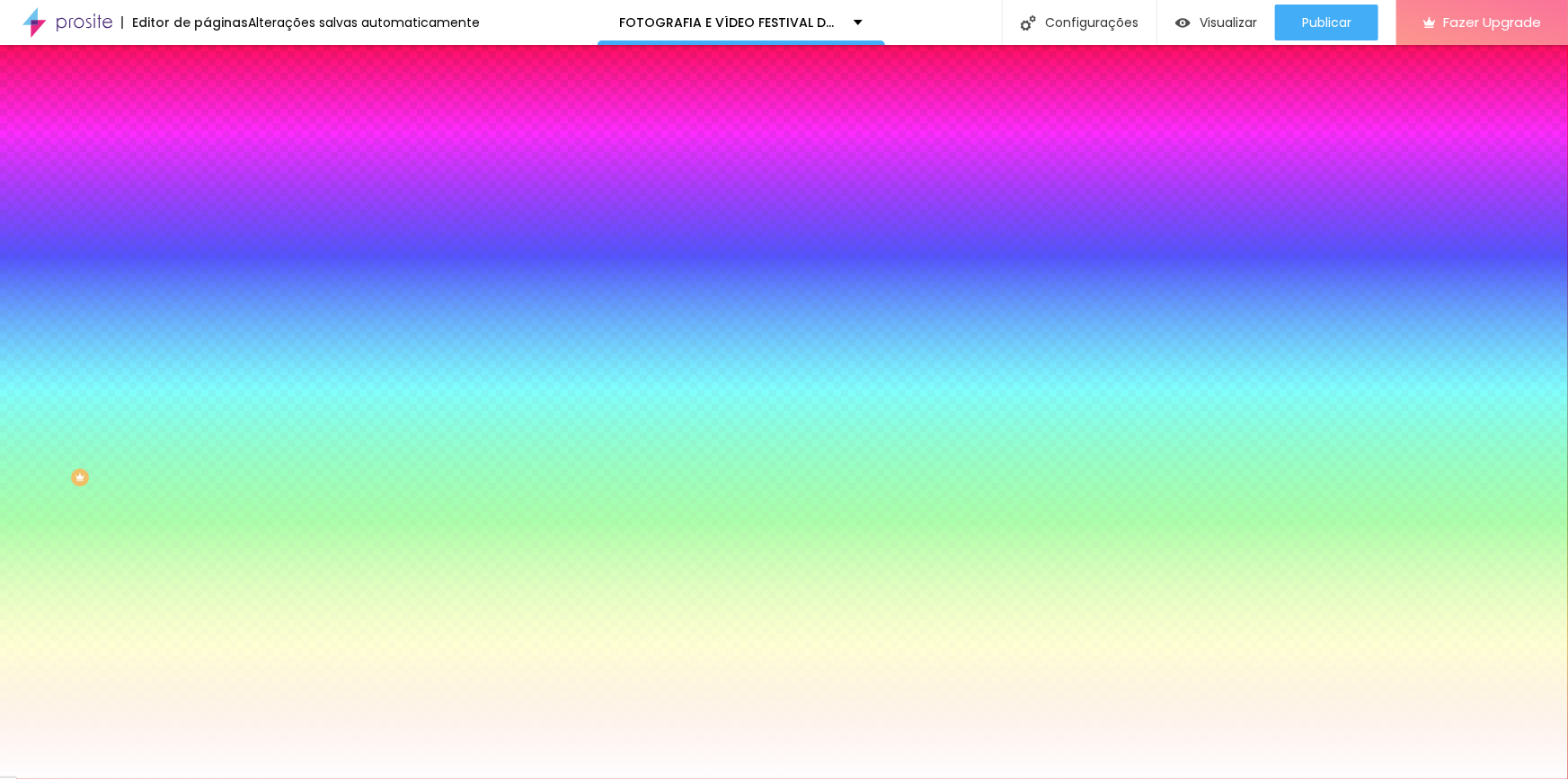
click at [42, 512] on div at bounding box center [784, 389] width 1568 height 779
click at [144, 573] on div at bounding box center [784, 389] width 1568 height 779
click at [146, 568] on div at bounding box center [784, 389] width 1568 height 779
click at [147, 562] on div at bounding box center [784, 389] width 1568 height 779
click at [144, 620] on div at bounding box center [784, 389] width 1568 height 779
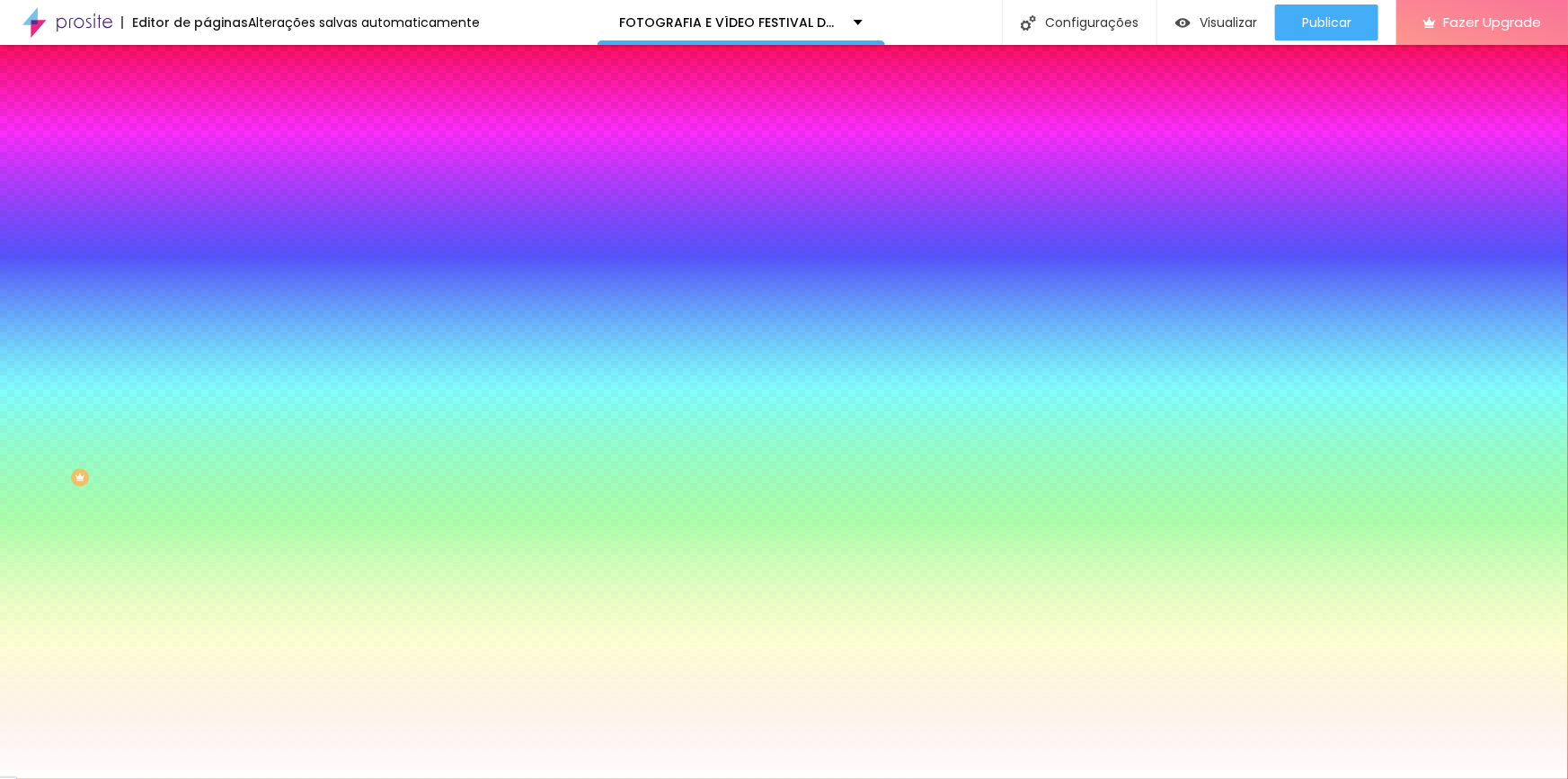
click at [147, 627] on div at bounding box center [784, 389] width 1568 height 779
click at [206, 509] on div at bounding box center [309, 509] width 206 height 0
click at [206, 491] on div at bounding box center [309, 491] width 206 height 0
click at [146, 633] on div at bounding box center [784, 389] width 1568 height 779
click at [98, 512] on div at bounding box center [784, 389] width 1568 height 779
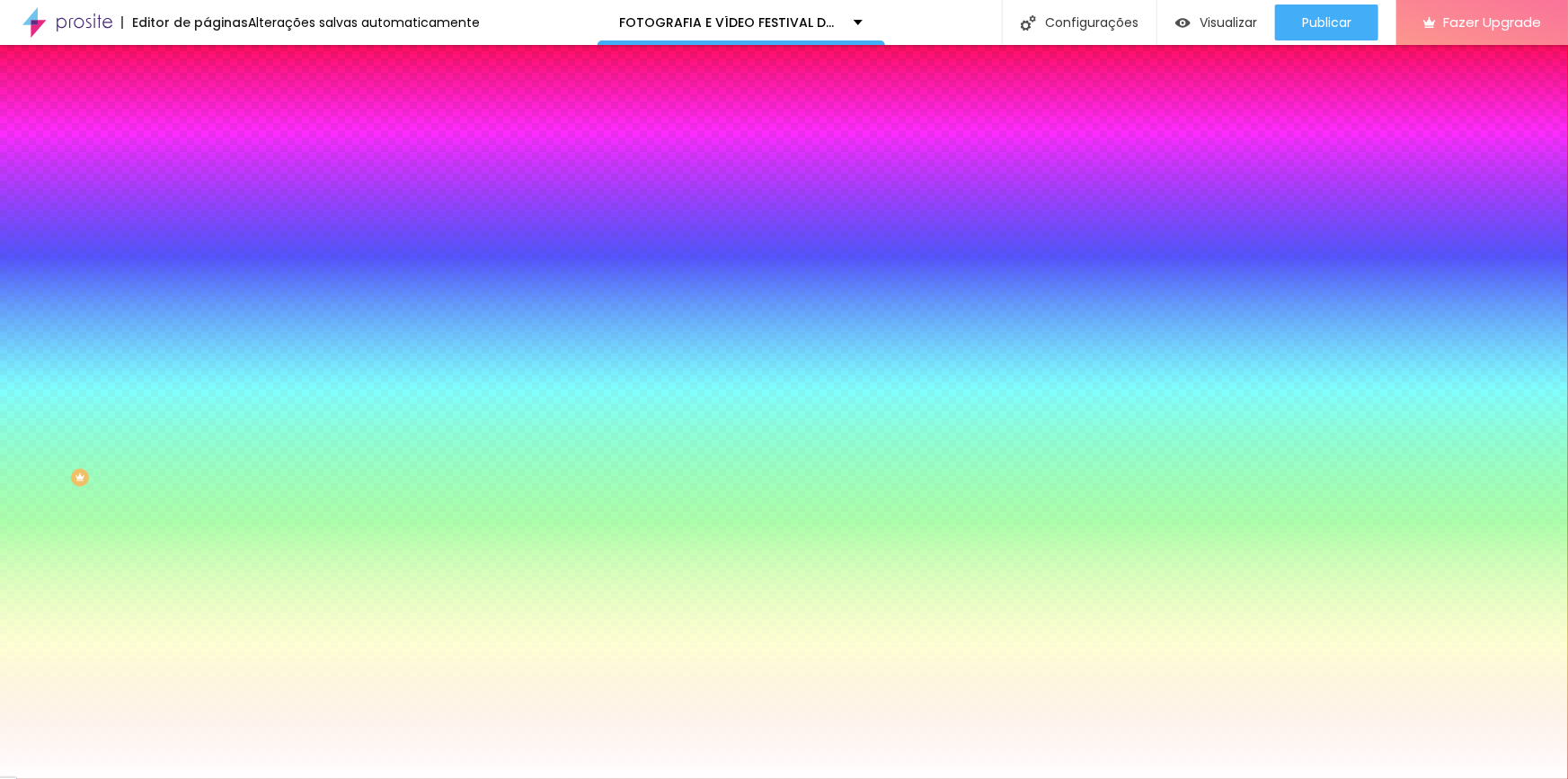
click at [60, 508] on div at bounding box center [784, 389] width 1568 height 779
click at [46, 506] on div at bounding box center [784, 389] width 1568 height 779
click at [147, 618] on div at bounding box center [784, 389] width 1568 height 779
click at [144, 620] on div at bounding box center [784, 389] width 1568 height 779
click at [149, 625] on div at bounding box center [784, 389] width 1568 height 779
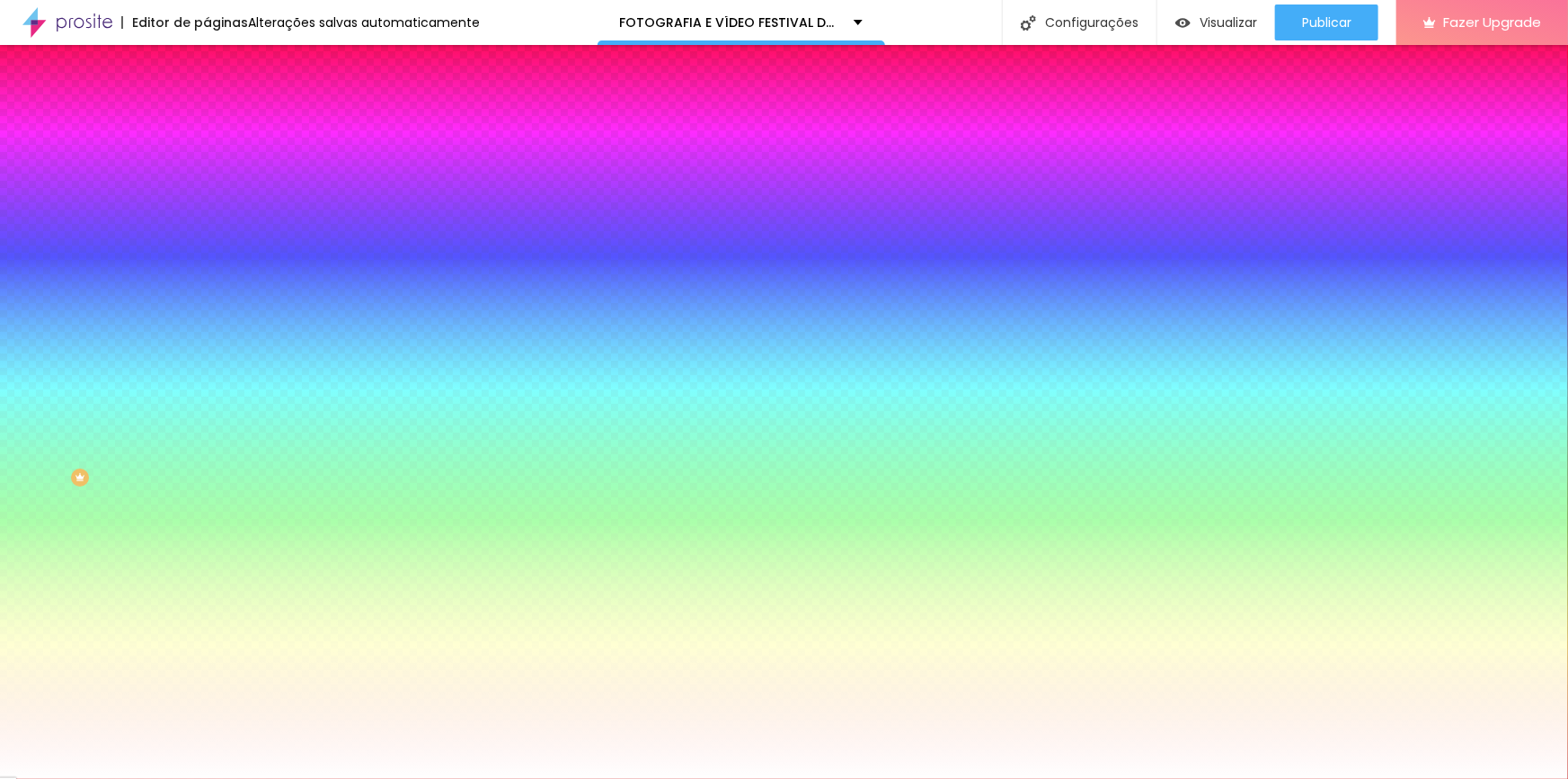
click at [141, 571] on div at bounding box center [784, 389] width 1568 height 779
type input "#B8F9FB"
click at [35, 505] on div at bounding box center [784, 389] width 1568 height 779
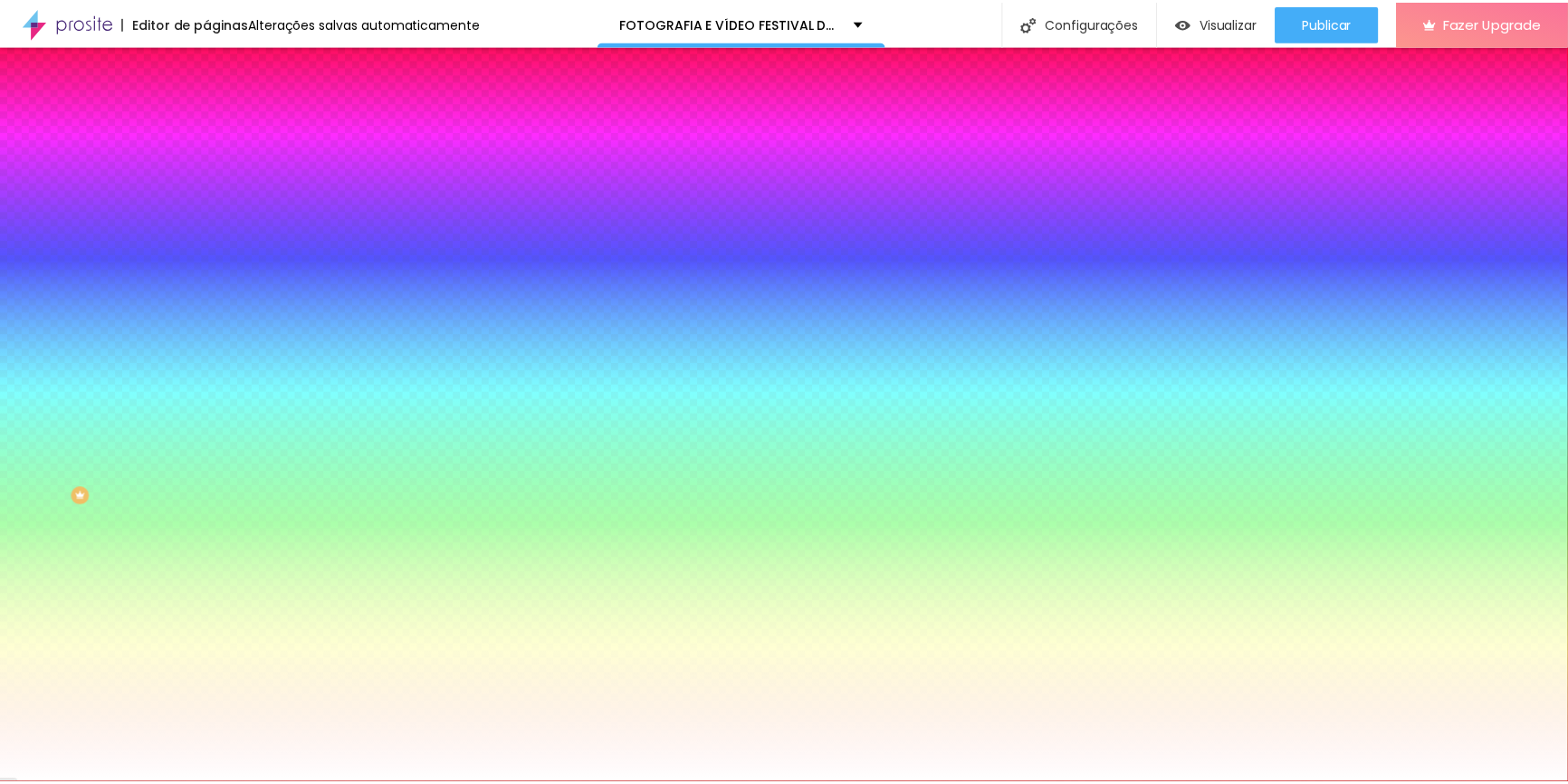
scroll to position [0, 0]
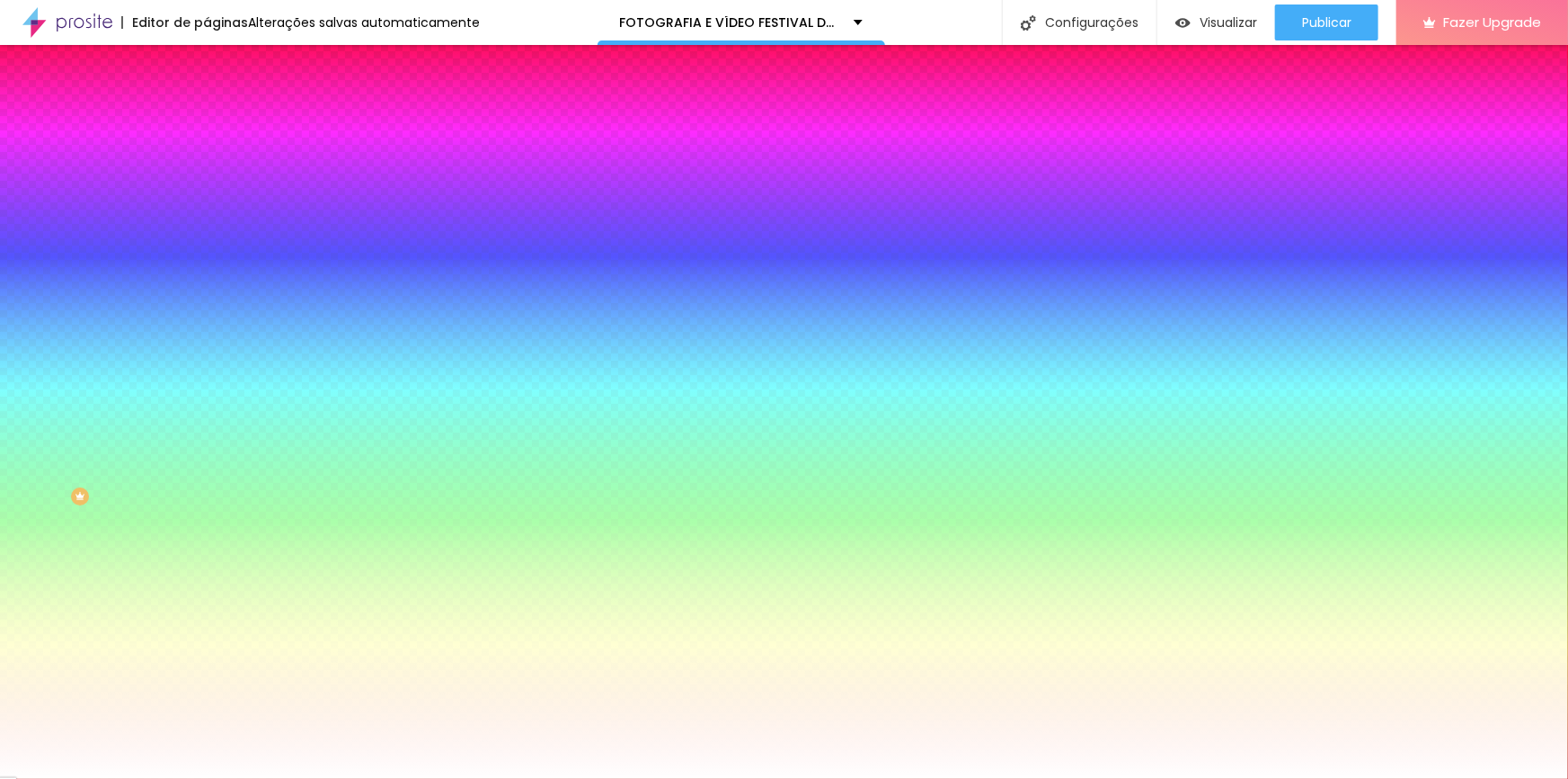
click at [206, 136] on img at bounding box center [214, 144] width 16 height 16
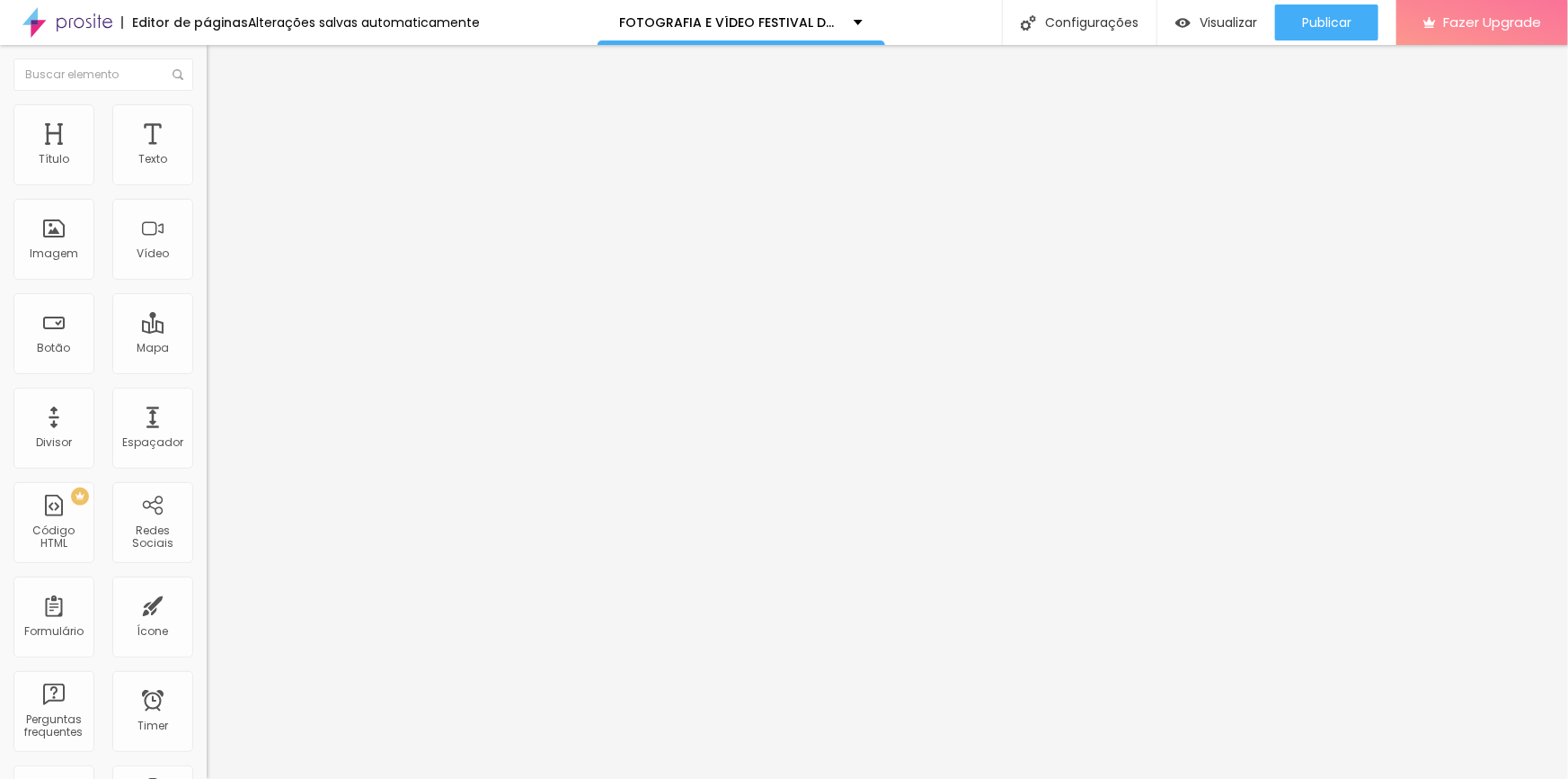
click at [220, 72] on img "button" at bounding box center [226, 72] width 12 height 14
click at [206, 190] on span "Editar perguntas" at bounding box center [257, 183] width 102 height 15
click at [206, 124] on img at bounding box center [214, 126] width 16 height 16
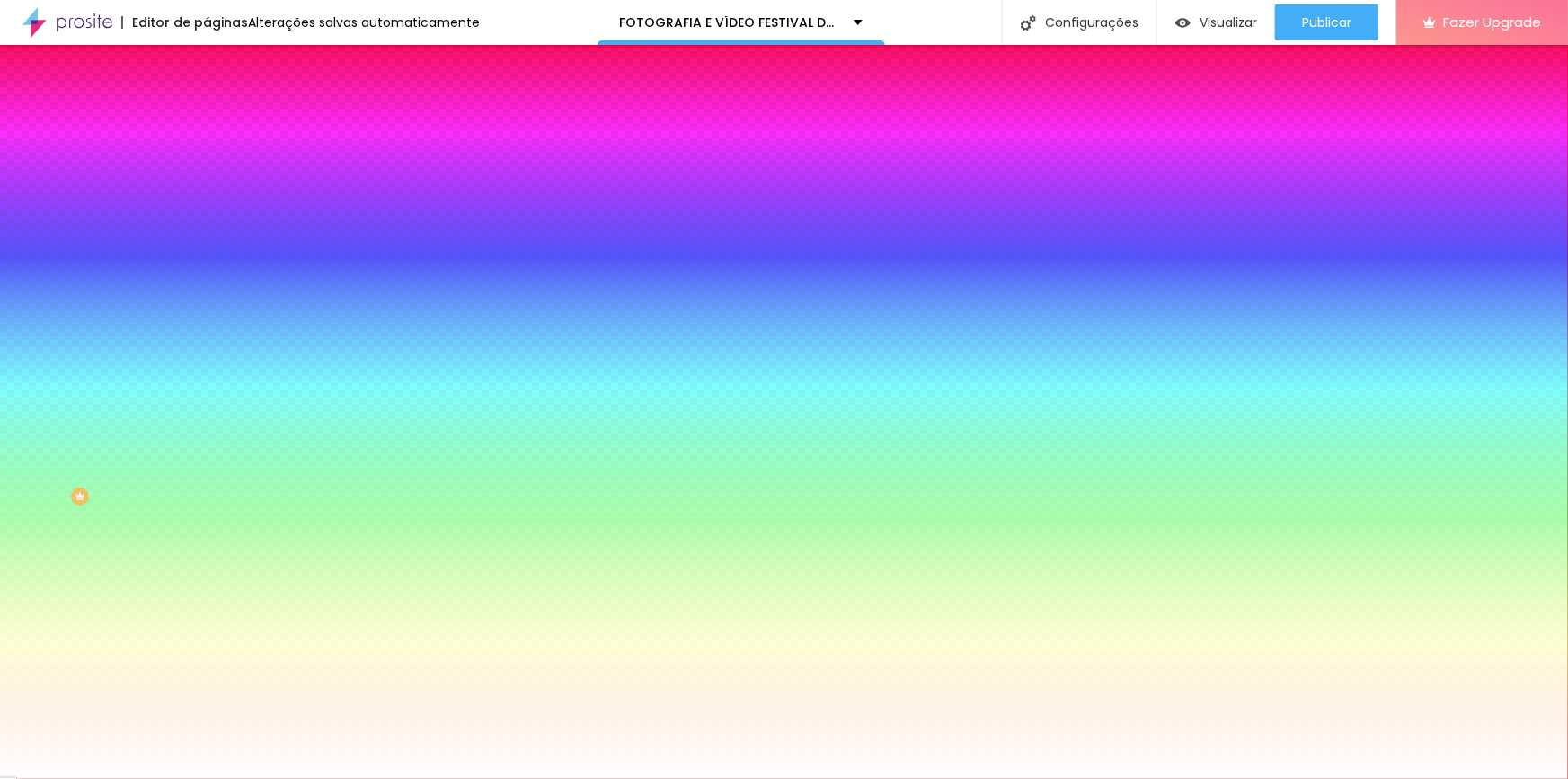
click at [206, 510] on div at bounding box center [309, 510] width 206 height 0
click at [206, 492] on button "Voltar ao padrão" at bounding box center [267, 501] width 122 height 21
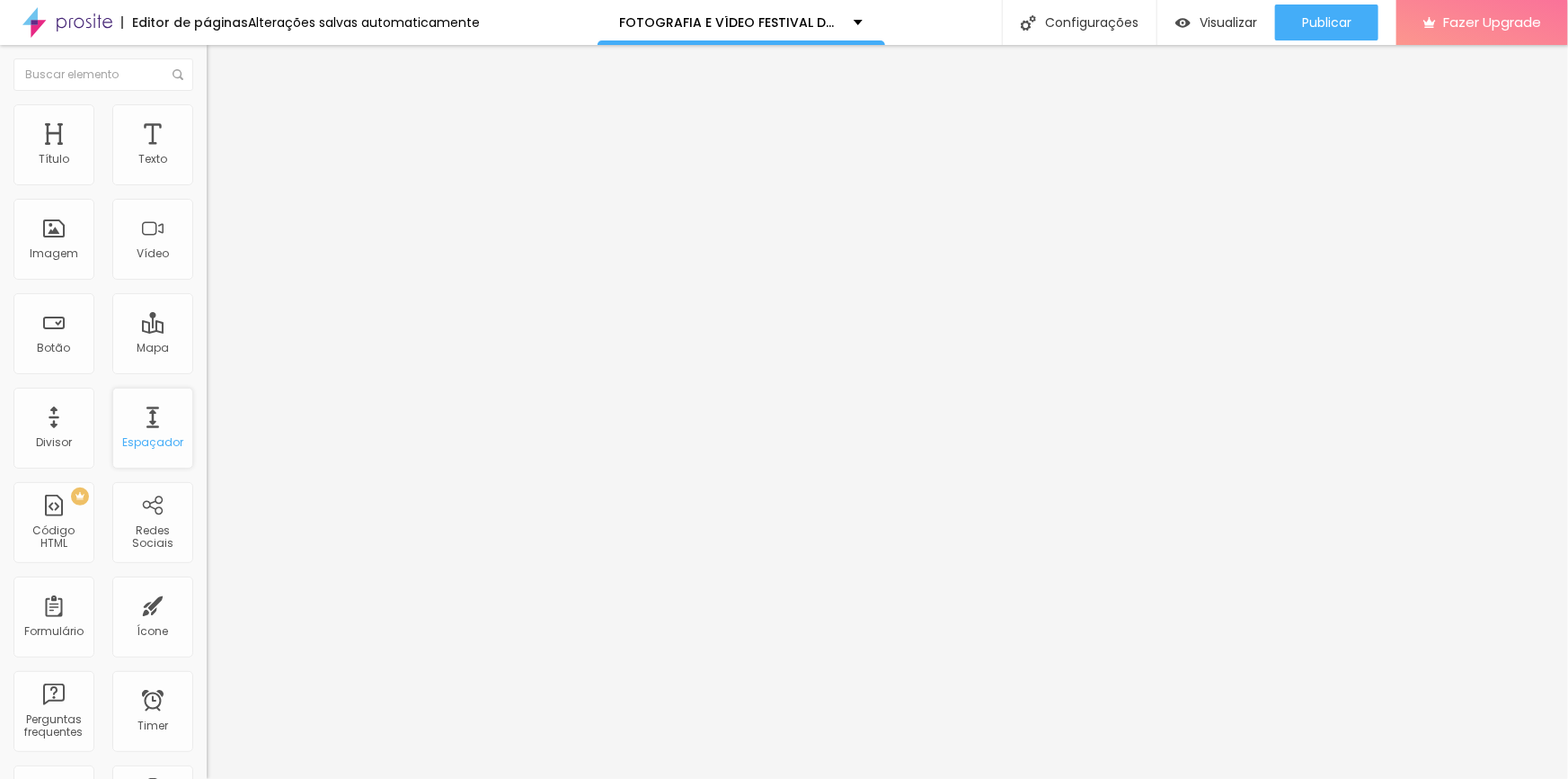
click at [166, 425] on div "Espaçador" at bounding box center [152, 427] width 80 height 80
click at [216, 259] on icon "button" at bounding box center [220, 256] width 8 height 8
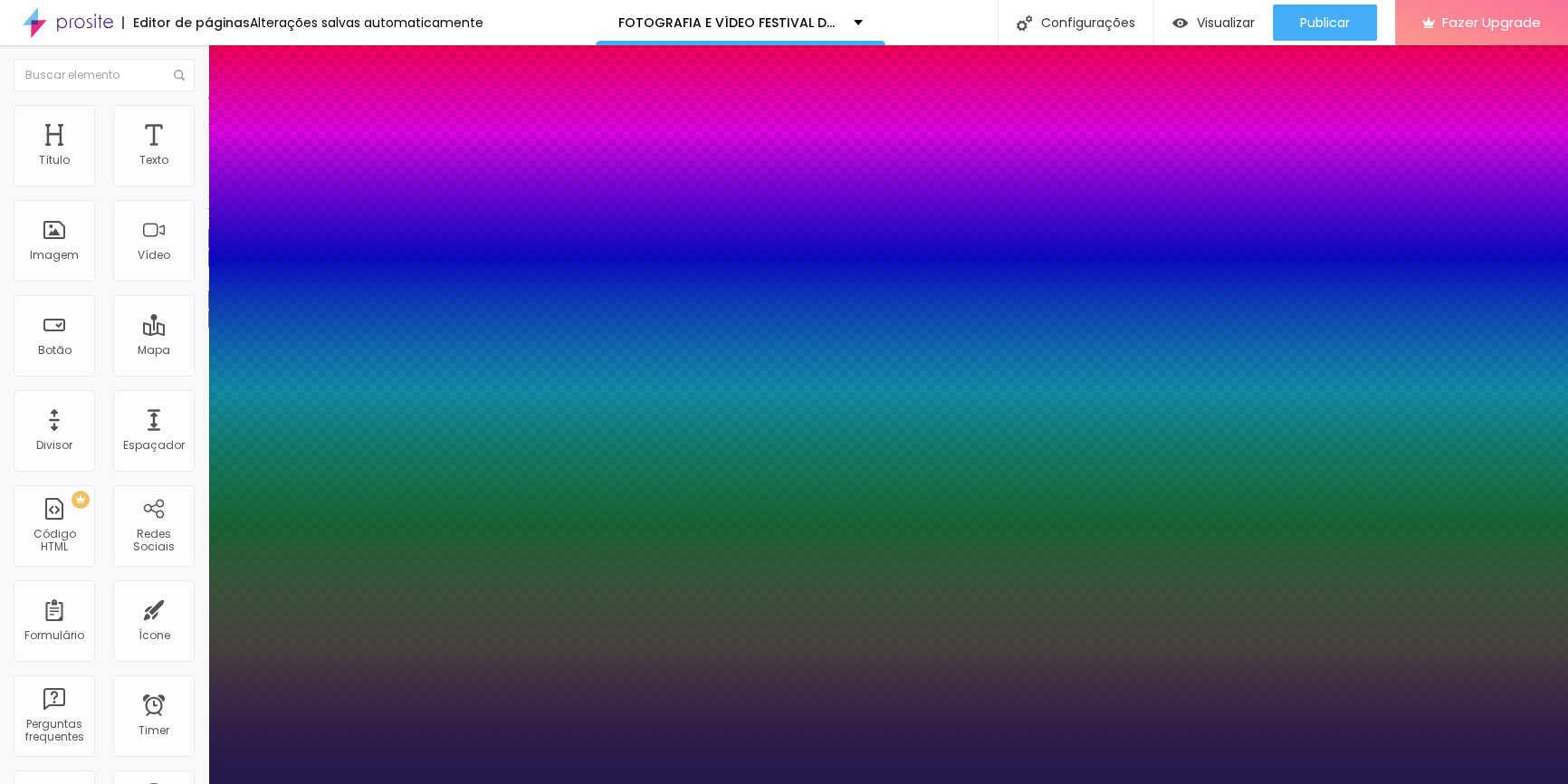
type input "1"
select select "Amaranth"
type input "1"
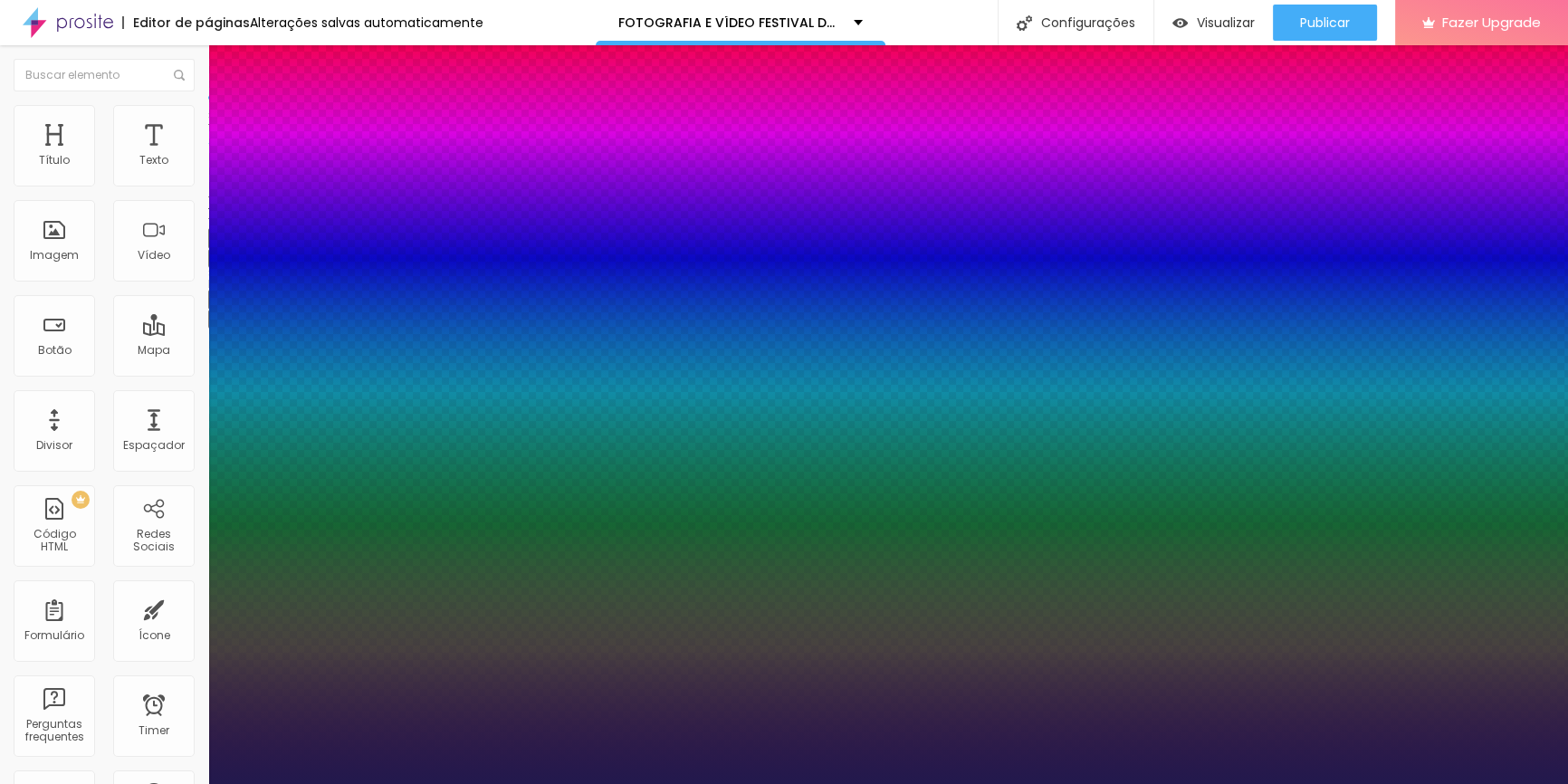
type input "14"
type input "1"
type input "26"
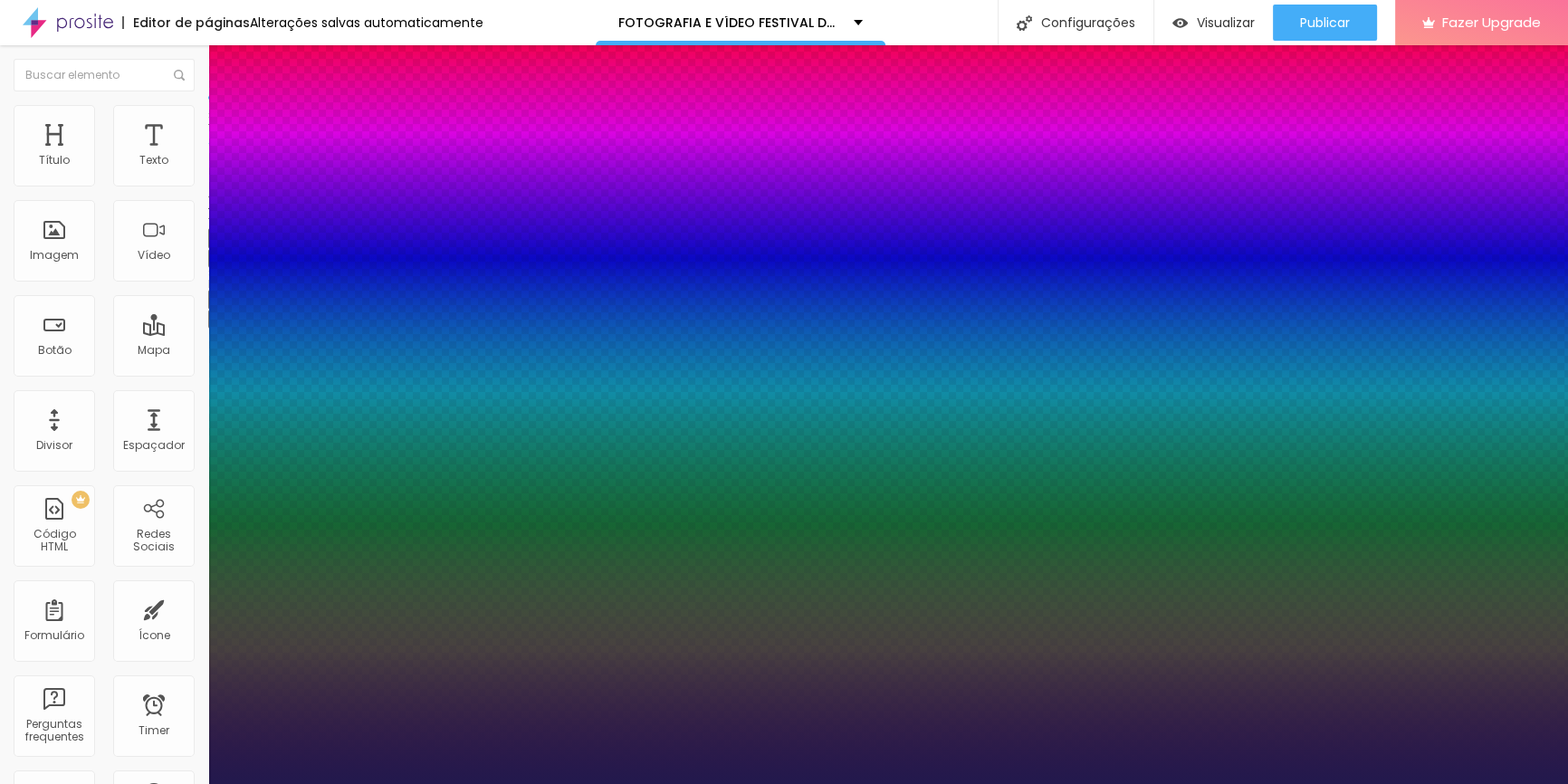
type input "1"
type input "27"
type input "1"
drag, startPoint x: 241, startPoint y: 508, endPoint x: 261, endPoint y: 511, distance: 20.2
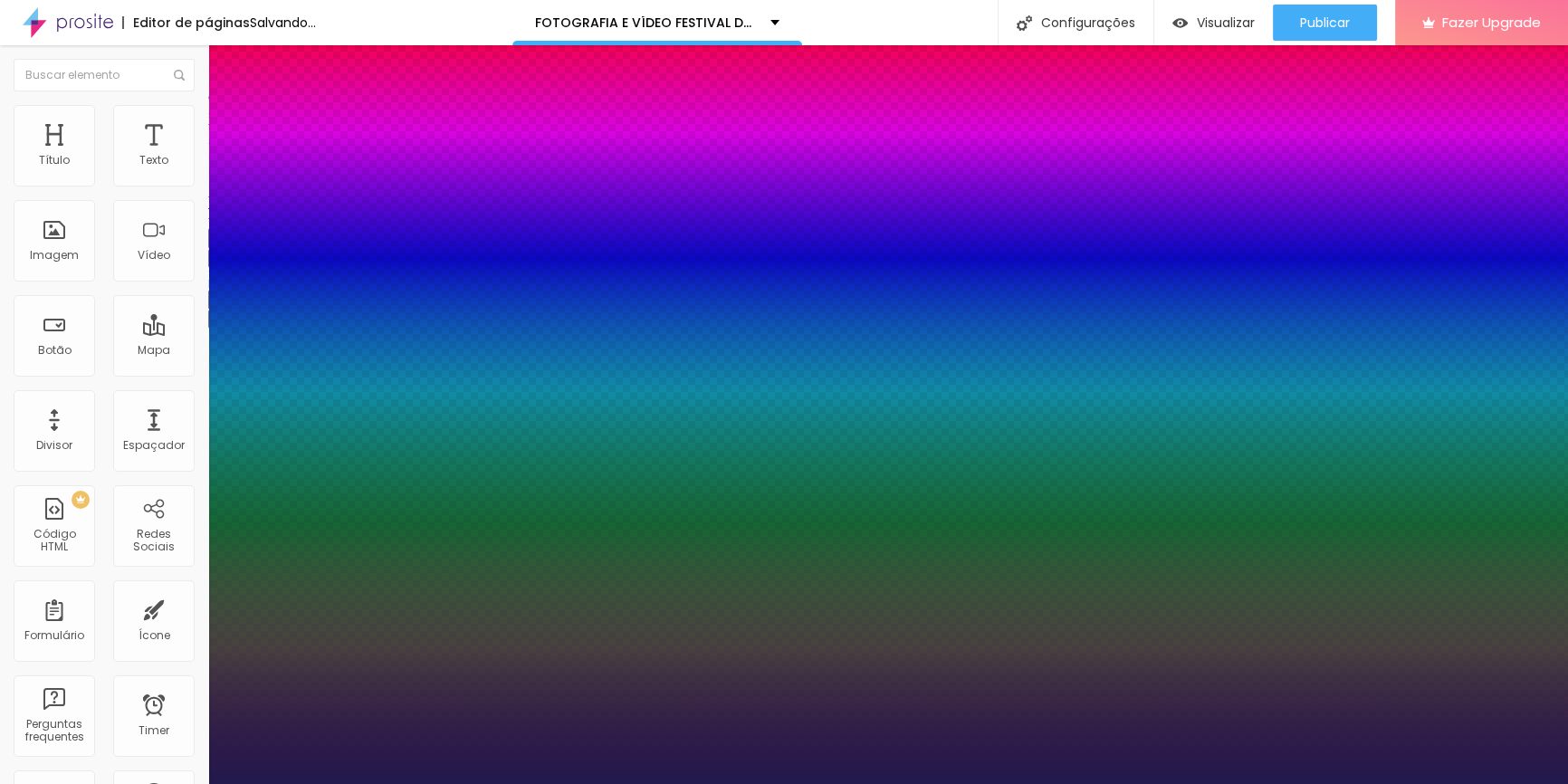
type input "27"
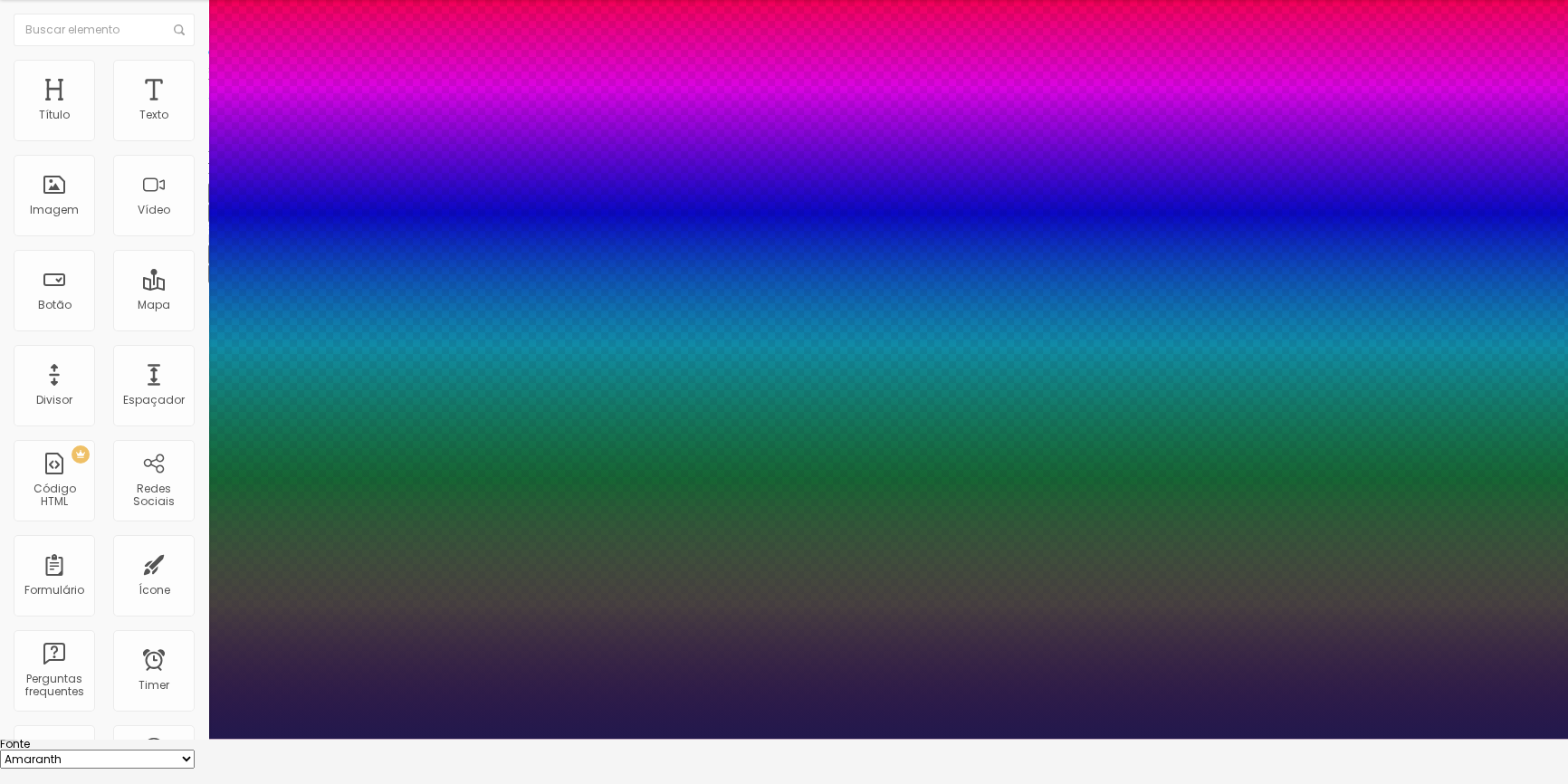
scroll to position [50, 0]
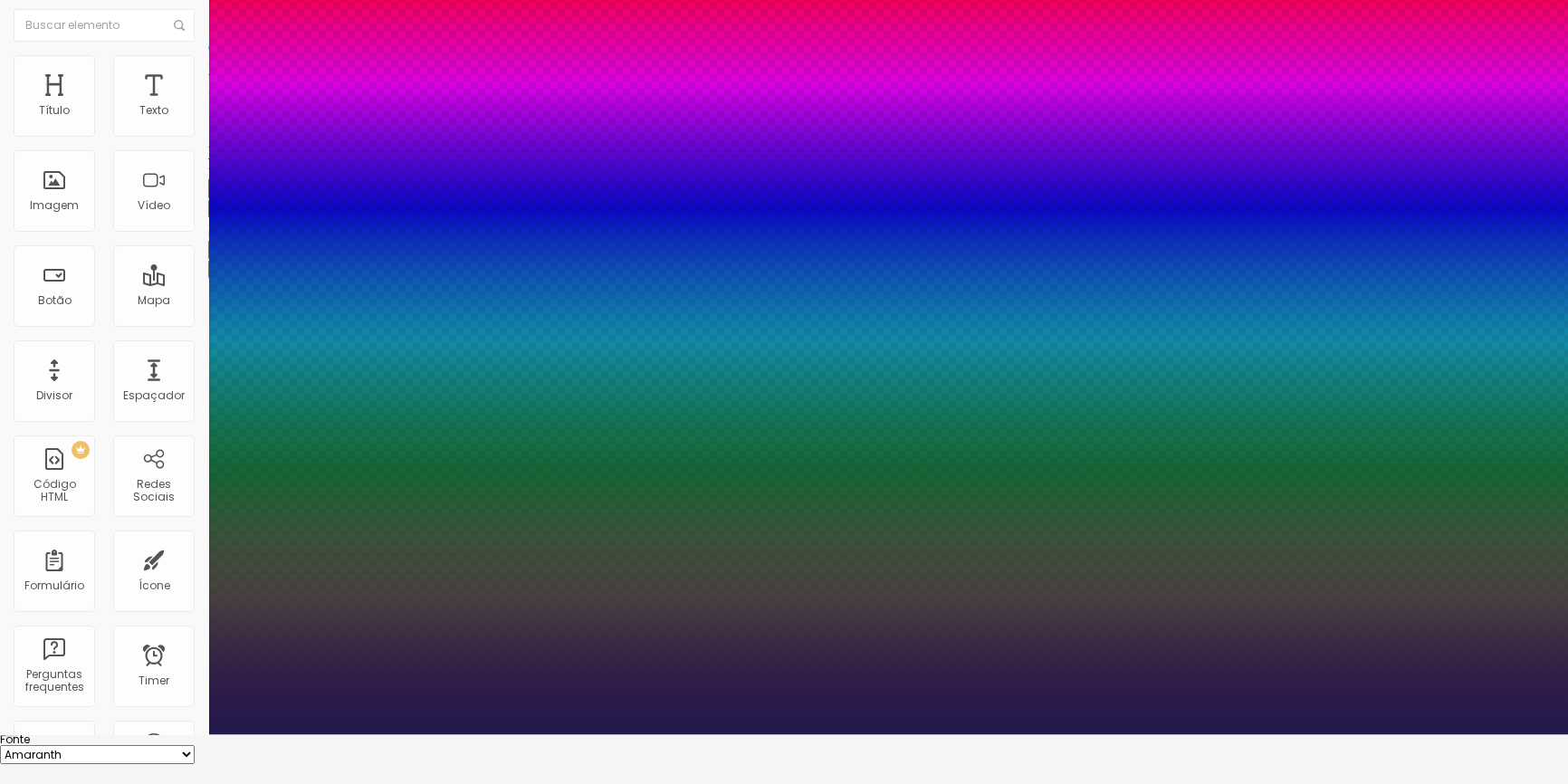
click at [379, 734] on div at bounding box center [784, 342] width 1568 height 784
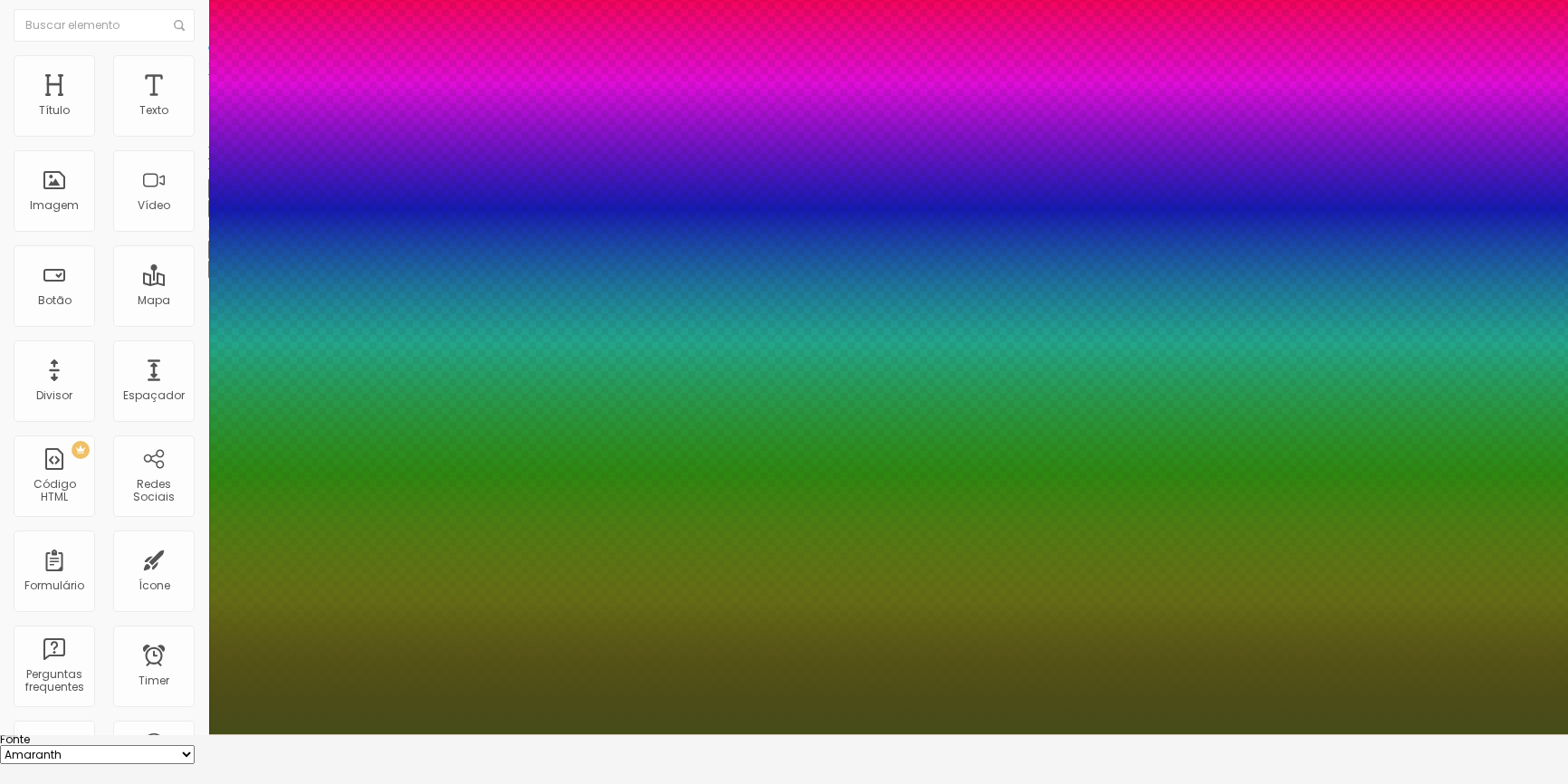
type input "1"
type input "#454D19"
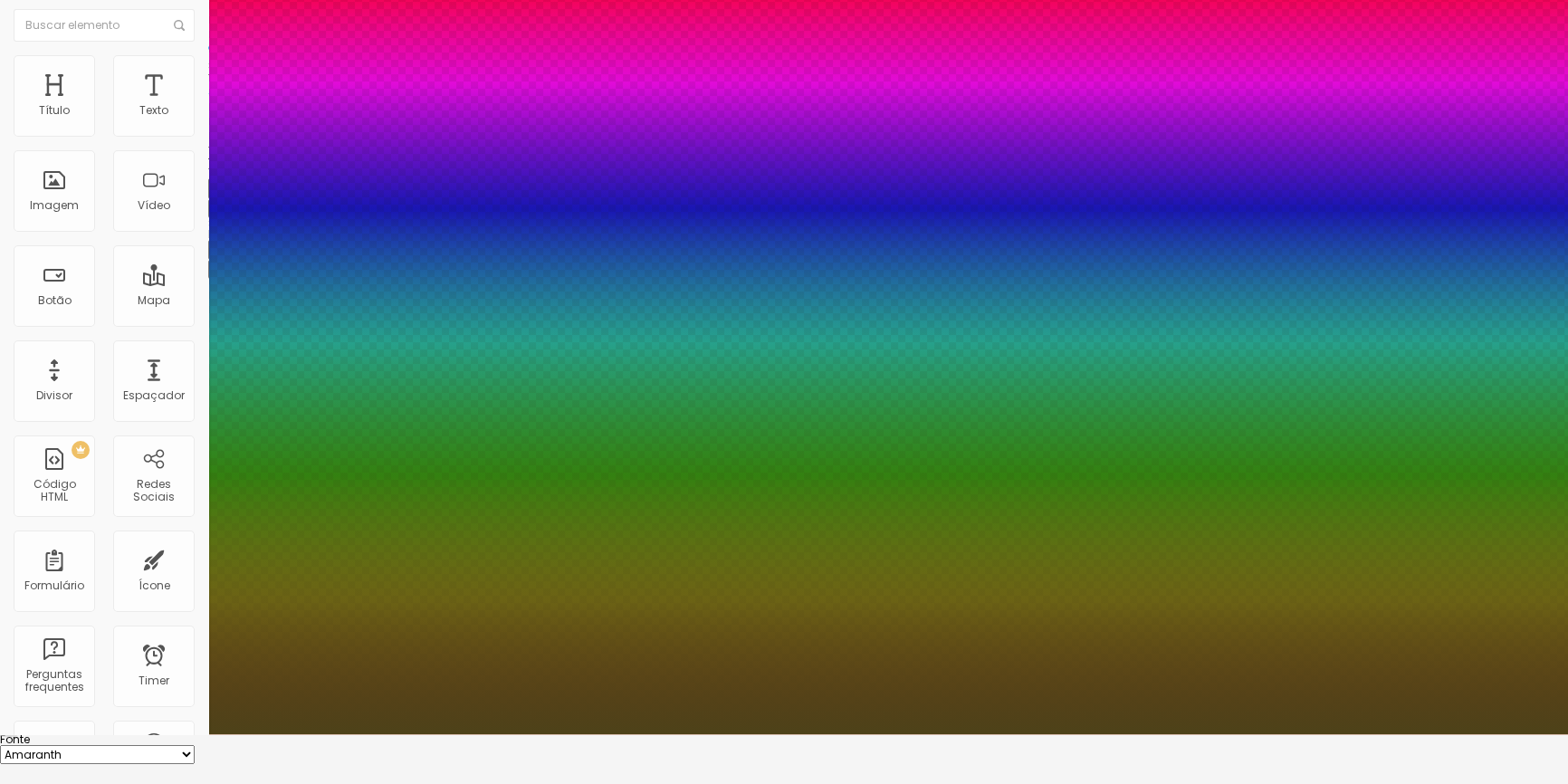
click at [378, 734] on div at bounding box center [784, 342] width 1568 height 784
type input "1"
type input "#4D4219"
click at [295, 646] on div at bounding box center [784, 342] width 1568 height 784
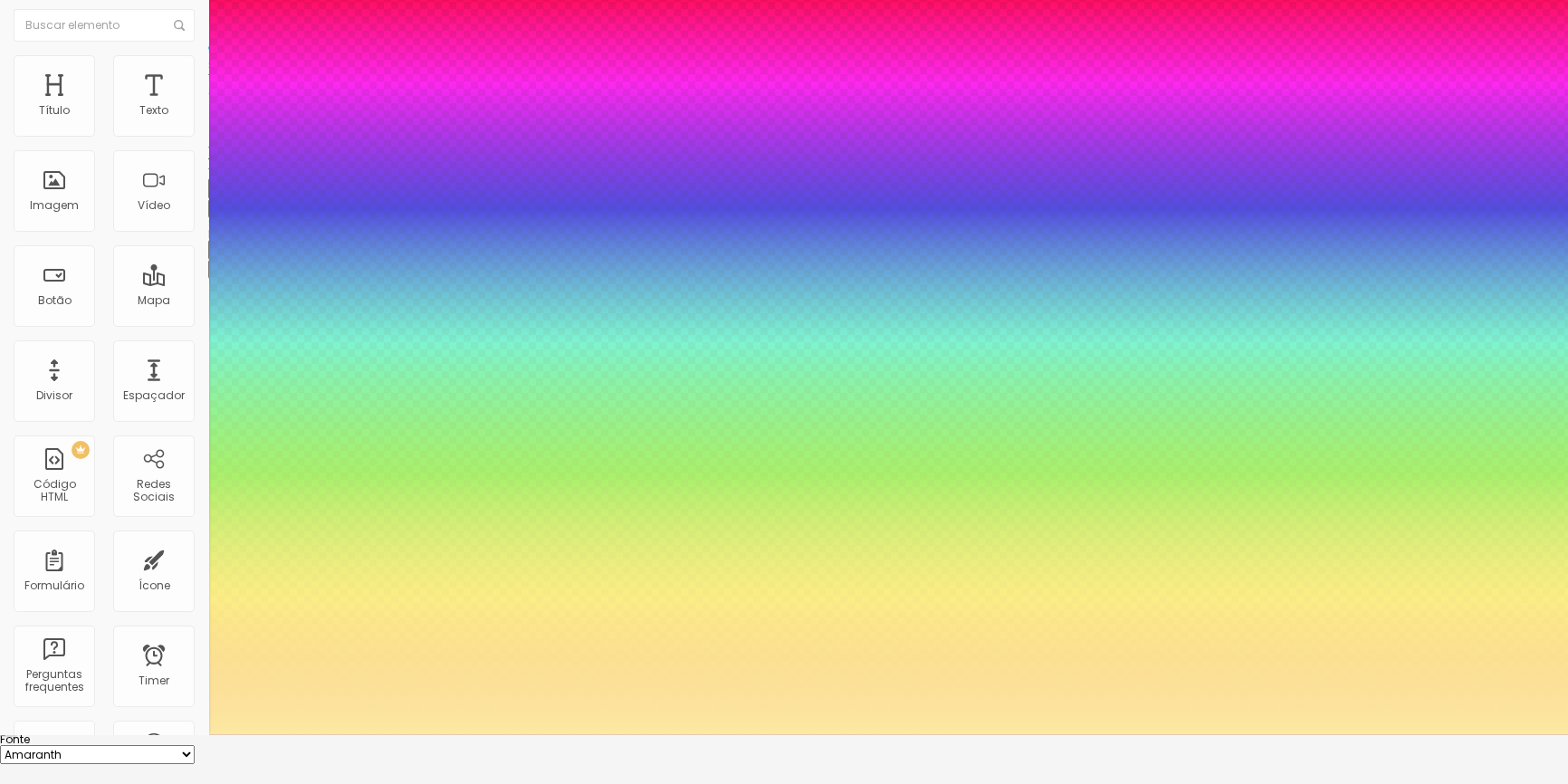
type input "1"
type input "#FCE9A2"
click at [280, 653] on div at bounding box center [784, 342] width 1568 height 784
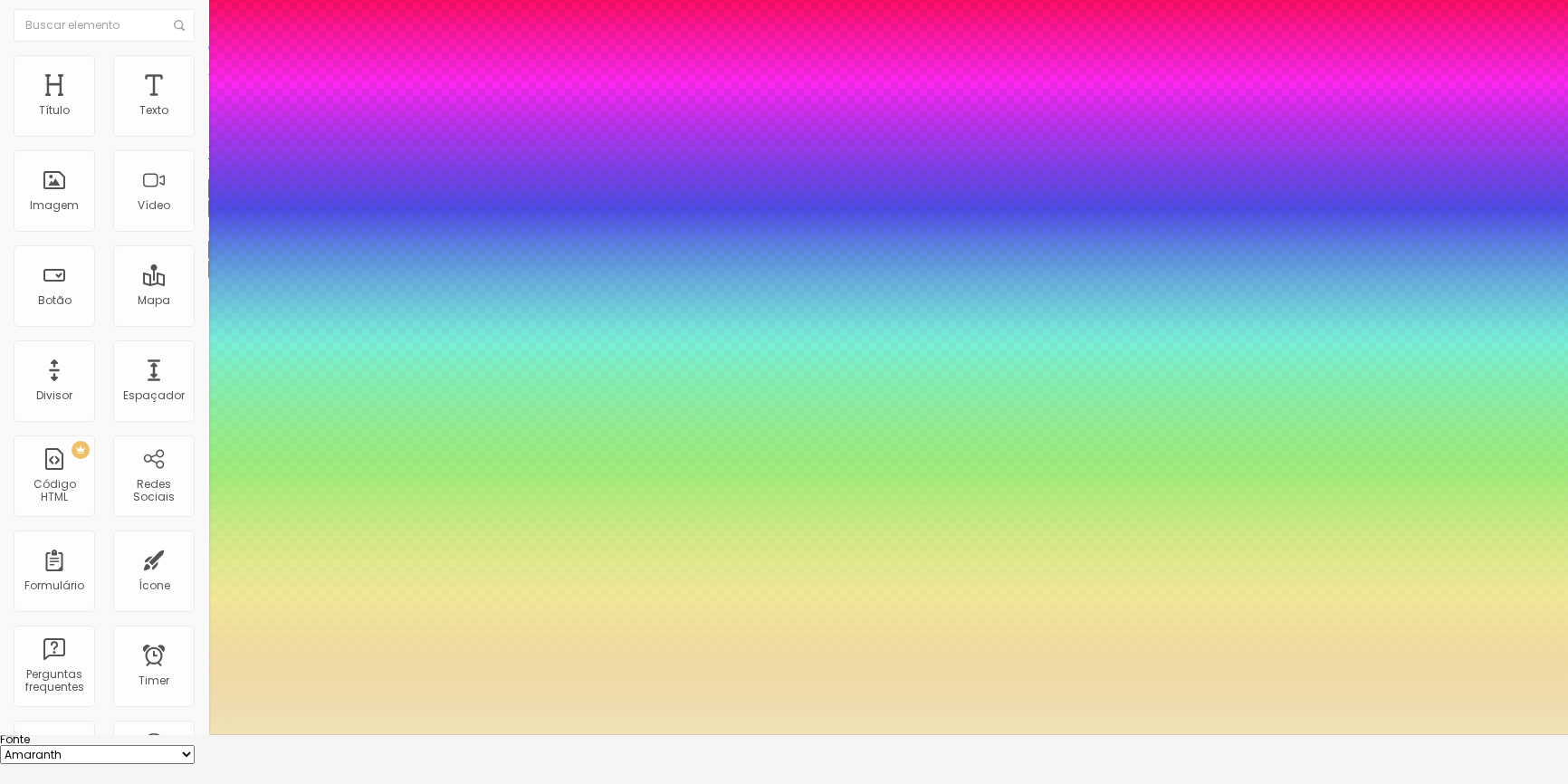
type input "1"
type input "#EFE3B5"
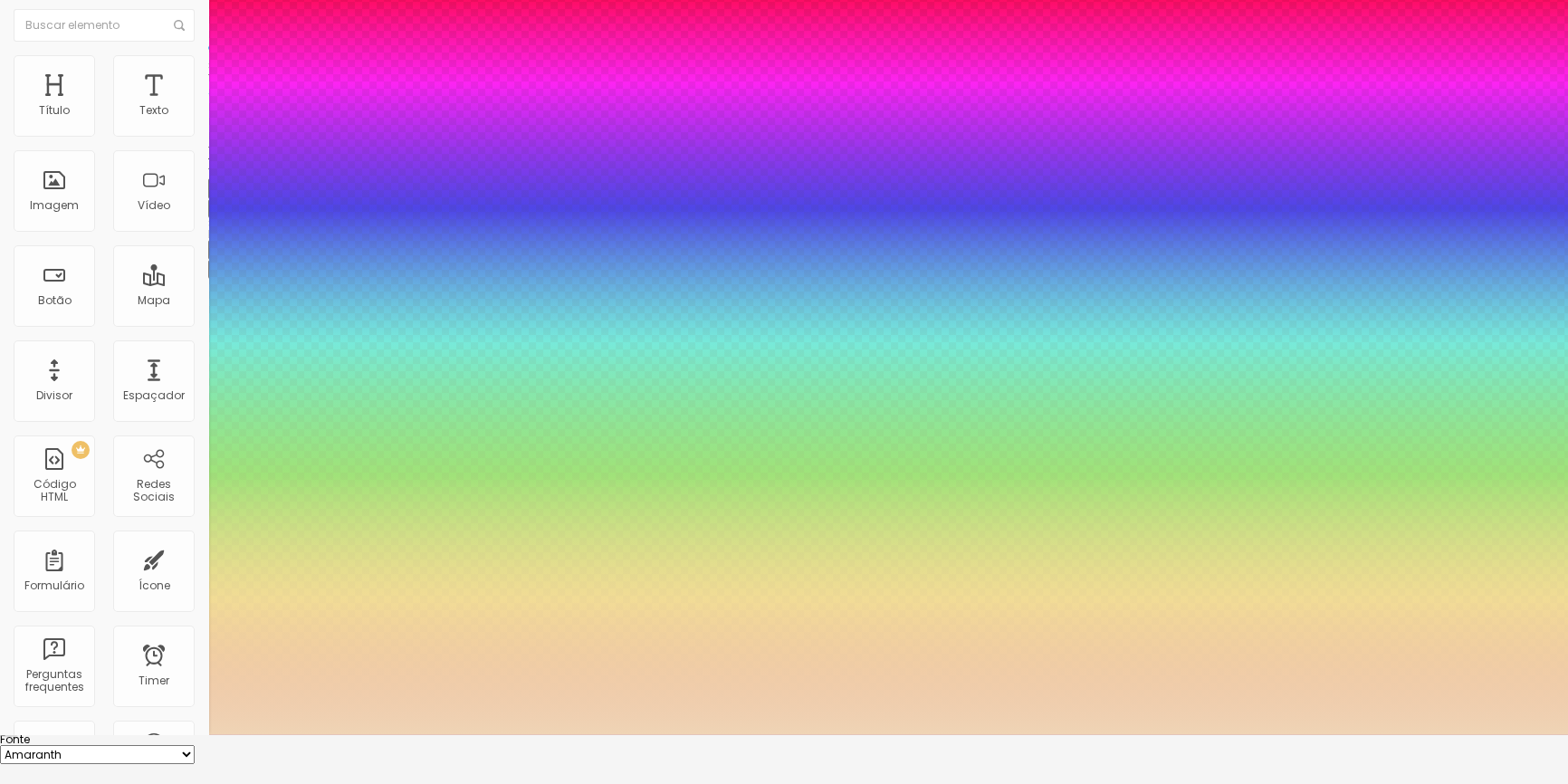
type input "1"
type input "#EFD4B5"
type input "1"
type input "#EFD7B5"
type input "1"
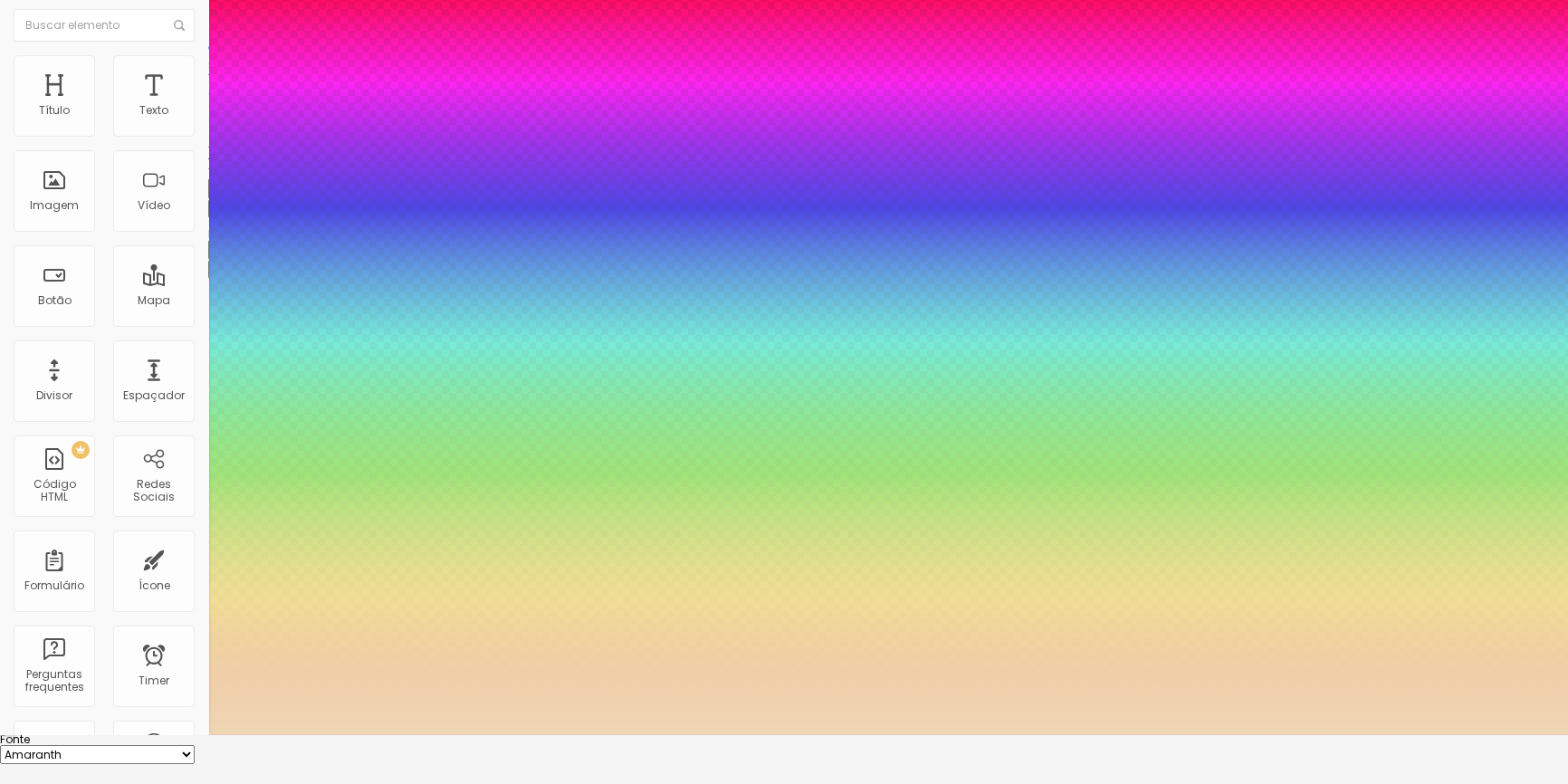
type input "#EFD9B5"
type input "1"
type input "#EFDBB5"
type input "1"
type input "#EFDEB5"
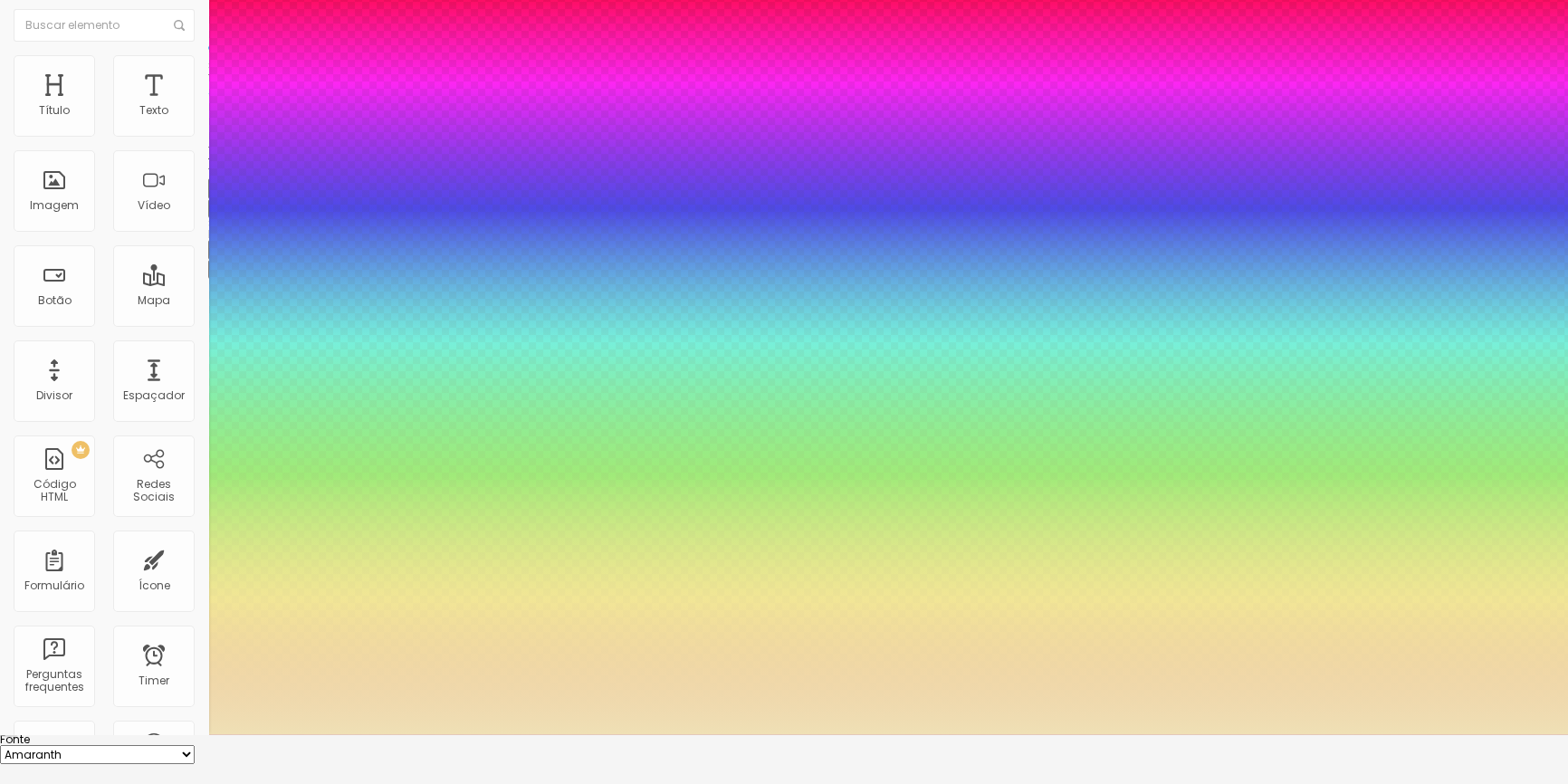
type input "1"
type input "#EFE0B5"
click at [4, 645] on div at bounding box center [2, 641] width 4 height 9
click at [380, 734] on div at bounding box center [784, 342] width 1568 height 784
type input "1"
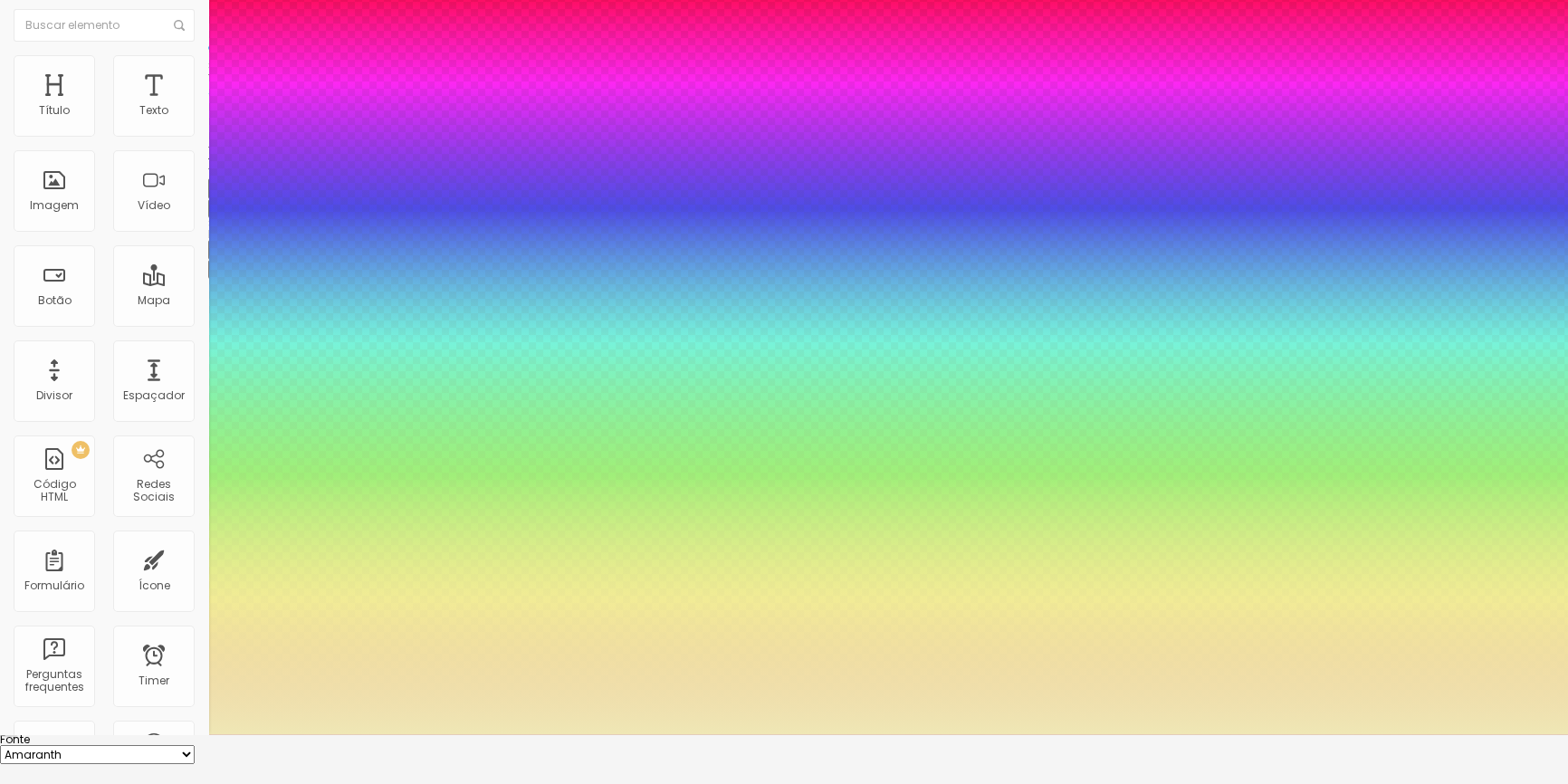
type input "#EFE7B5"
click at [380, 734] on div at bounding box center [784, 342] width 1568 height 784
type input "1"
type input "#EEEFB5"
click at [388, 734] on div at bounding box center [784, 342] width 1568 height 784
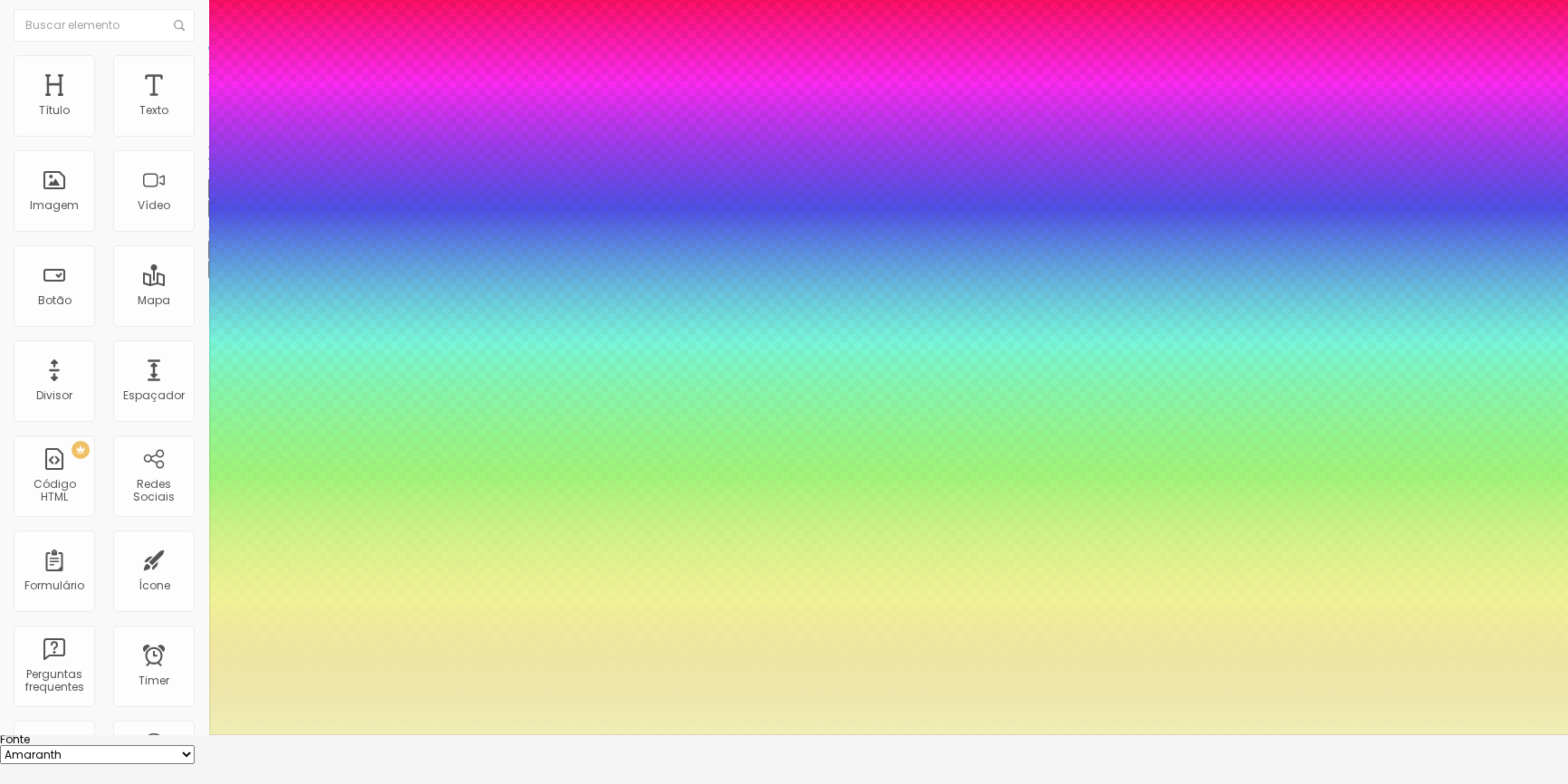
type input "1"
type input "#EFE2B5"
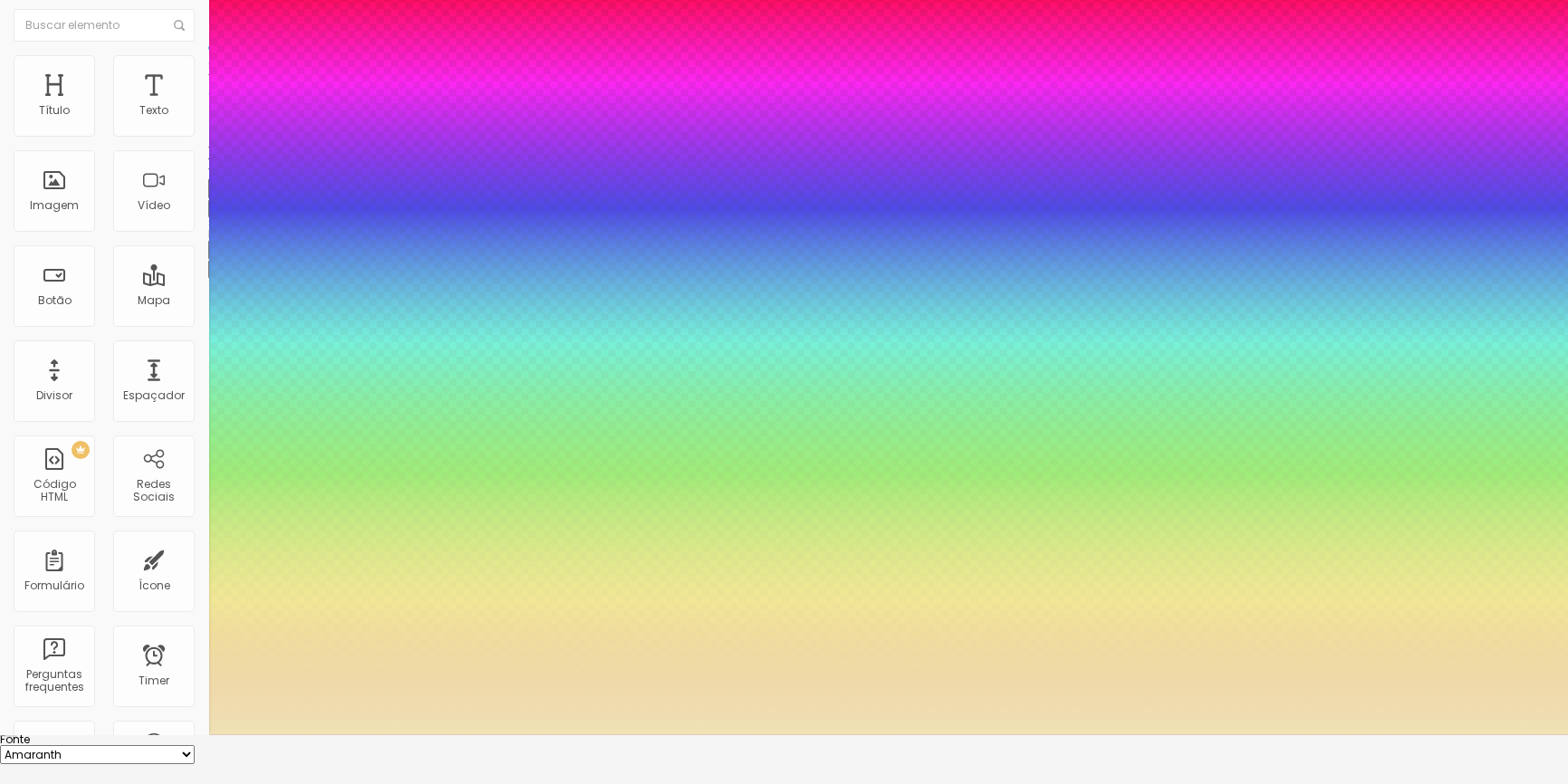
click at [380, 734] on div at bounding box center [784, 342] width 1568 height 784
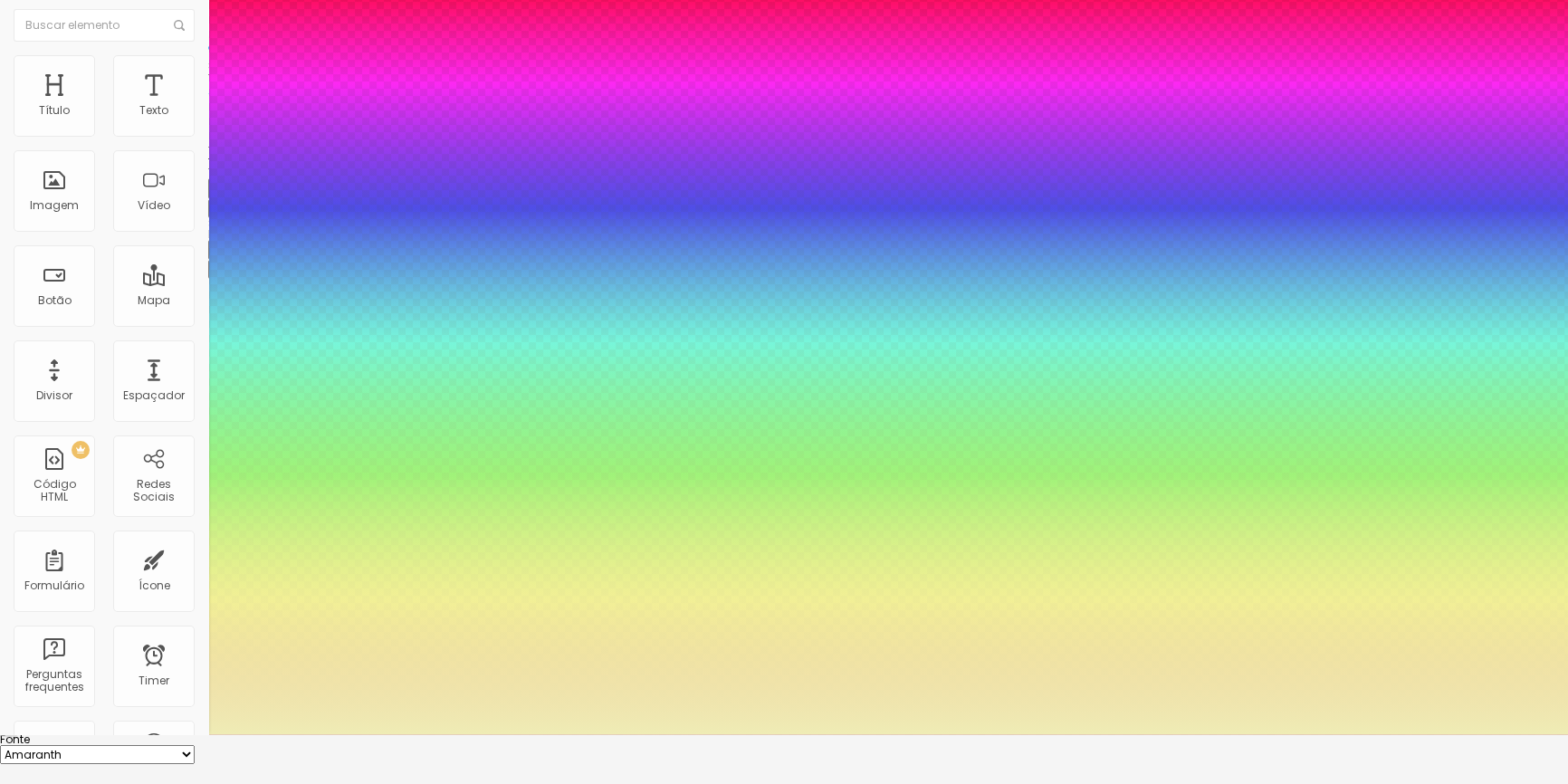
type input "1"
type input "#EFECB5"
type input "1"
type input "#EFEEB5"
type input "1"
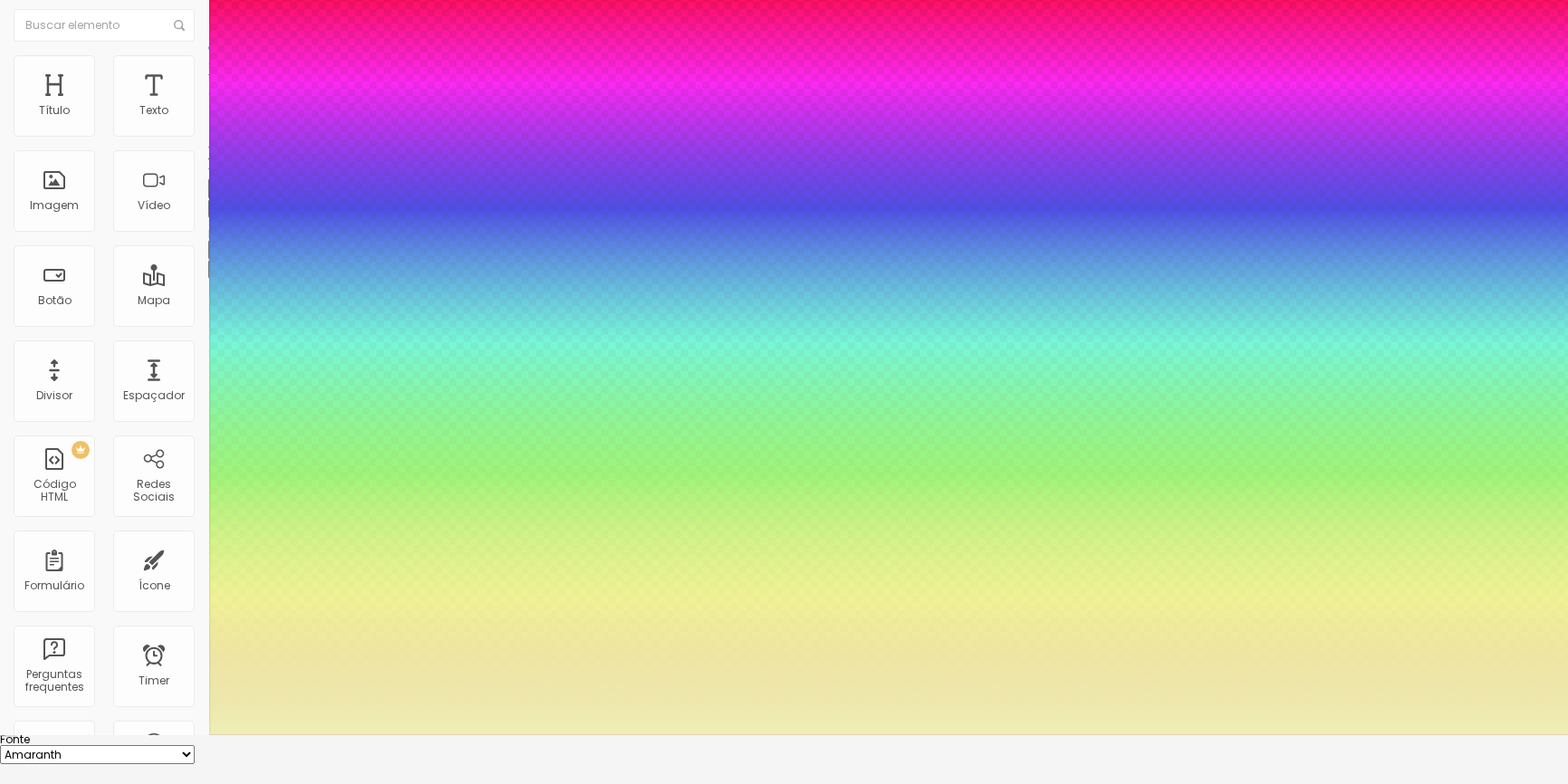
type input "#ECEFB5"
type input "1"
type input "#E9EFB5"
type input "1"
type input "#EFE2B5"
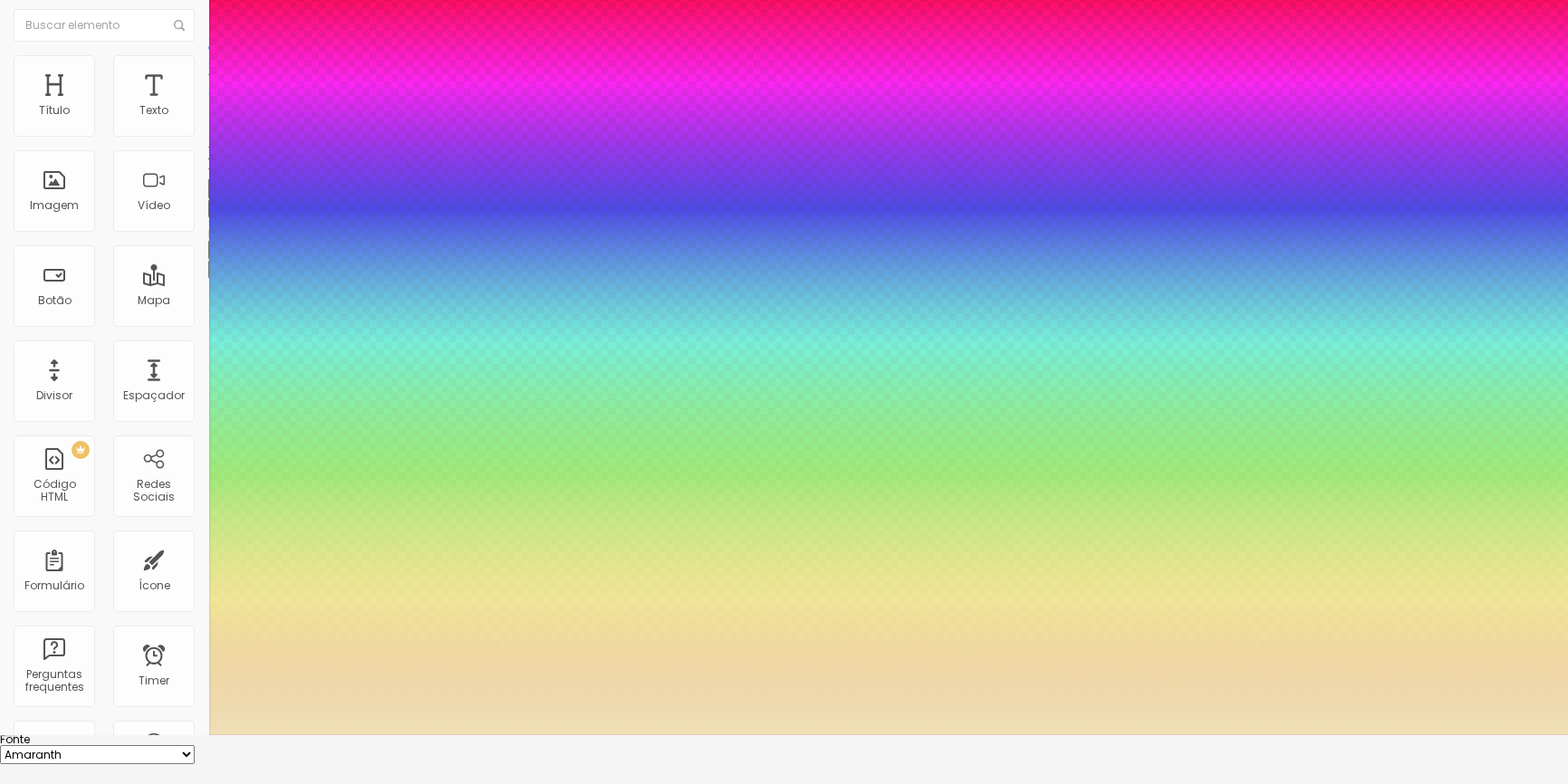
type input "1"
type input "#EFE0B5"
type input "1"
type input "#EFECB5"
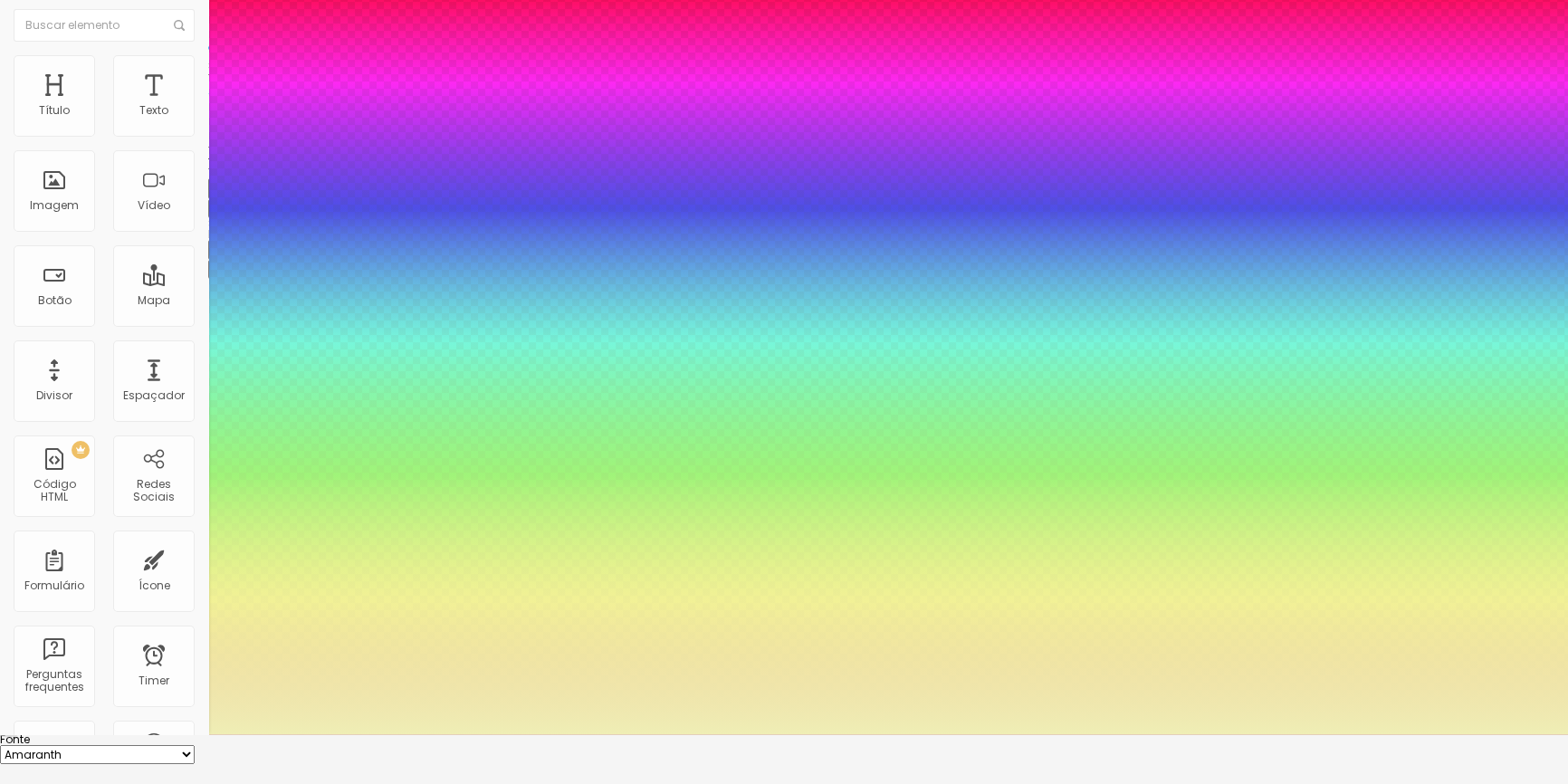
type input "1"
type input "#EFEEB5"
type input "1"
type input "#EFECB5"
type input "1"
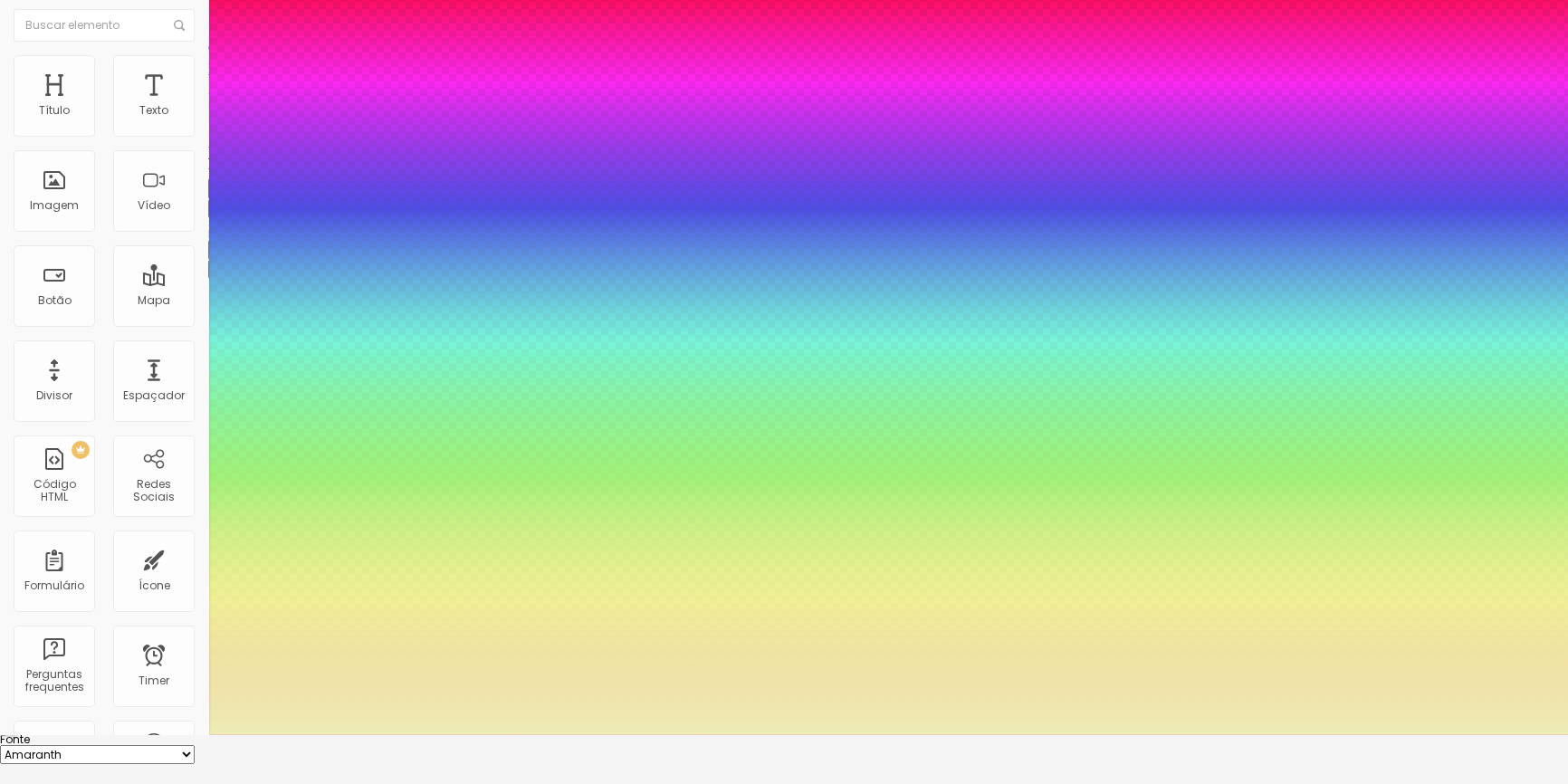
type input "#EFE9B5"
type input "1"
type input "#EFE7B5"
type input "1"
type input "#EFE5B5"
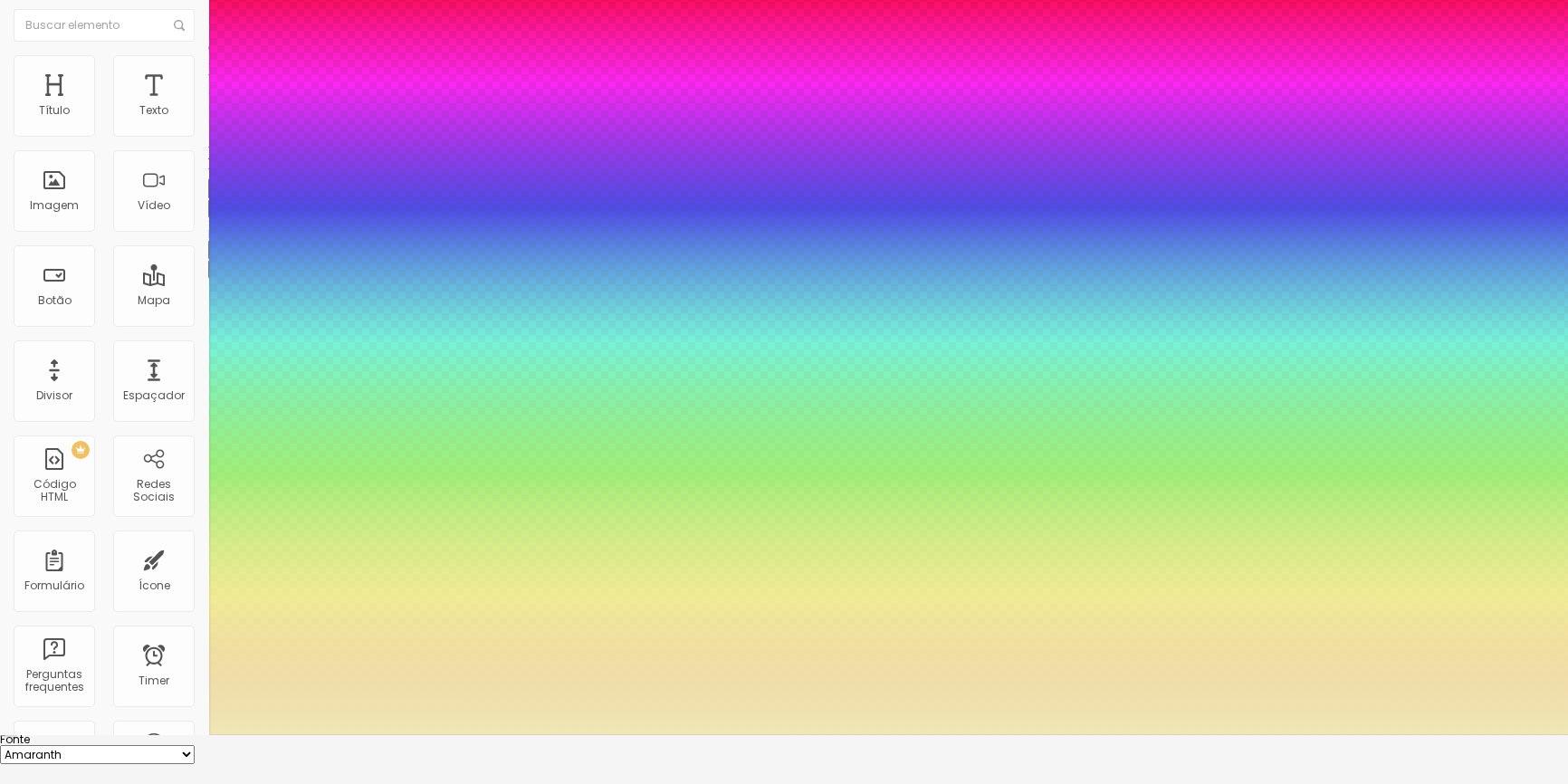
type input "1"
type input "#EFE7B5"
type input "1"
type input "#EFE9B5"
type input "1"
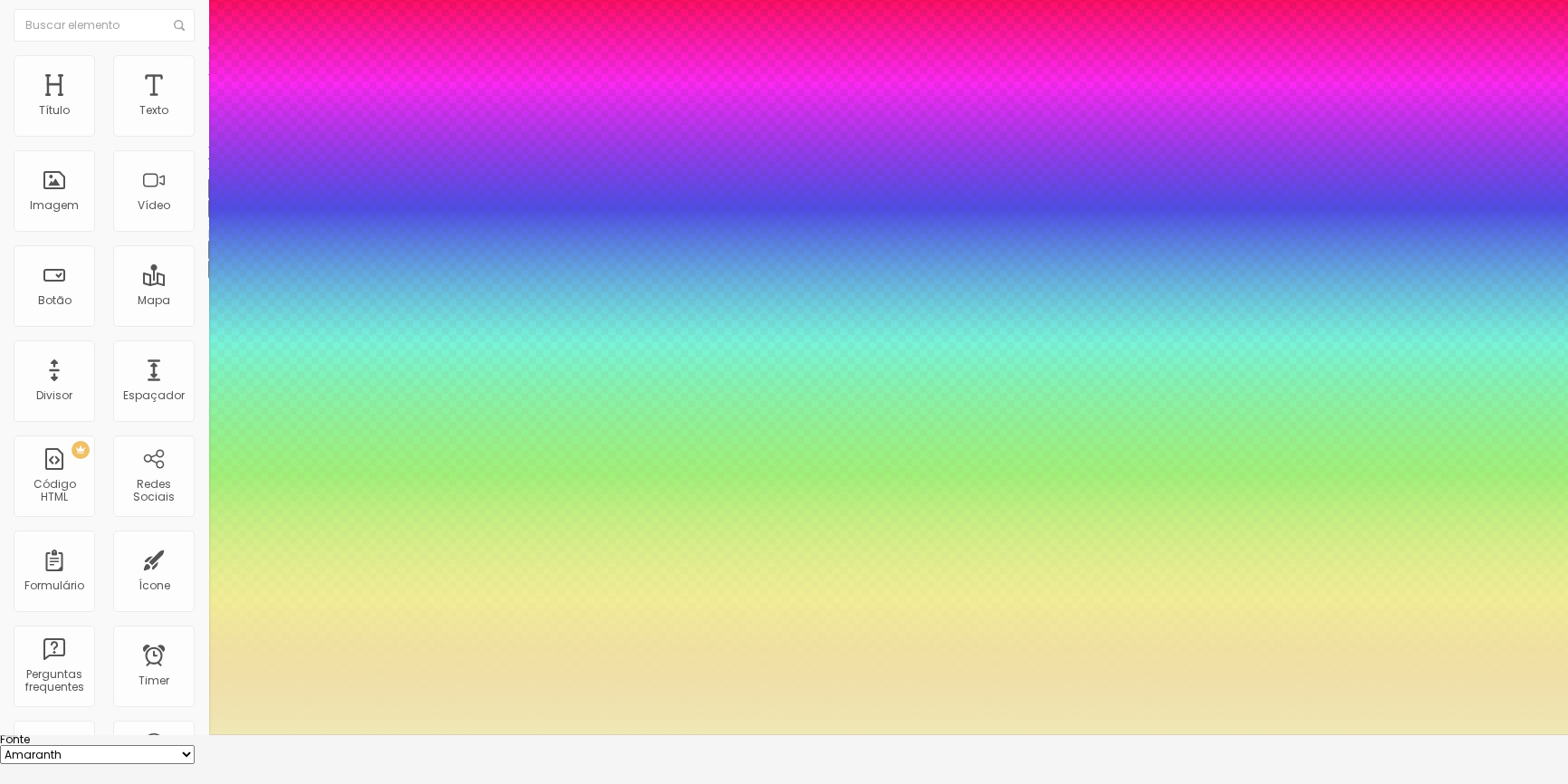
type input "#EFECB5"
type input "1"
type input "#EFEEB5"
type input "1"
type input "#EFE7B5"
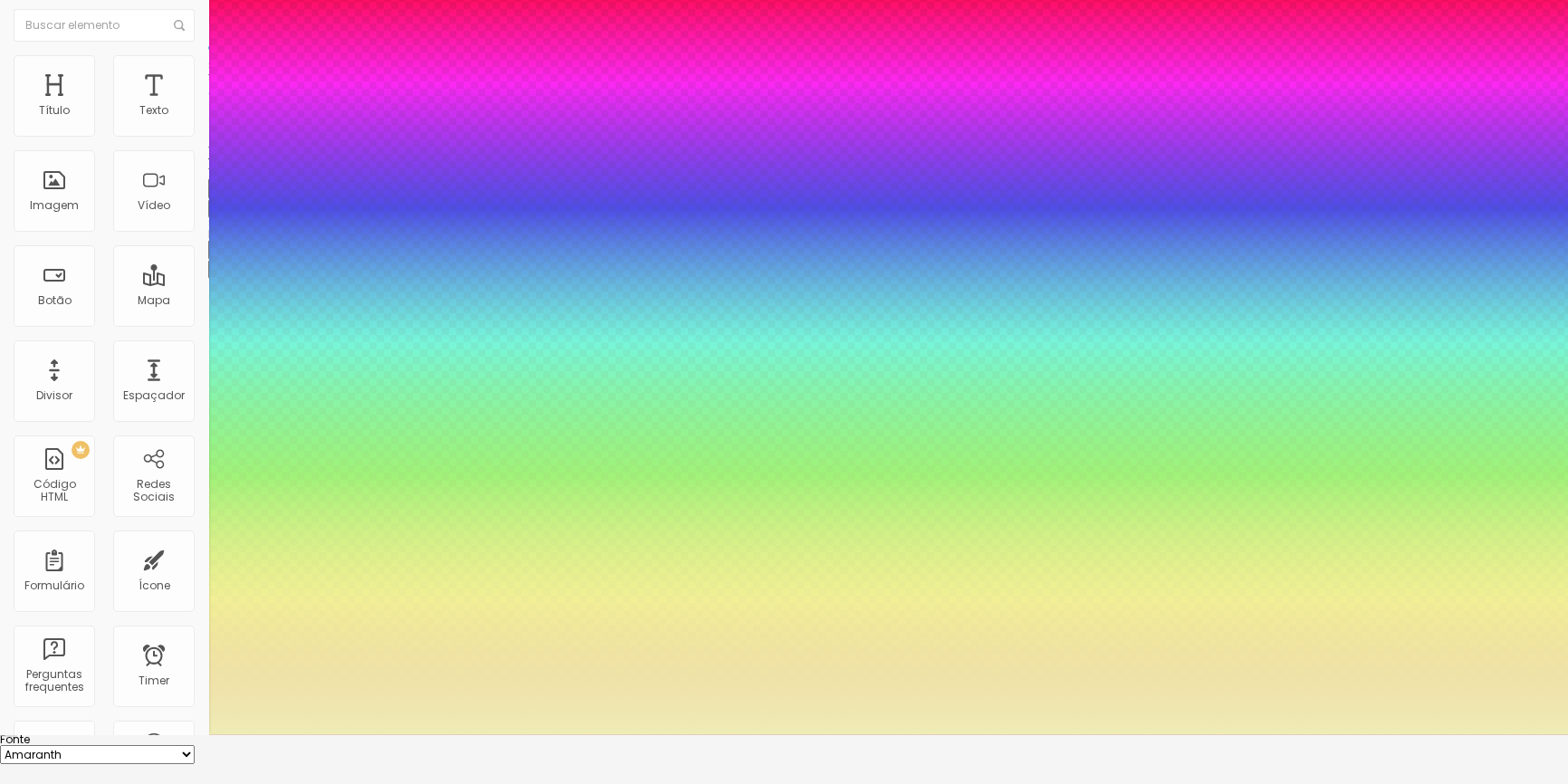
type input "1"
type input "#EFE2B5"
type input "1"
type input "#EFE0B5"
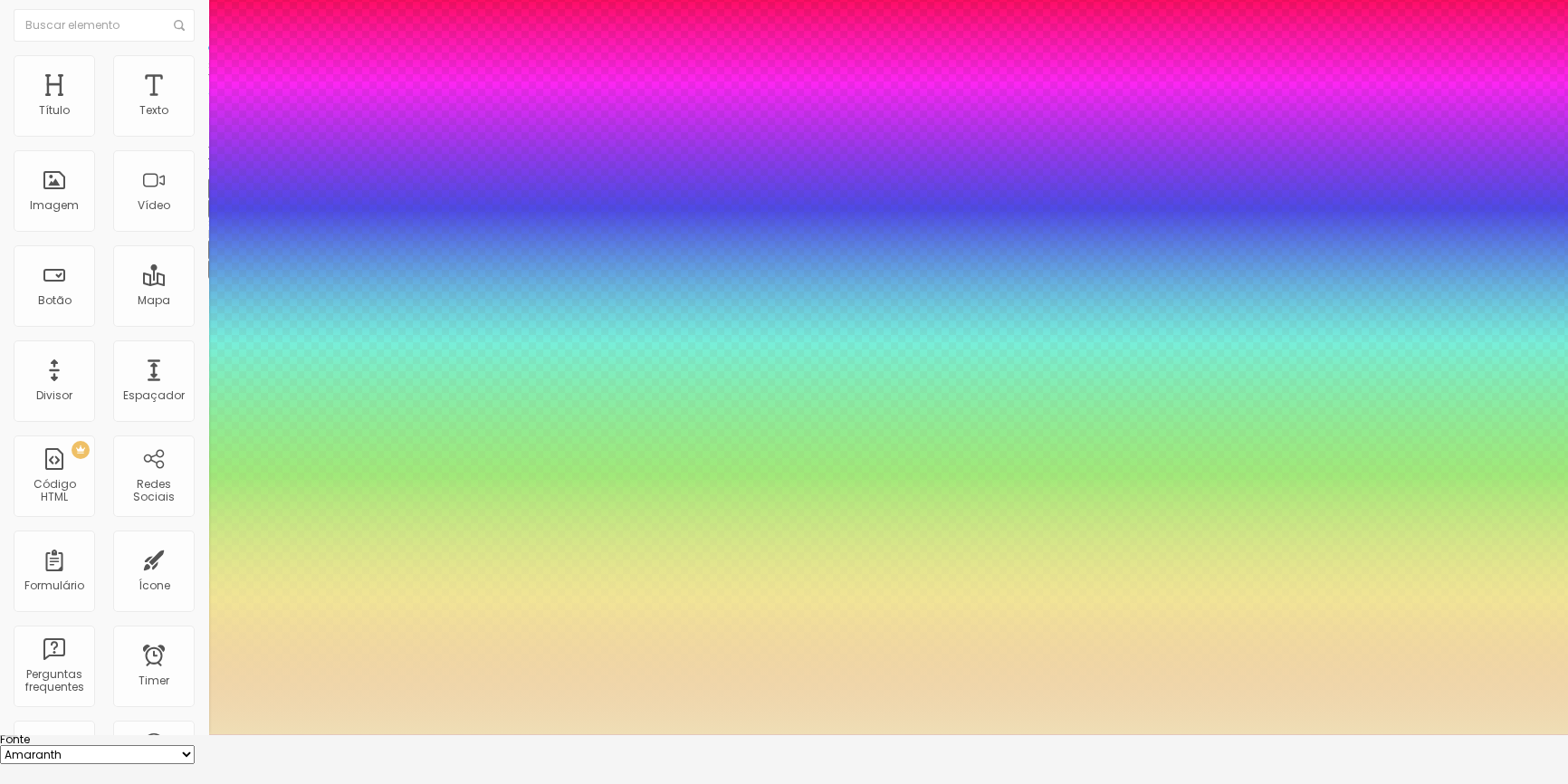
type input "1"
type input "#EFDEB5"
type input "1"
type input "#EFE0B5"
type input "1"
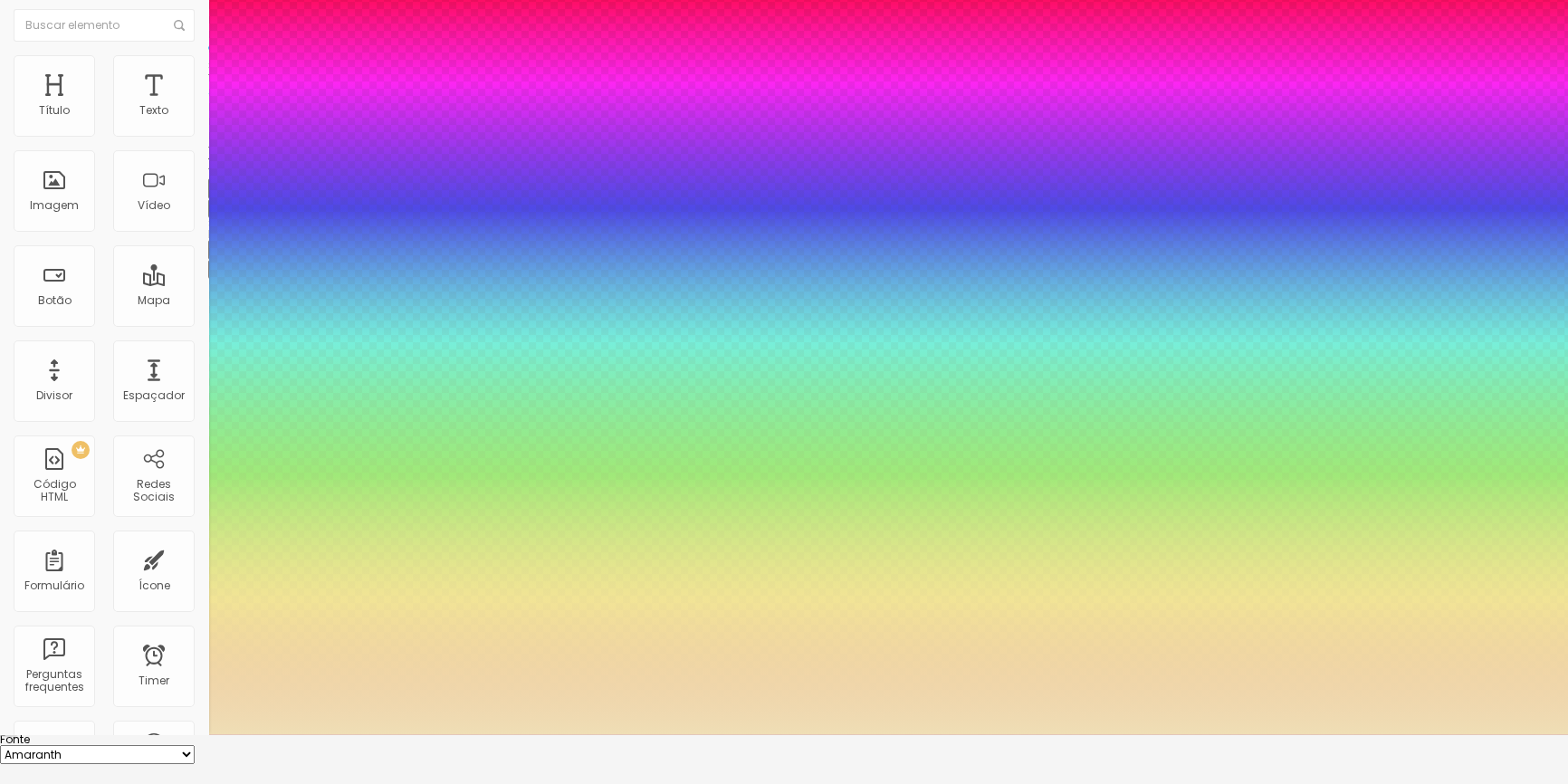
type input "#EFE7B5"
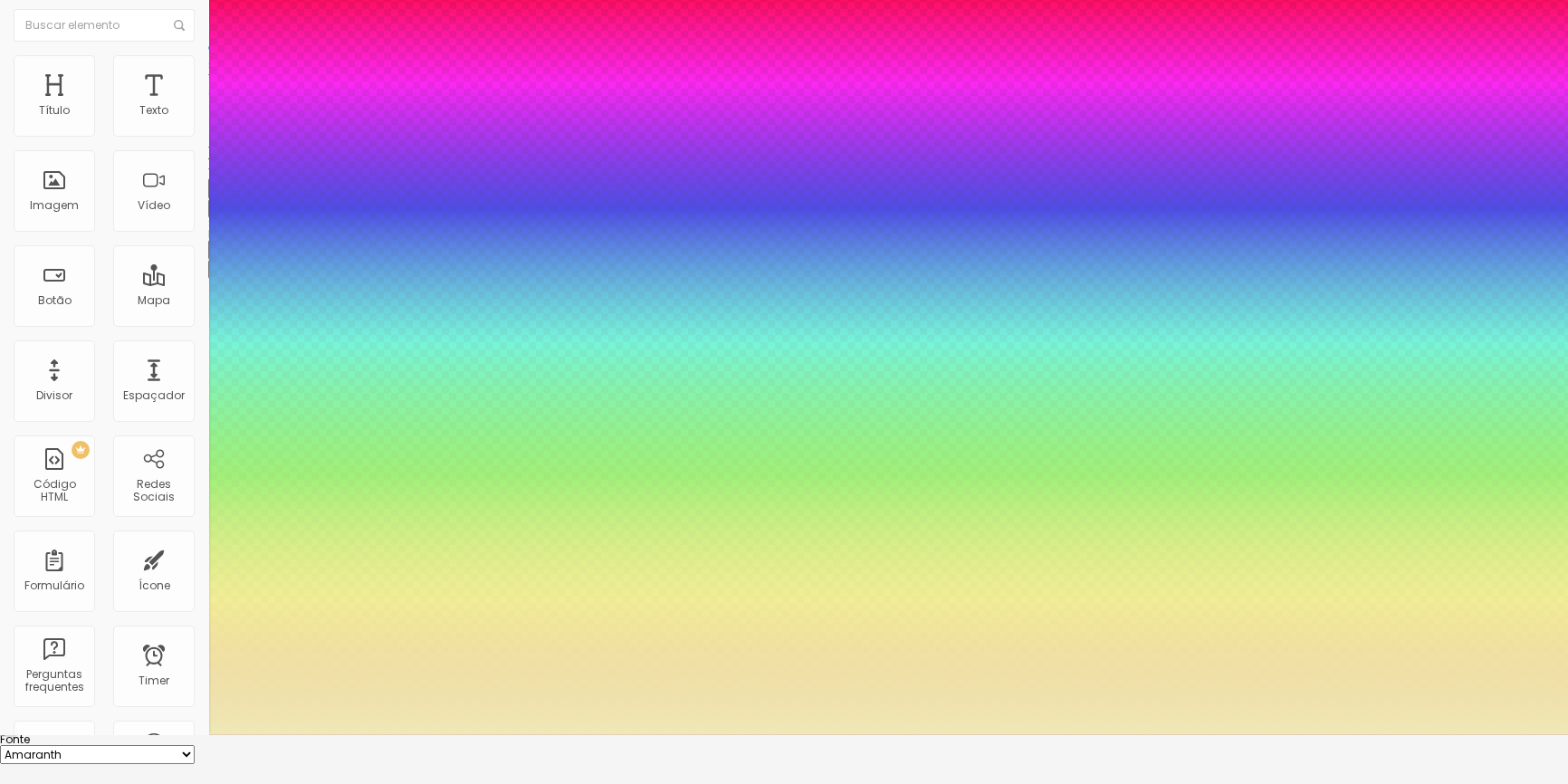
type input "1"
type input "#EFECB5"
type input "1"
type input "#EEEFB5"
type input "1"
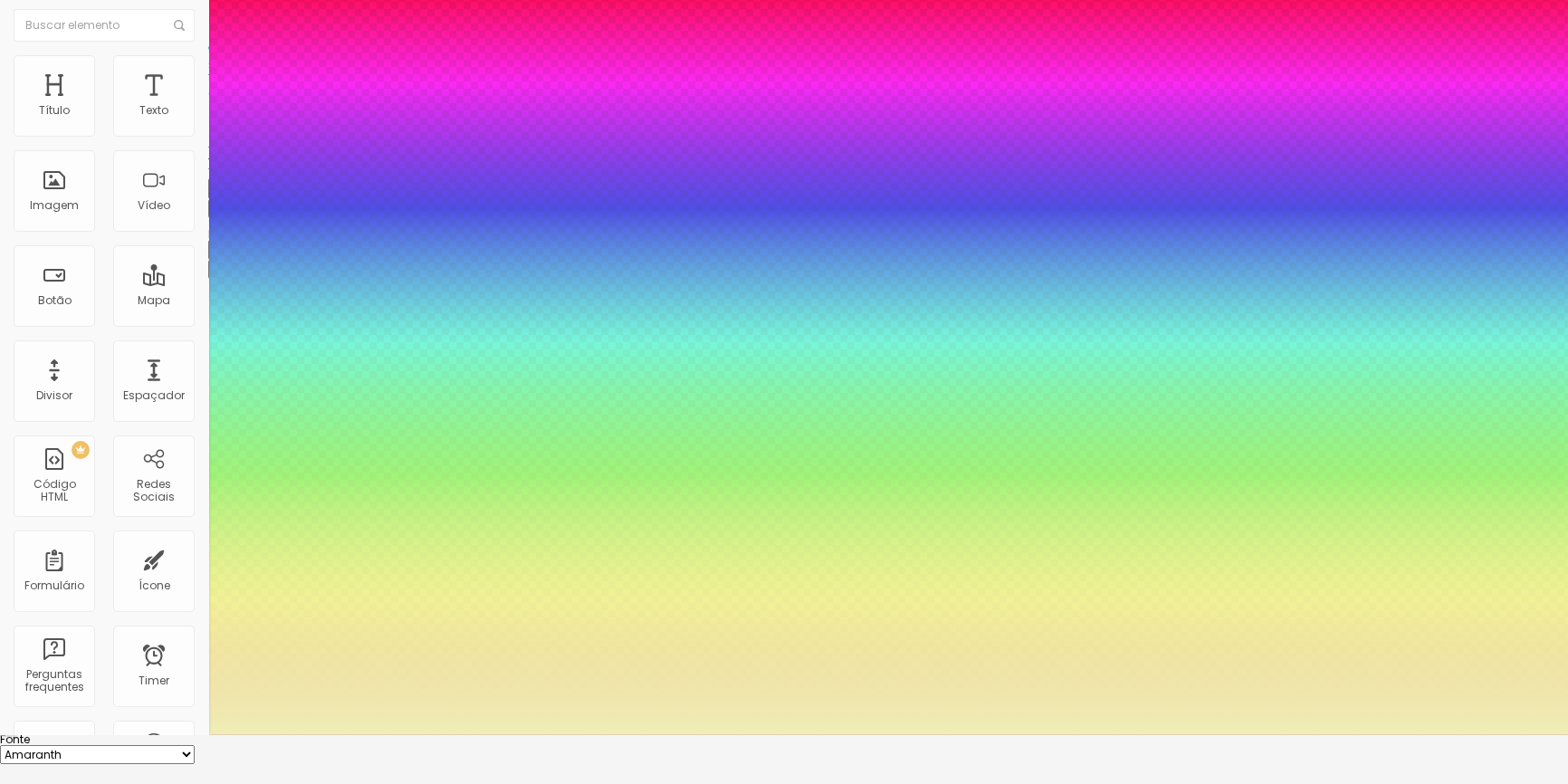
type input "#EFEEB5"
click at [377, 734] on div at bounding box center [784, 342] width 1568 height 784
type input "1"
type input "#EFECB5"
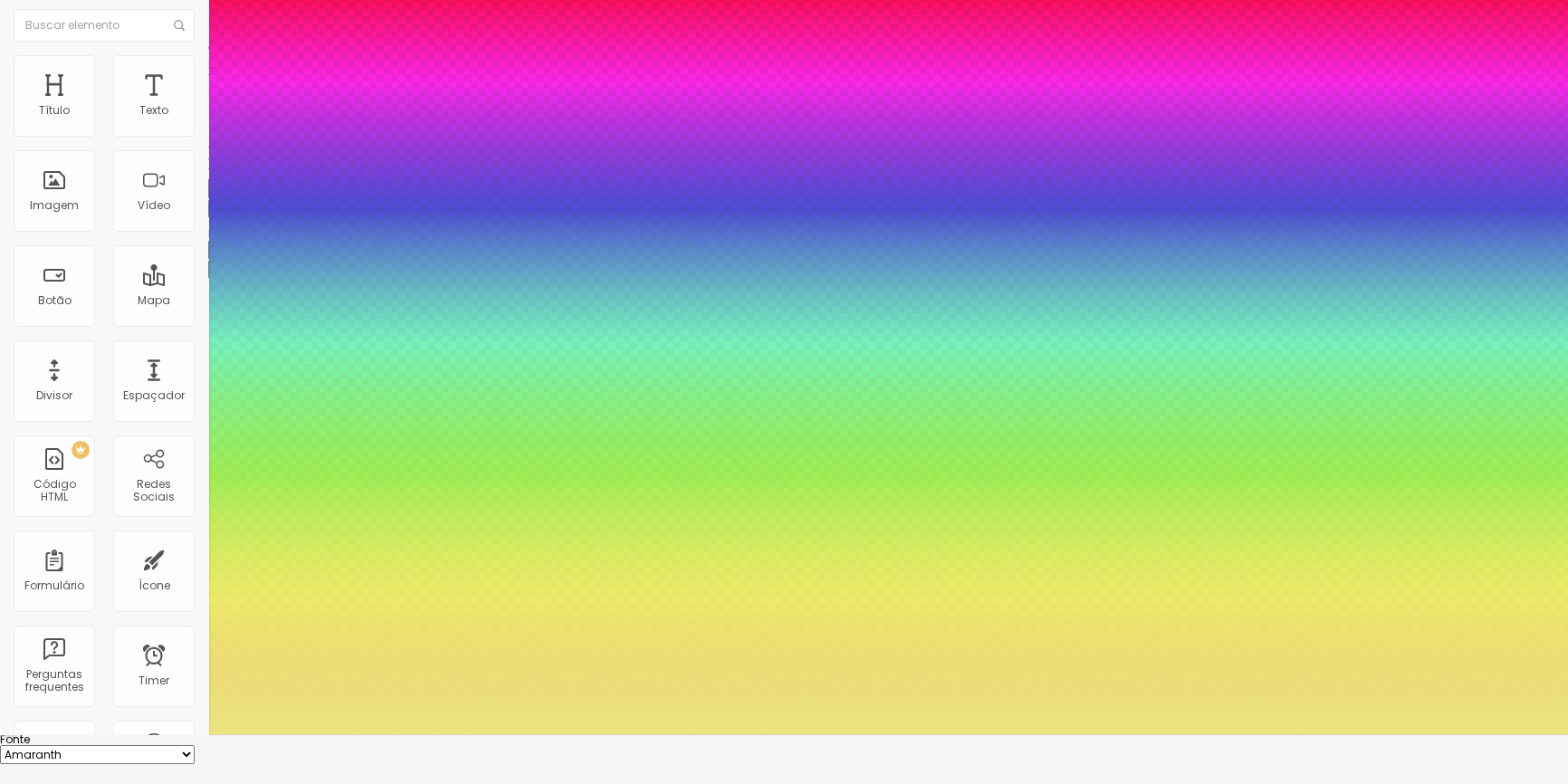
click at [306, 654] on div at bounding box center [784, 342] width 1568 height 784
type input "1"
type input "#EBE680"
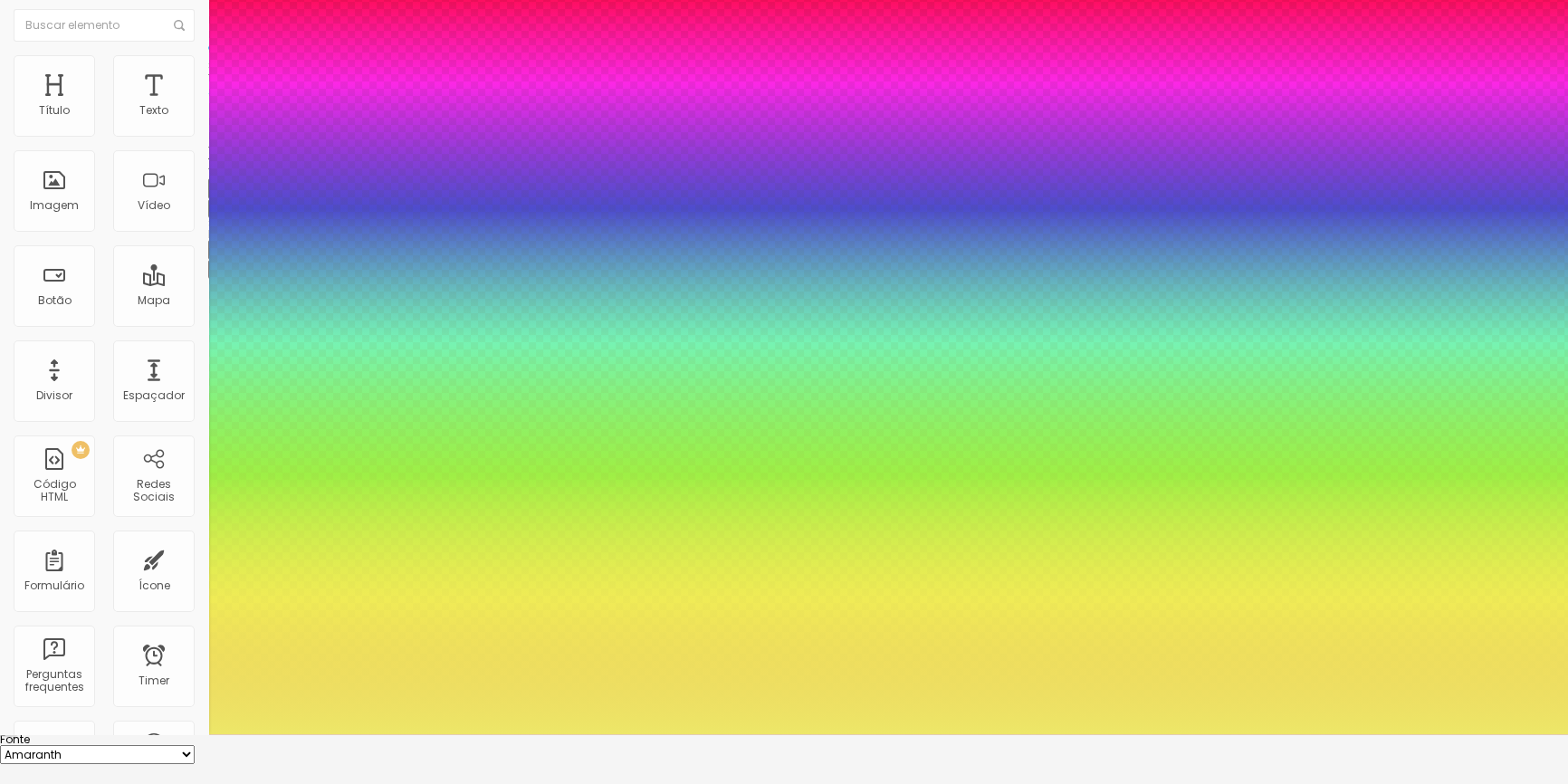
click at [318, 653] on div at bounding box center [784, 342] width 1568 height 784
type input "1"
type input "#EDE768"
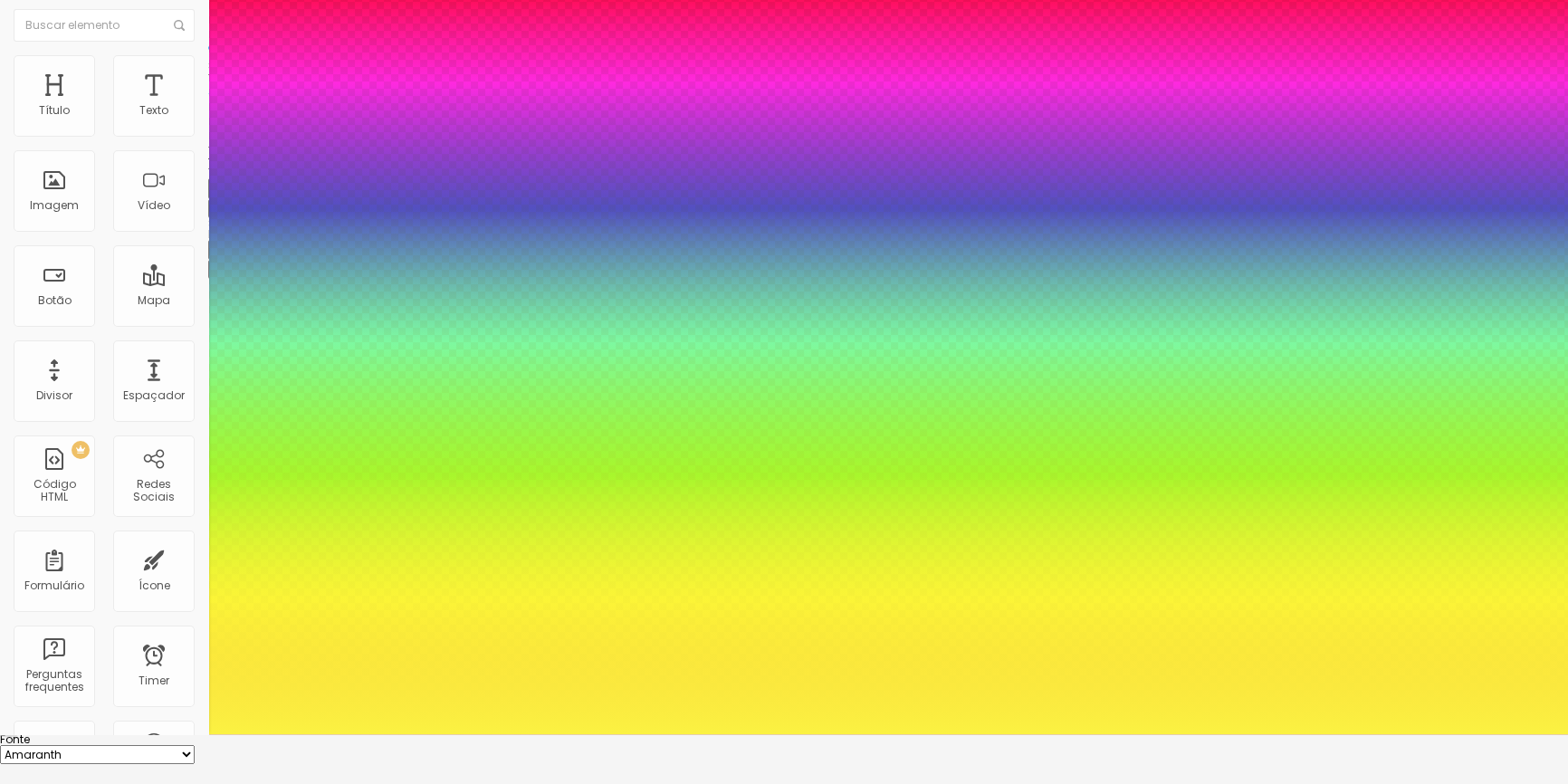
click at [339, 647] on div at bounding box center [784, 342] width 1568 height 784
type input "1"
click at [1250, 734] on div at bounding box center [784, 734] width 1568 height 0
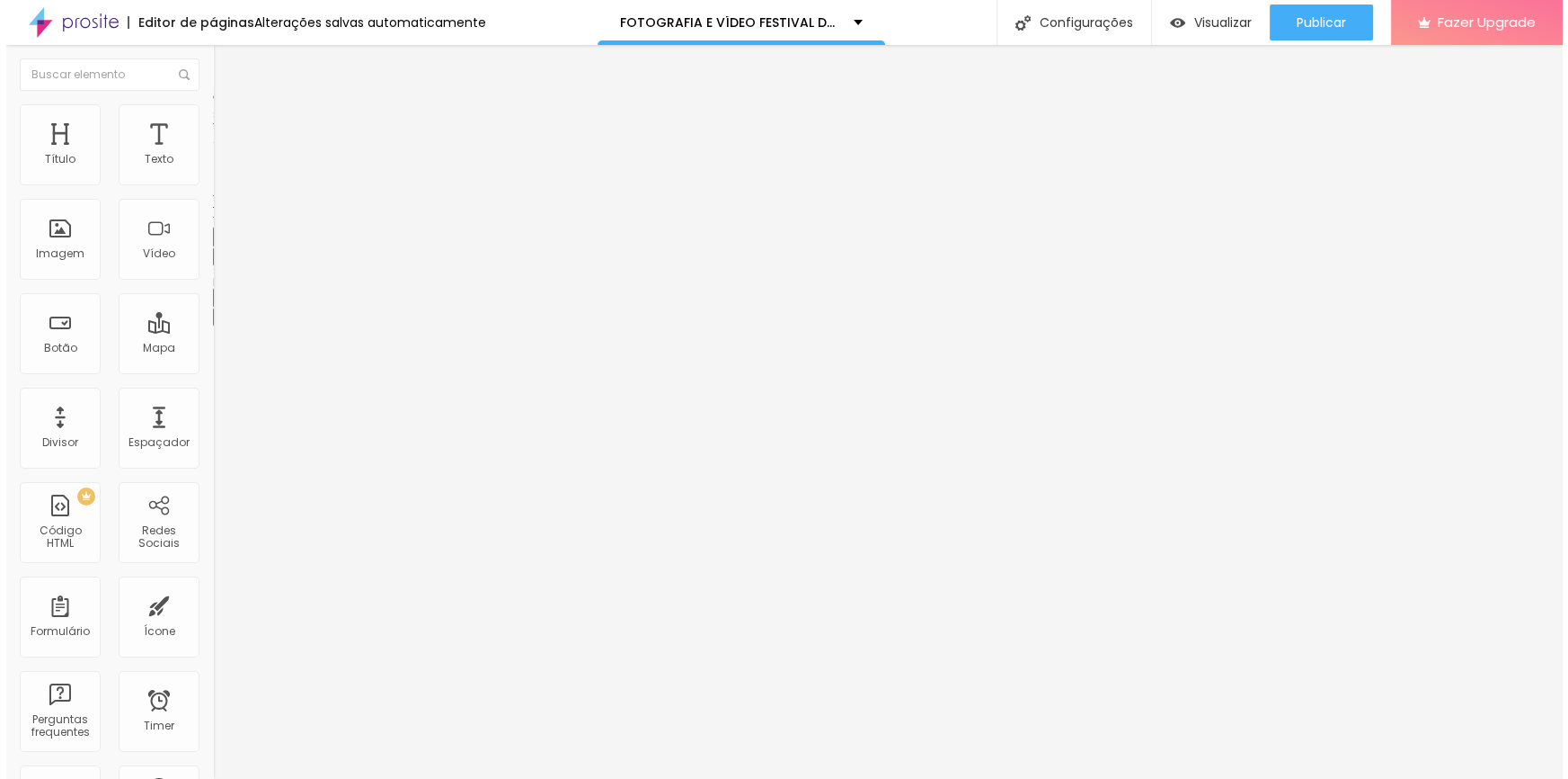
scroll to position [0, 0]
click at [206, 154] on span "Trocar imagem" at bounding box center [255, 147] width 98 height 15
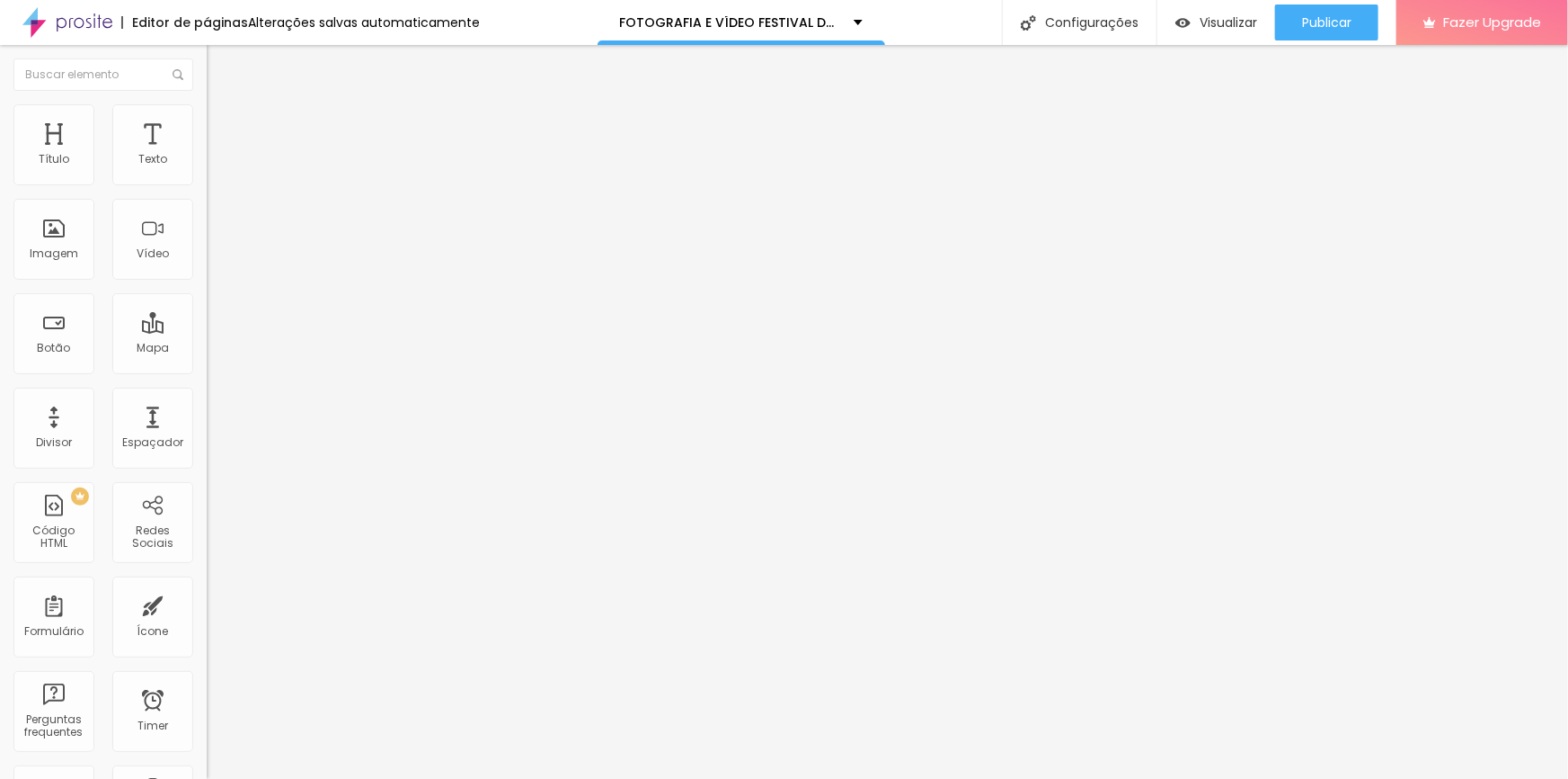
click at [220, 69] on img "button" at bounding box center [227, 65] width 14 height 14
click at [206, 152] on div "Trocar imagem" at bounding box center [309, 146] width 206 height 12
click at [206, 154] on span "Trocar imagem" at bounding box center [255, 147] width 98 height 15
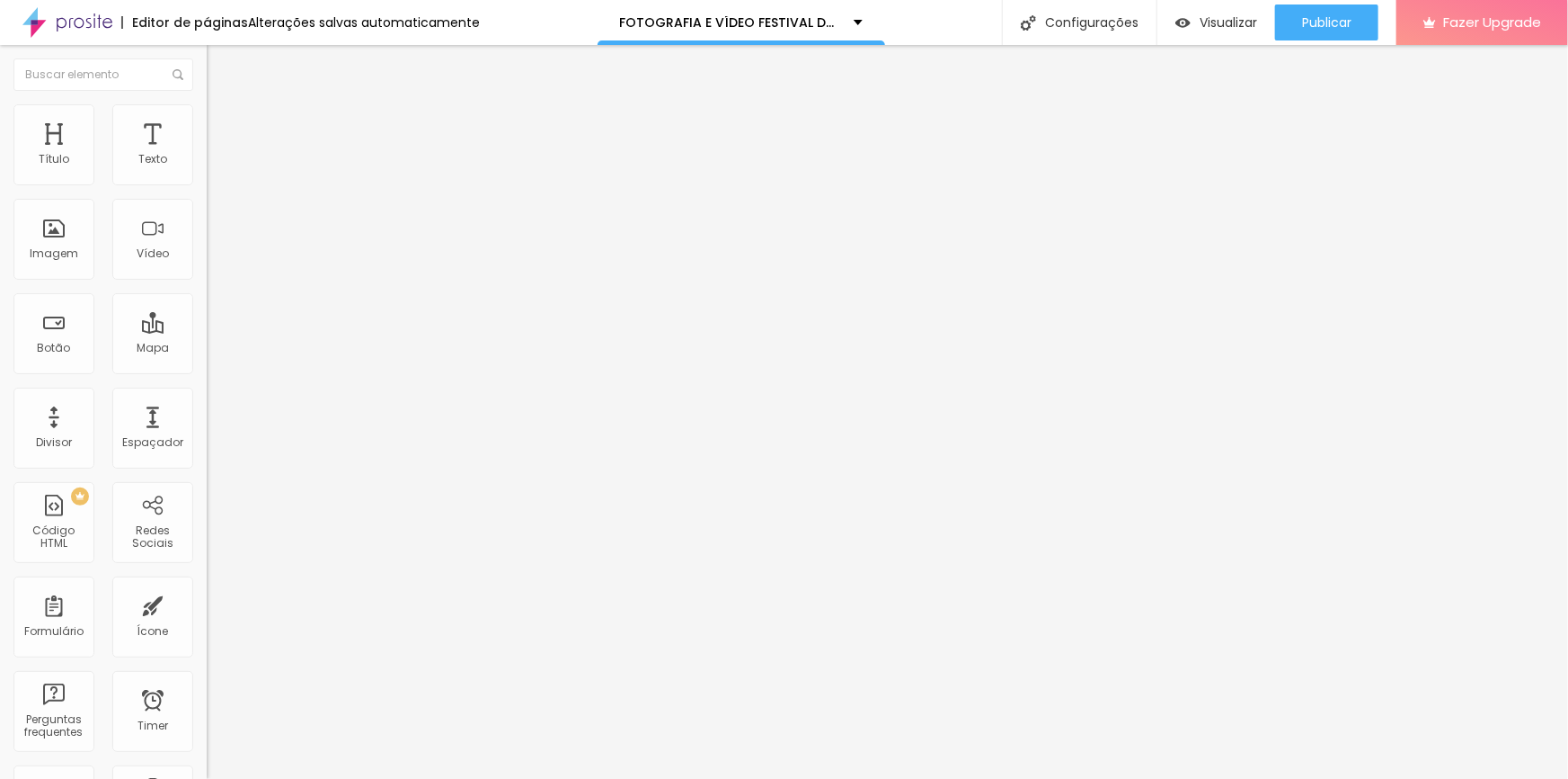
type input "17"
type input "18"
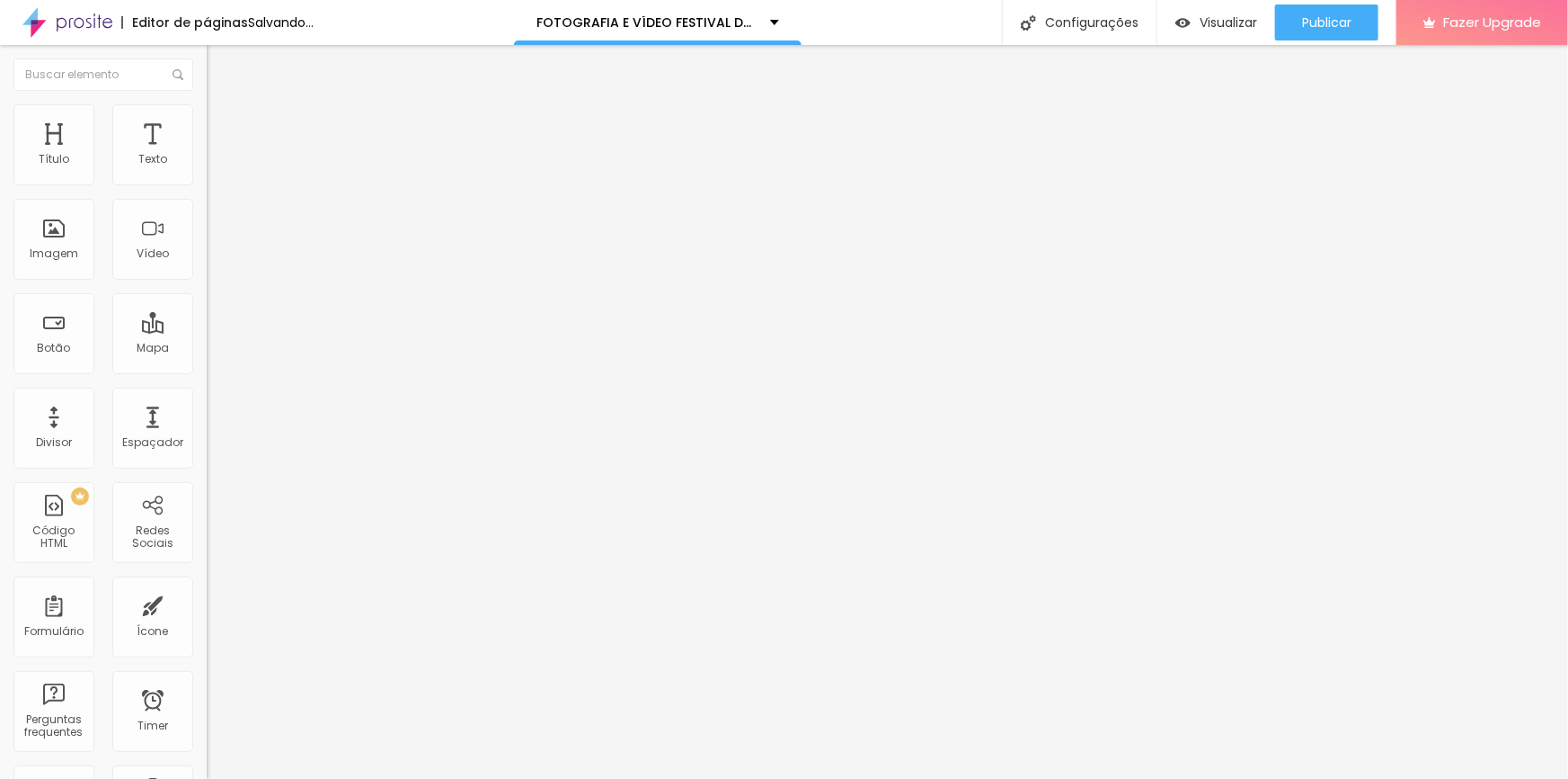
type input "18"
type input "19"
drag, startPoint x: 80, startPoint y: 175, endPoint x: 94, endPoint y: 177, distance: 14.1
type input "19"
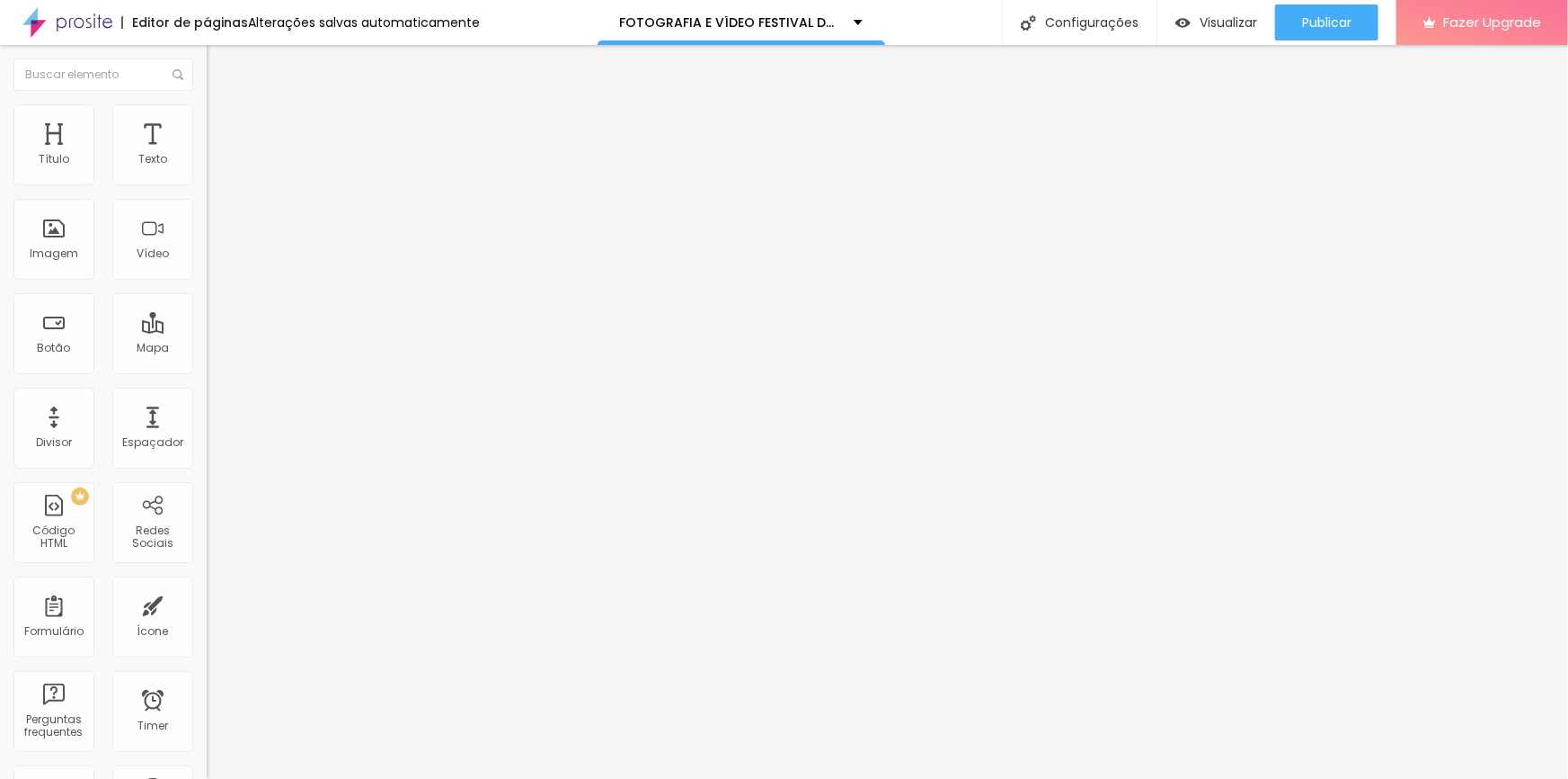
click at [206, 331] on input "range" at bounding box center [264, 338] width 116 height 14
click at [206, 347] on input "16" at bounding box center [239, 357] width 67 height 19
drag, startPoint x: 176, startPoint y: 176, endPoint x: 195, endPoint y: 179, distance: 19.2
click at [206, 177] on div "16 Tamanho do texto" at bounding box center [309, 249] width 206 height 255
click at [1310, 19] on span "Publicar" at bounding box center [1327, 22] width 49 height 14
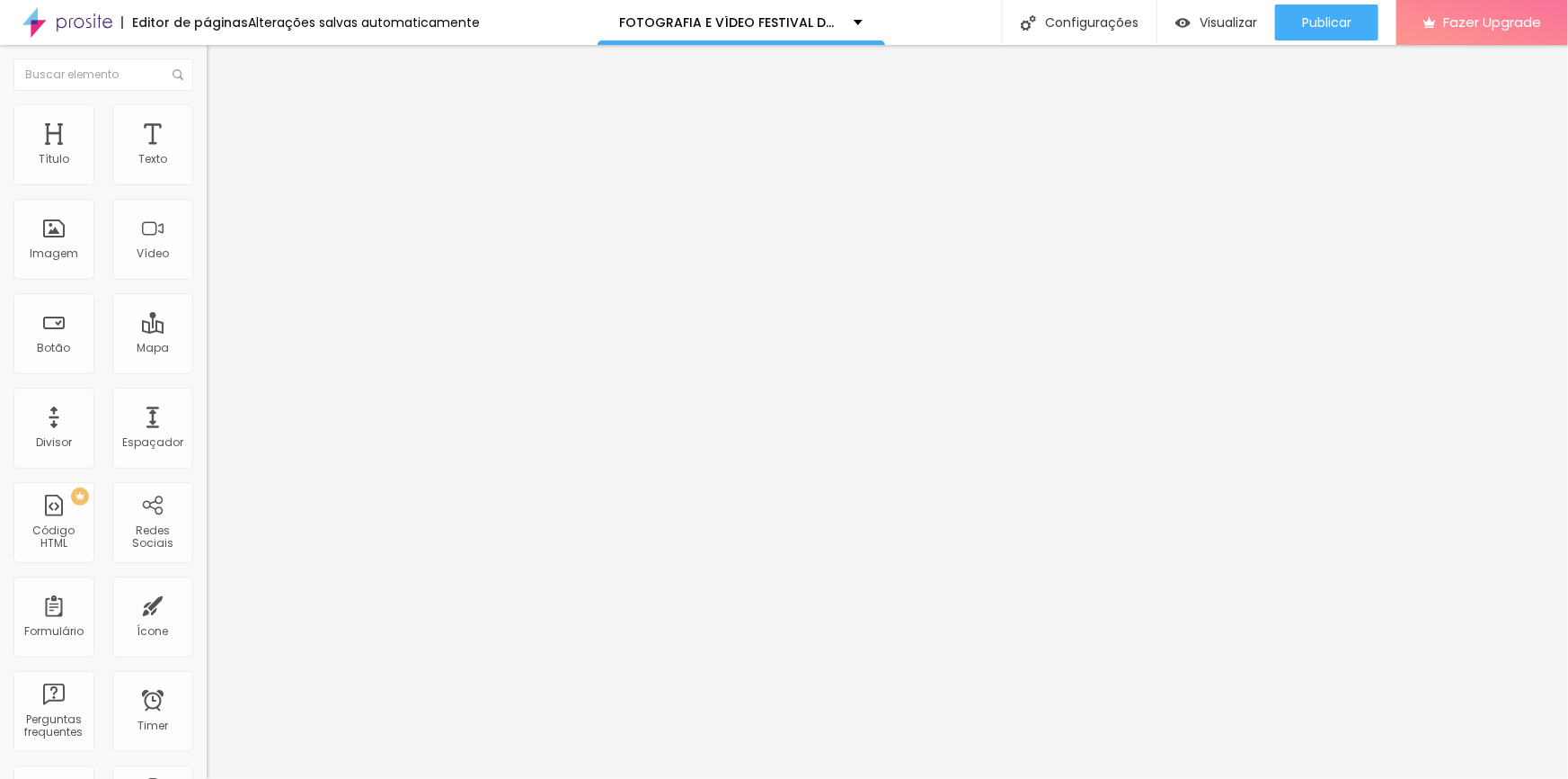
click at [206, 126] on img at bounding box center [214, 126] width 16 height 16
click at [206, 118] on li "Conteúdo" at bounding box center [309, 109] width 206 height 18
click at [206, 188] on img at bounding box center [211, 183] width 10 height 10
click at [1336, 19] on span "Publicar" at bounding box center [1327, 22] width 49 height 14
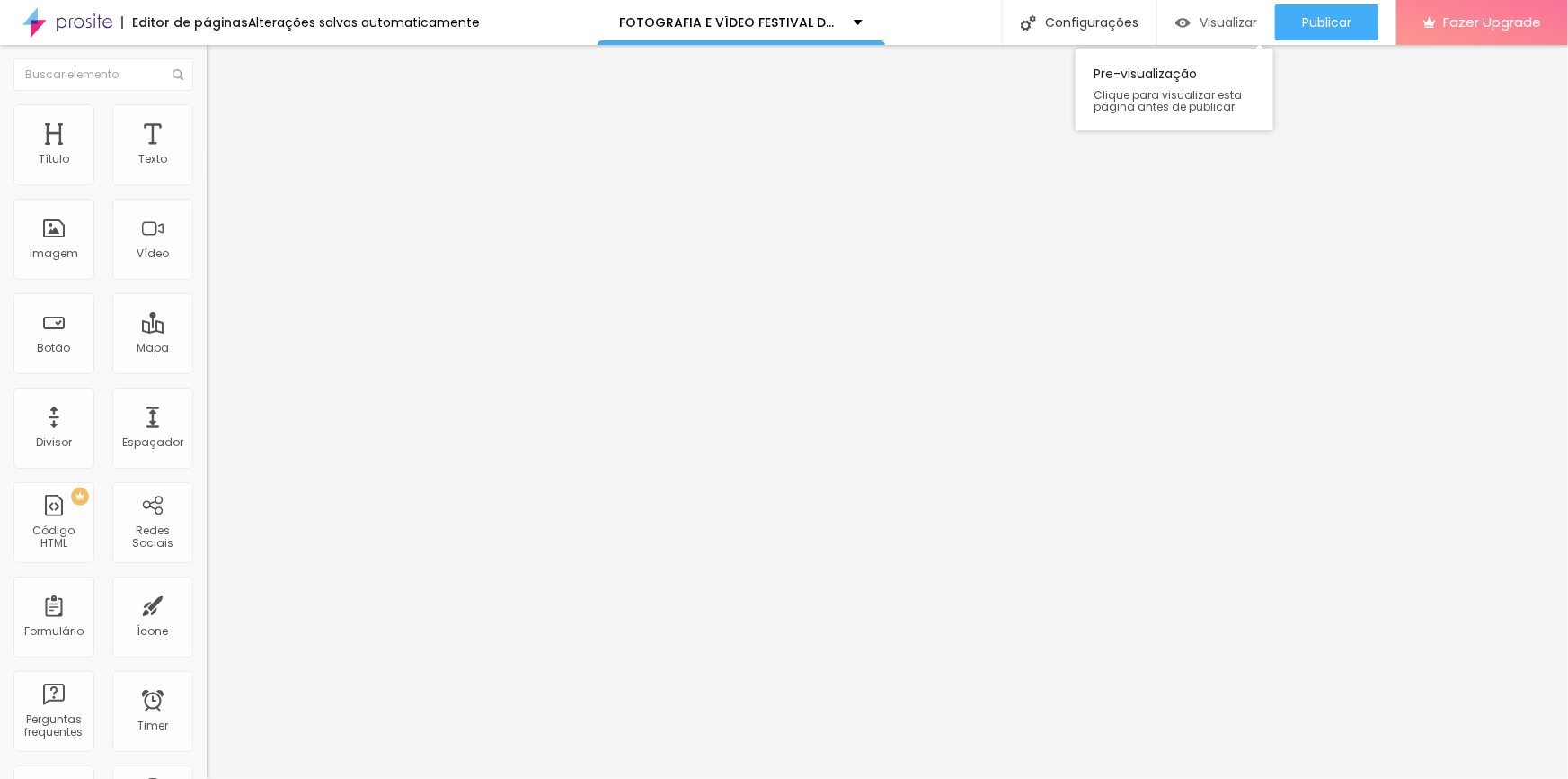
click at [1224, 12] on div "Visualizar" at bounding box center [1216, 23] width 81 height 36
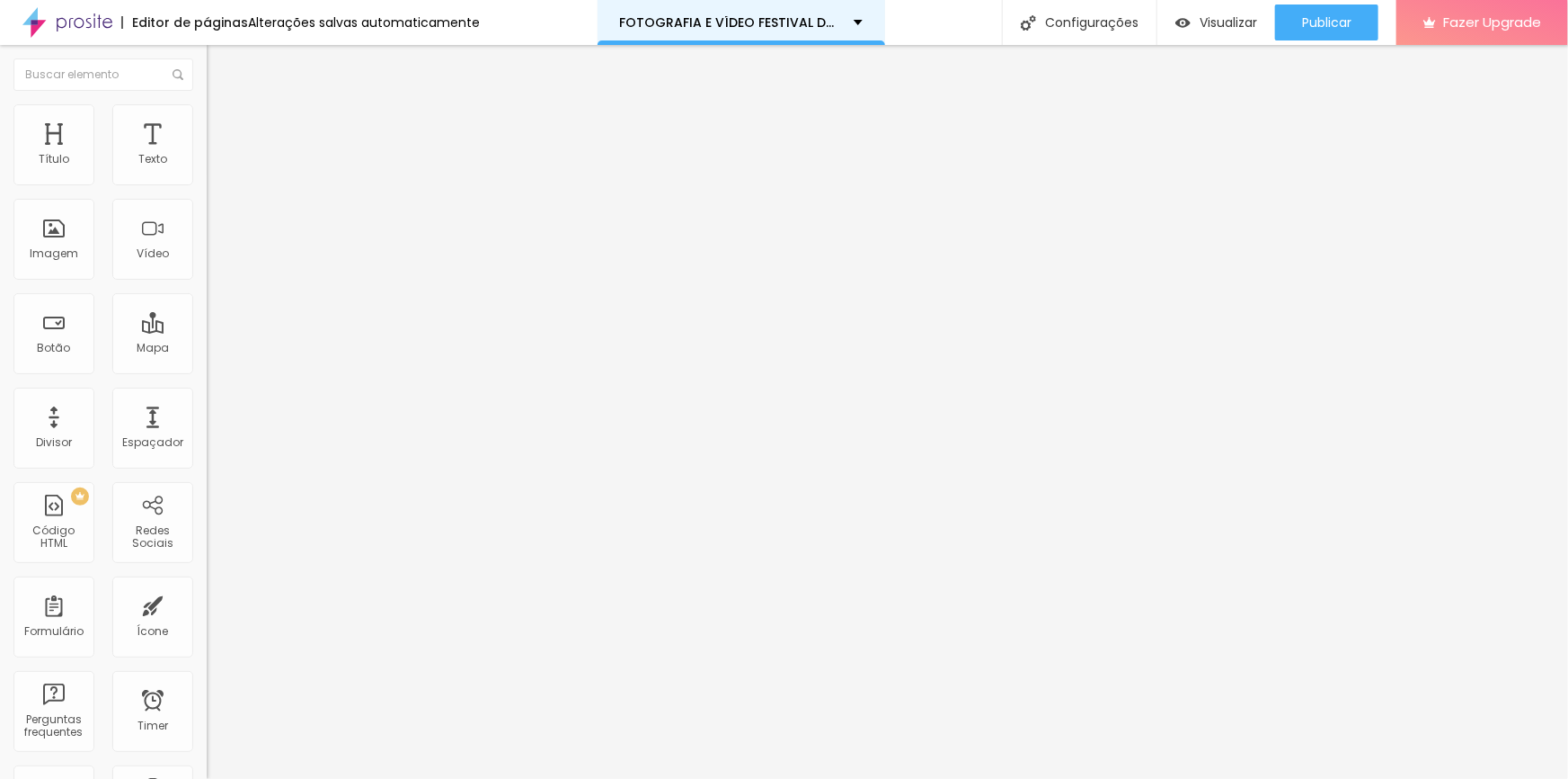
click at [856, 26] on div "FOTOGRAFIA E VÍDEO FESTIVAL DE DANÇA CCS 2025" at bounding box center [742, 22] width 288 height 44
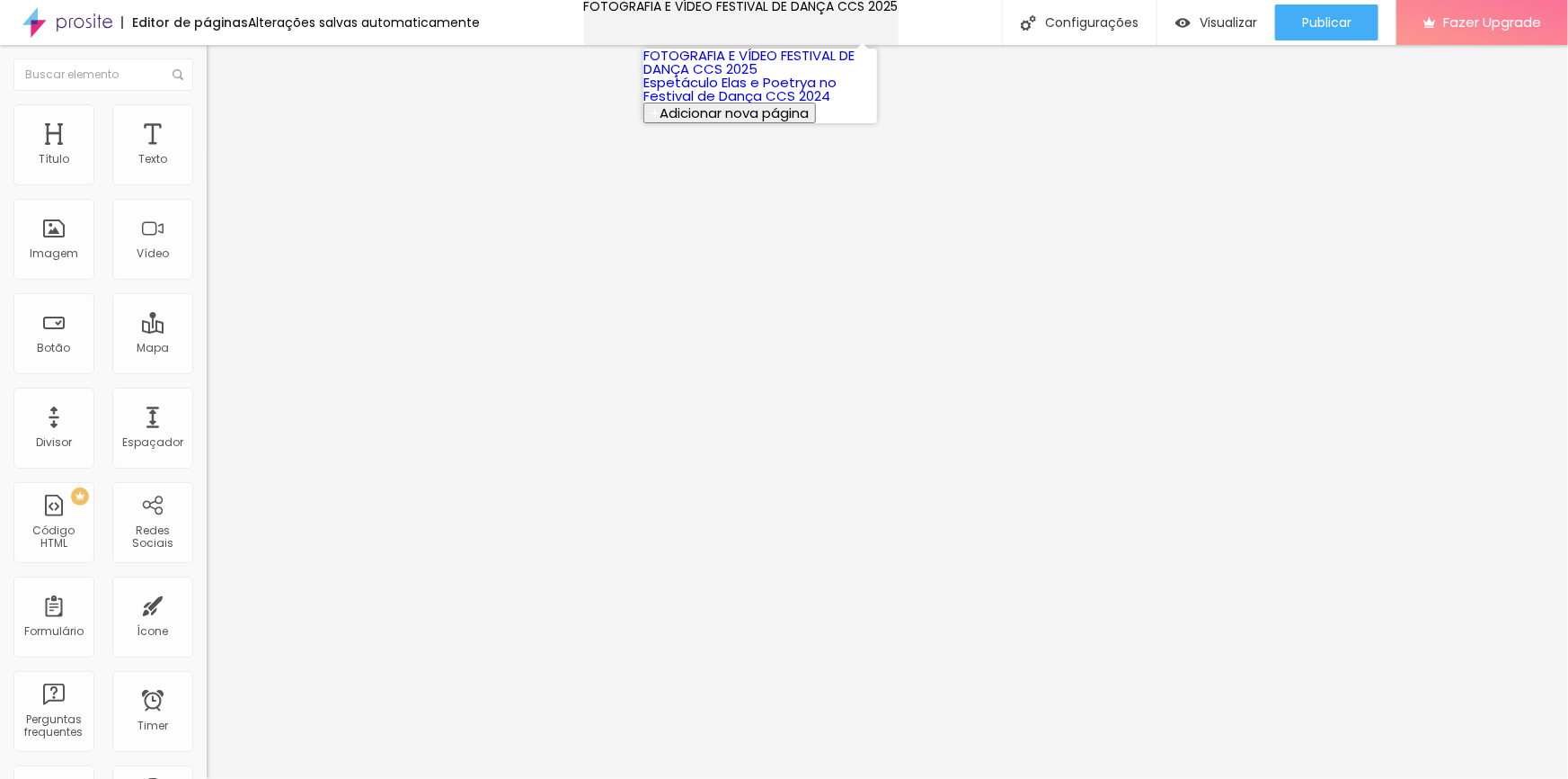
click at [856, 12] on div "FOTOGRAFIA E VÍDEO FESTIVAL DE DANÇA CCS 2025" at bounding box center [741, 6] width 314 height 12
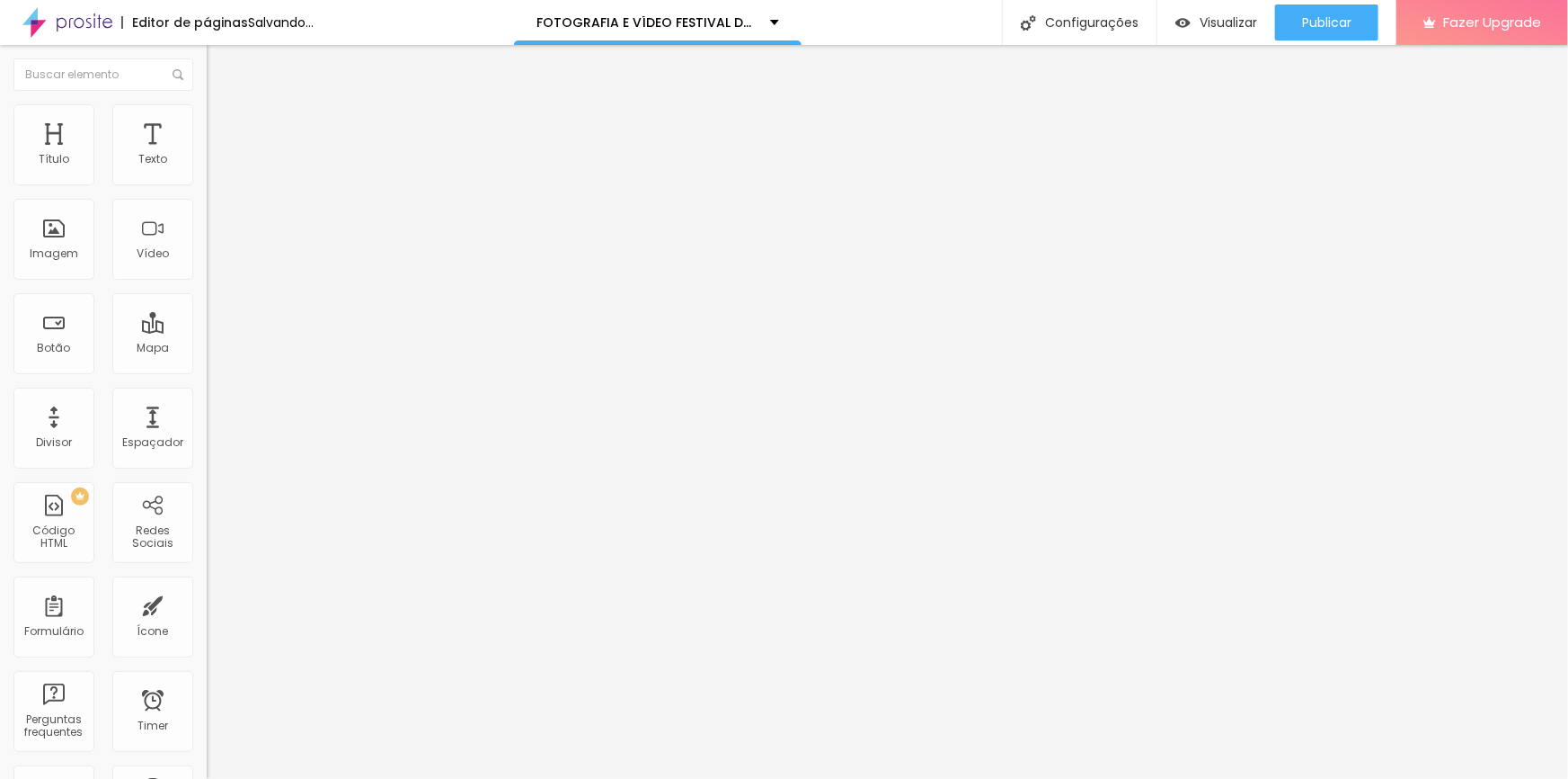
drag, startPoint x: 116, startPoint y: 178, endPoint x: 136, endPoint y: 180, distance: 20.1
click at [206, 331] on input "range" at bounding box center [264, 338] width 116 height 14
drag, startPoint x: 51, startPoint y: 378, endPoint x: 75, endPoint y: 382, distance: 24.3
click at [206, 424] on input "range" at bounding box center [264, 431] width 116 height 14
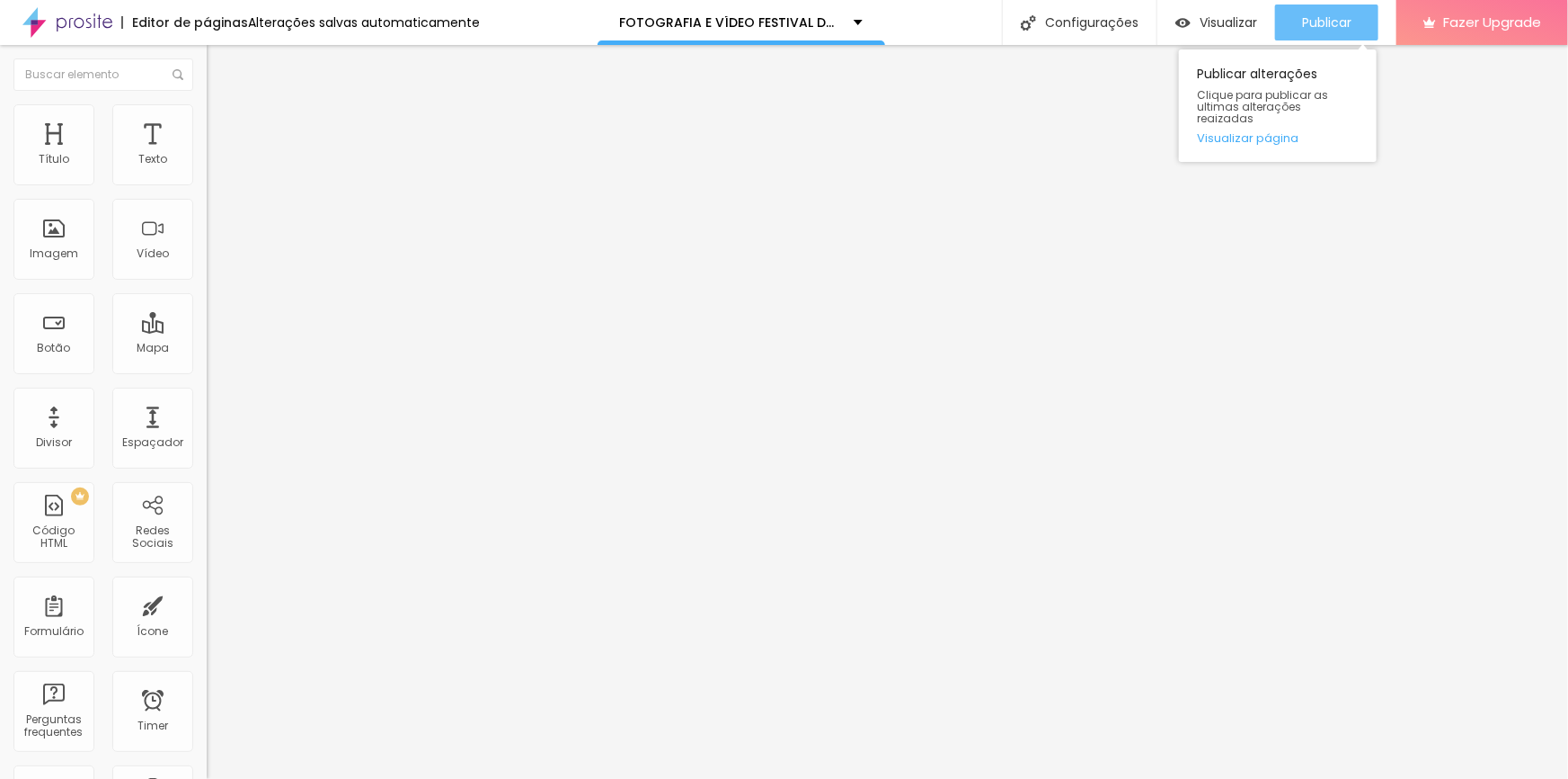
click at [1341, 27] on span "Publicar" at bounding box center [1327, 22] width 49 height 14
click at [206, 331] on input "range" at bounding box center [264, 338] width 116 height 14
click at [1302, 17] on span "Publicar" at bounding box center [1327, 22] width 49 height 14
click at [206, 347] on input "32" at bounding box center [239, 357] width 67 height 19
click at [206, 112] on img at bounding box center [214, 112] width 16 height 16
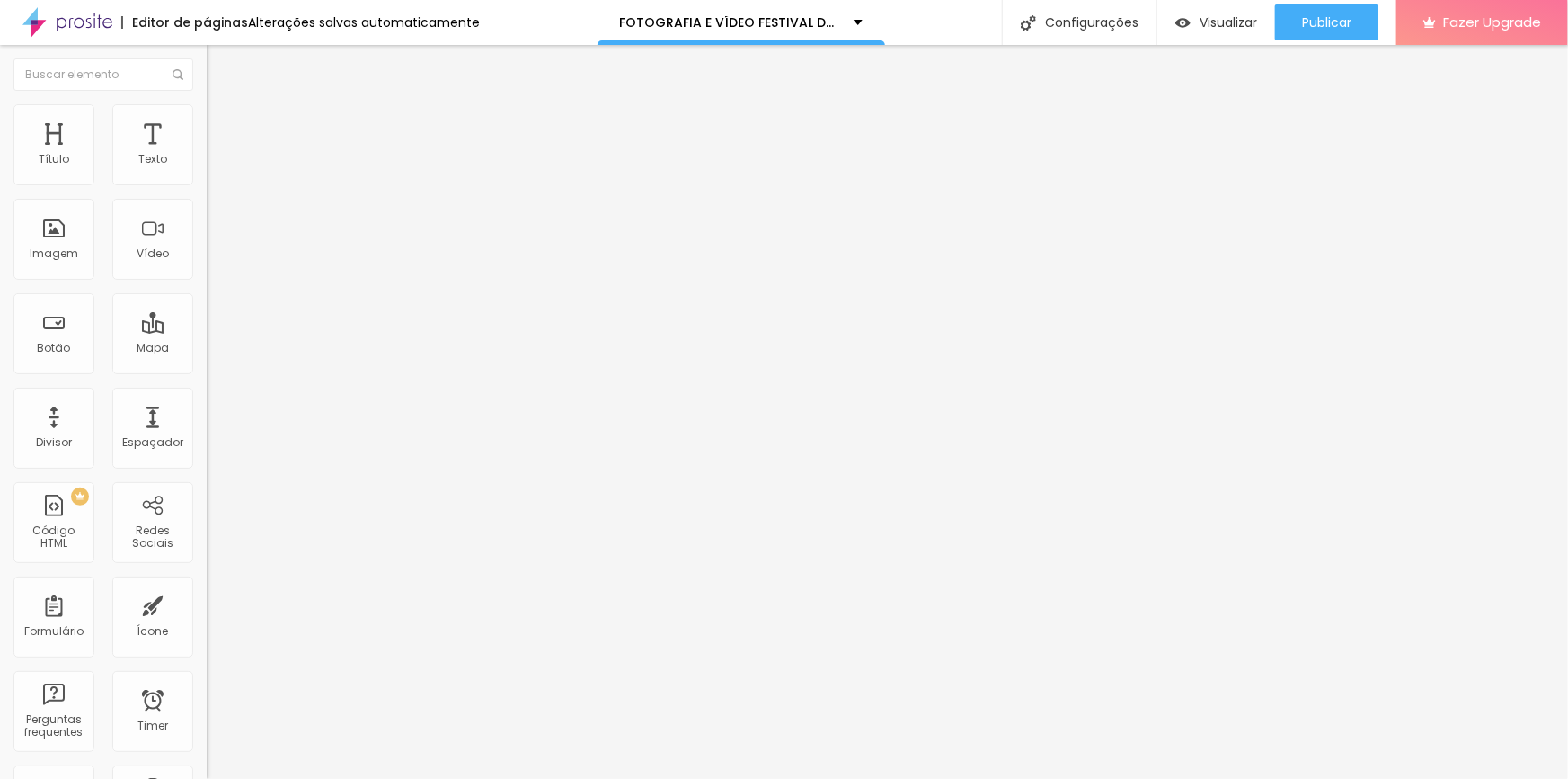
click at [206, 440] on input "24" at bounding box center [245, 450] width 78 height 19
drag, startPoint x: 178, startPoint y: 378, endPoint x: 194, endPoint y: 378, distance: 16.0
click at [206, 378] on div "24 Tamanho do texto" at bounding box center [309, 343] width 206 height 255
click at [206, 440] on input "24" at bounding box center [245, 450] width 78 height 19
click at [206, 379] on div "Tamanho Titulo 1 H1 Titulo 2 H2 Titulo 3 H3 Titulo 4 H4 Titulo 5 H5 Titulo 6 H6…" at bounding box center [309, 678] width 206 height 1111
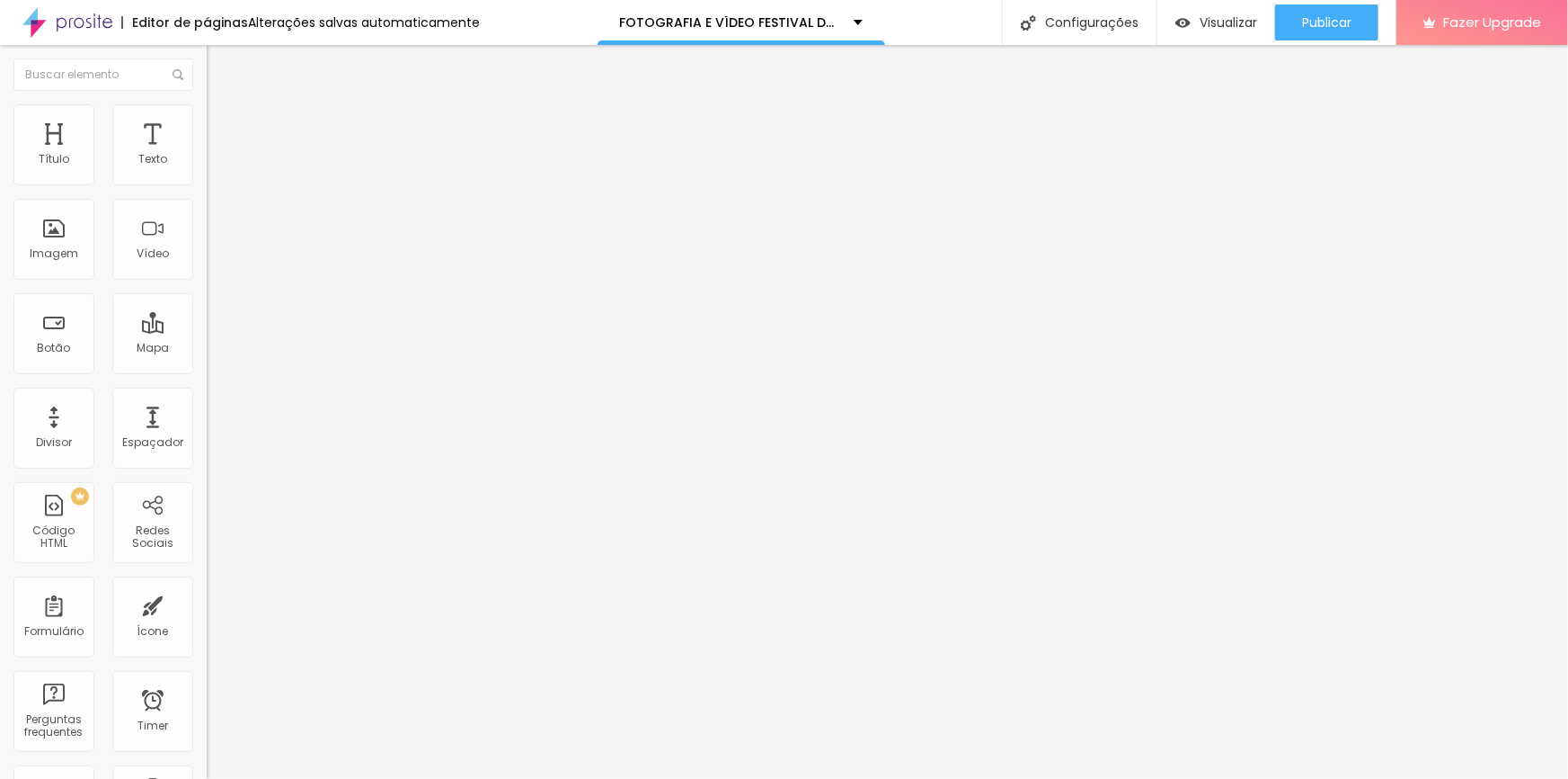
click at [206, 440] on input "24" at bounding box center [245, 450] width 78 height 19
click at [206, 347] on input "19" at bounding box center [239, 357] width 67 height 19
drag, startPoint x: 178, startPoint y: 175, endPoint x: 198, endPoint y: 180, distance: 20.6
click at [206, 180] on div "19 Tamanho do texto" at bounding box center [309, 249] width 206 height 255
click at [1326, 15] on span "Publicar" at bounding box center [1327, 22] width 49 height 14
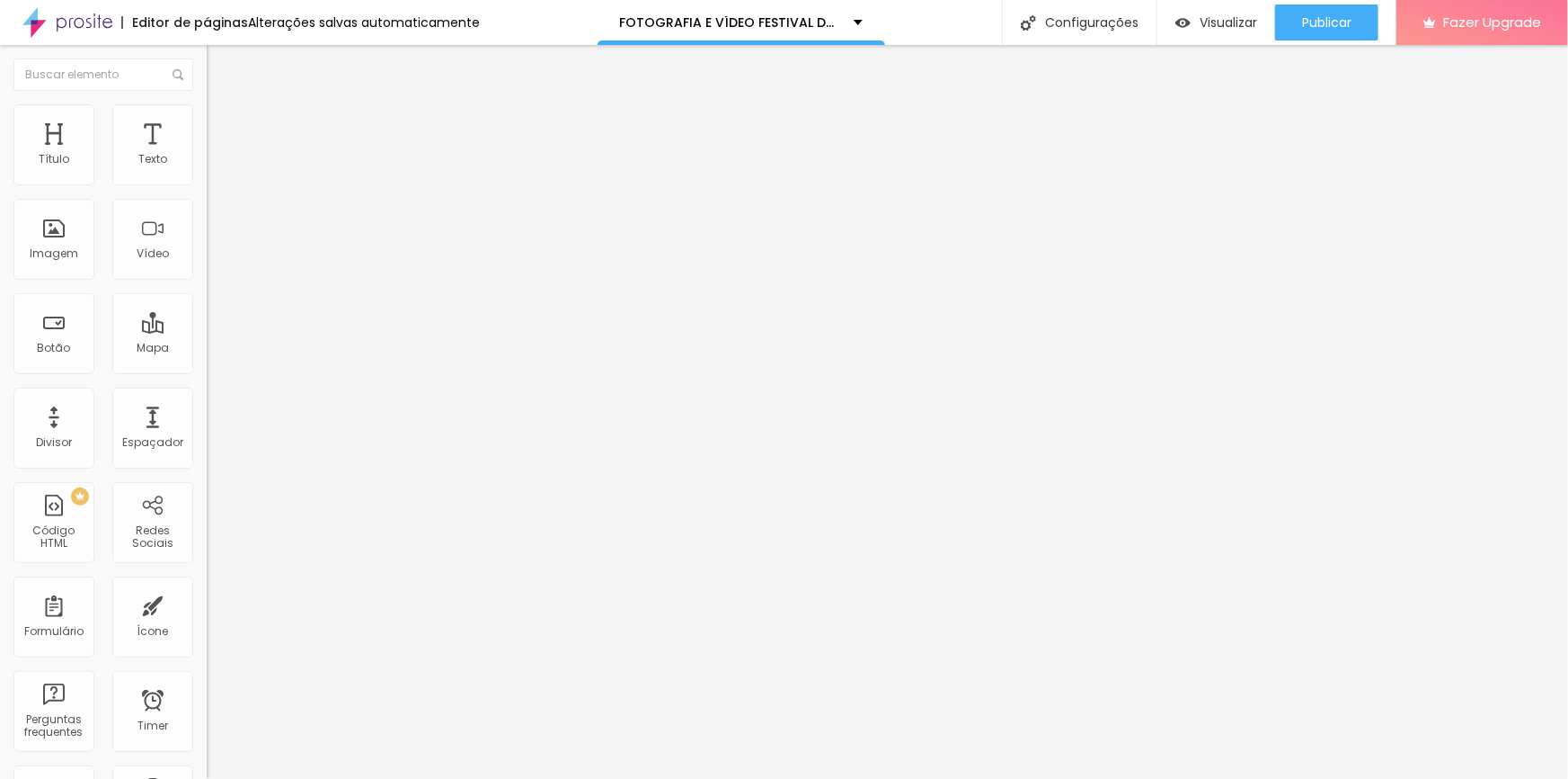
click at [206, 347] on input "19" at bounding box center [239, 357] width 67 height 19
click at [223, 106] on span "Estilo" at bounding box center [237, 98] width 27 height 15
click at [220, 62] on img "button" at bounding box center [227, 65] width 14 height 14
click at [214, 168] on icon "button" at bounding box center [219, 161] width 10 height 10
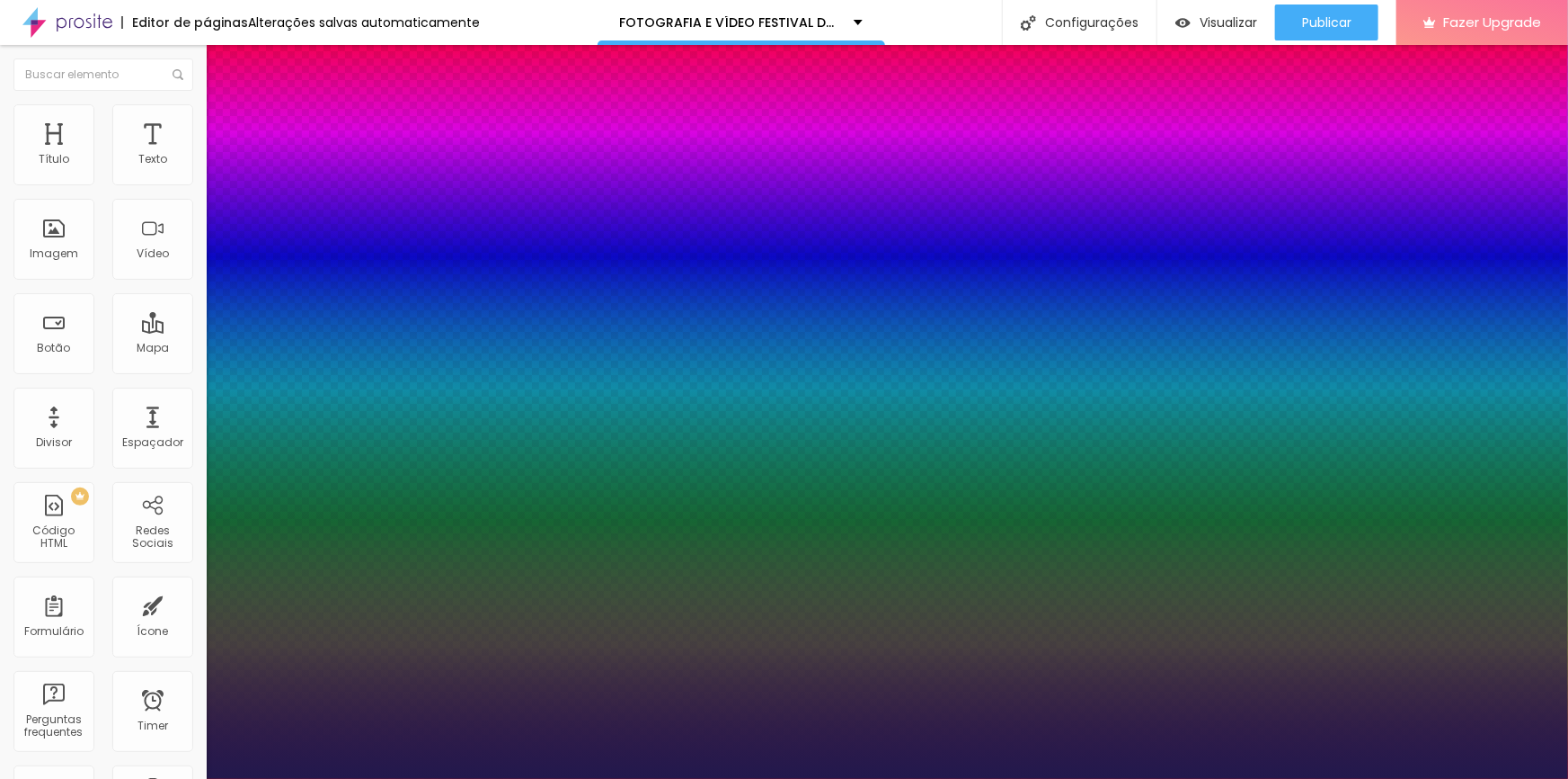
drag, startPoint x: 391, startPoint y: 306, endPoint x: 407, endPoint y: 307, distance: 16.0
click at [602, 778] on div at bounding box center [784, 779] width 1568 height 0
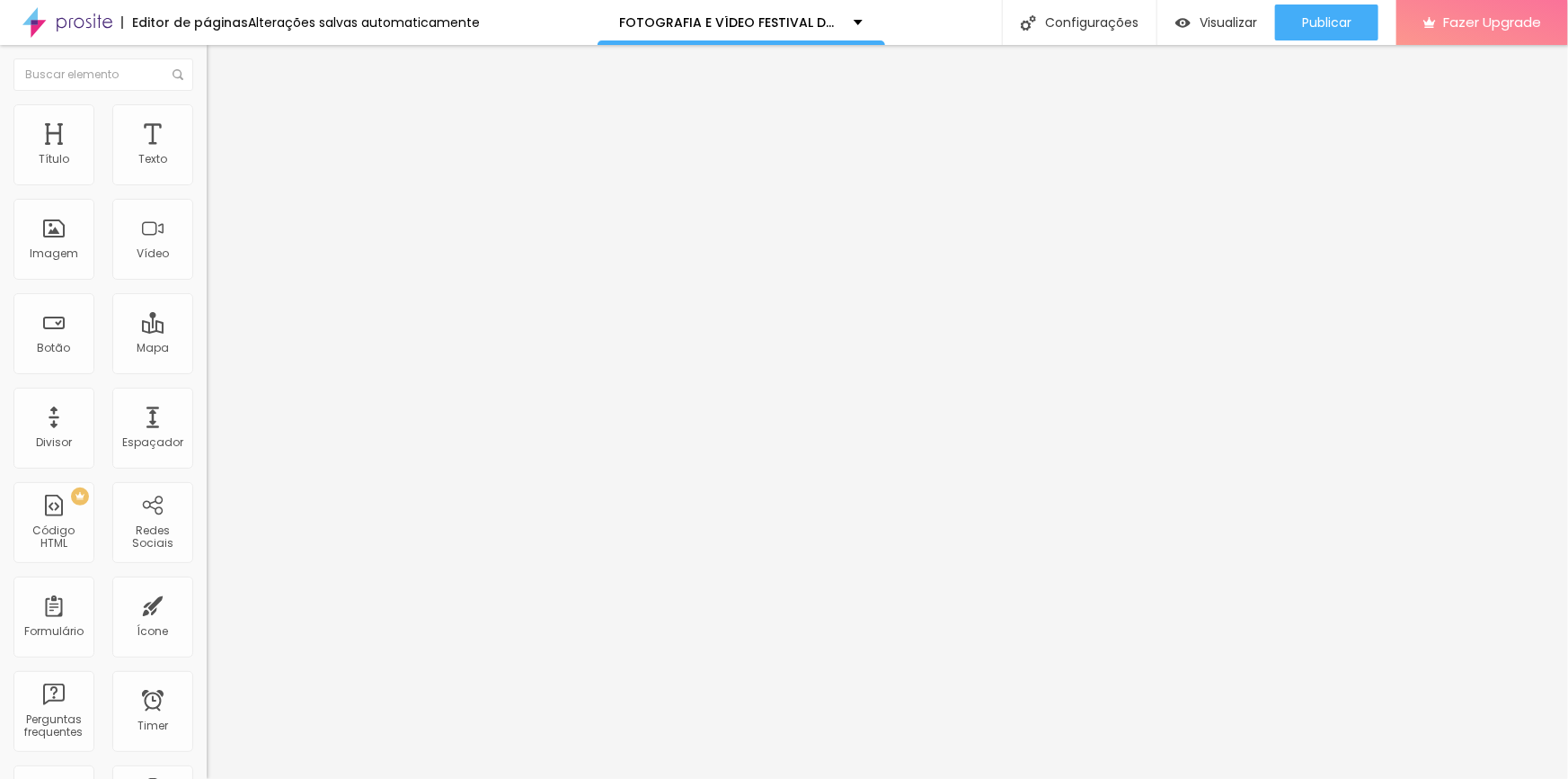
click at [206, 347] on input "16" at bounding box center [239, 357] width 67 height 19
drag, startPoint x: 180, startPoint y: 176, endPoint x: 205, endPoint y: 179, distance: 25.2
click at [206, 179] on div "16 Tamanho do texto 0 Espaço entre letras 1.3 Altura da linha 0 Espaço entre pa…" at bounding box center [309, 630] width 206 height 1018
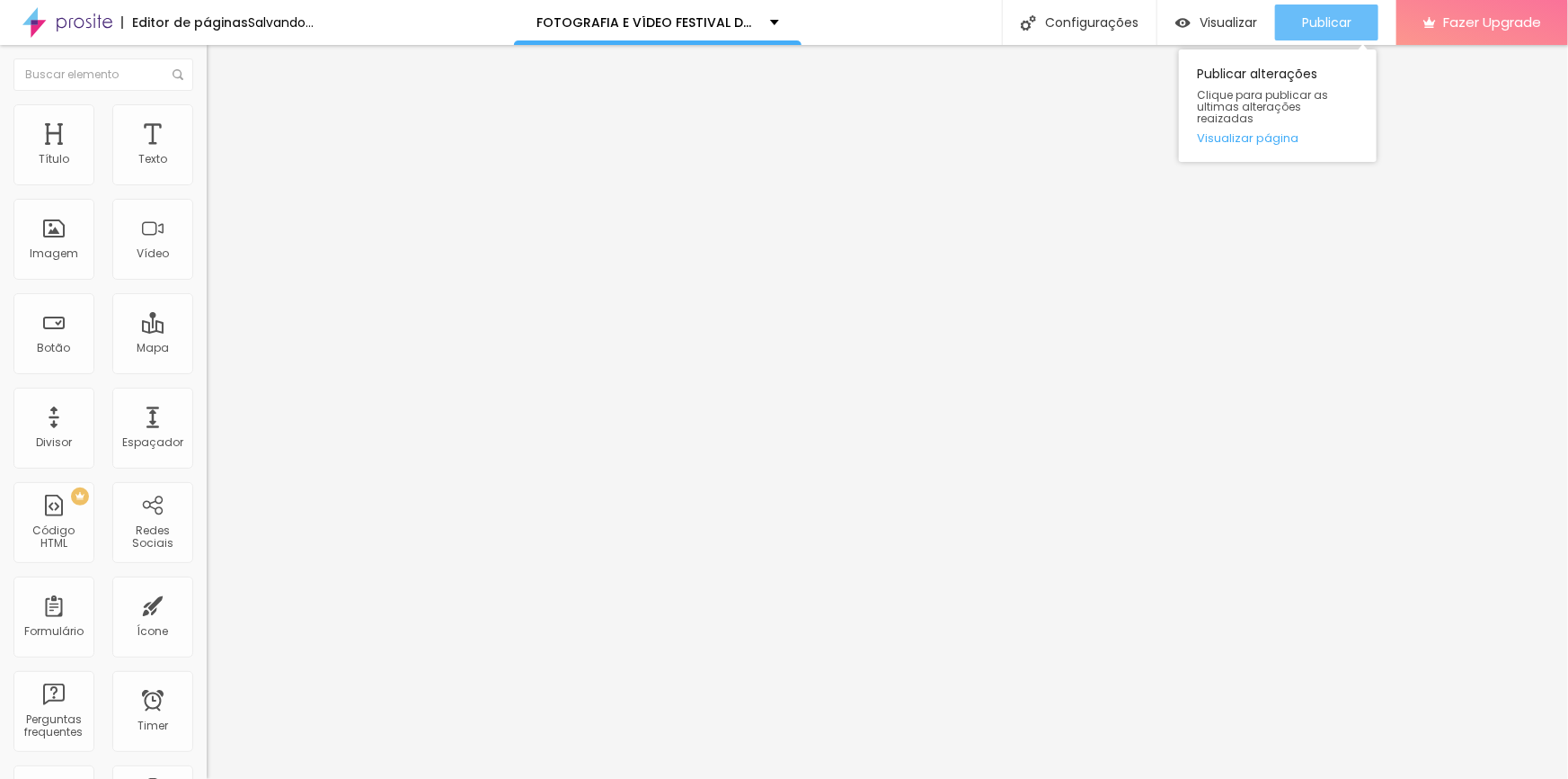
click at [1329, 18] on span "Publicar" at bounding box center [1327, 22] width 49 height 14
